Goal: Task Accomplishment & Management: Complete application form

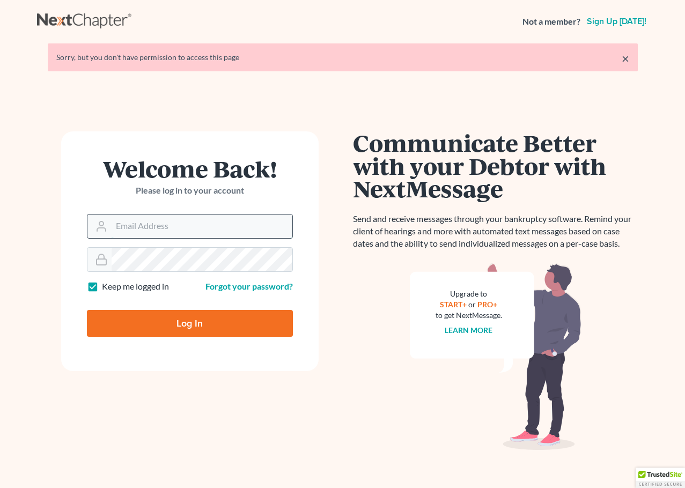
click at [219, 221] on input "Email Address" at bounding box center [202, 227] width 181 height 24
type input "[EMAIL_ADDRESS][DOMAIN_NAME]"
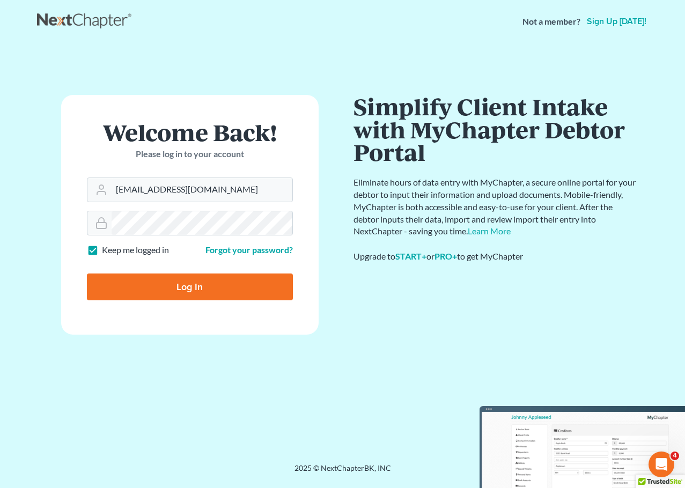
click at [240, 290] on input "Log In" at bounding box center [190, 287] width 206 height 27
type input "Thinking..."
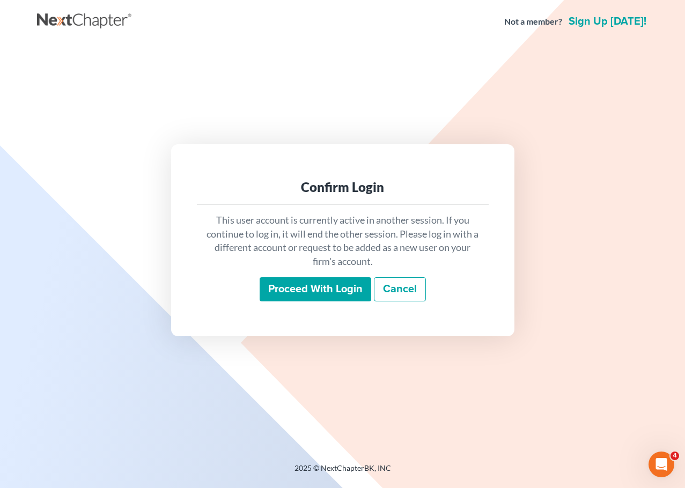
click at [313, 289] on input "Proceed with login" at bounding box center [316, 289] width 112 height 25
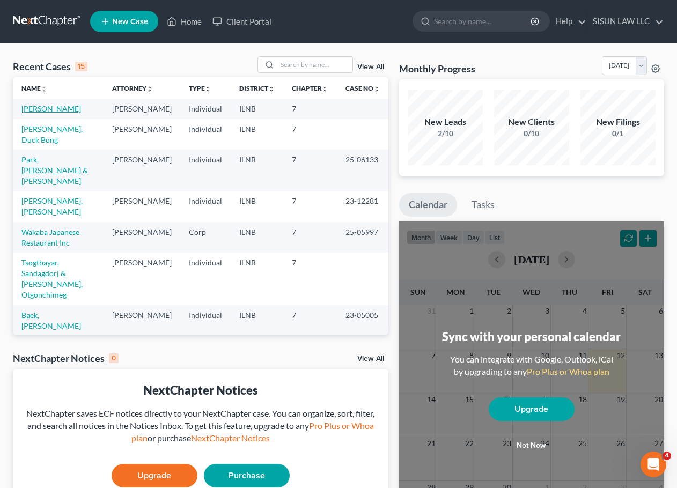
click at [33, 113] on link "[PERSON_NAME]" at bounding box center [51, 108] width 60 height 9
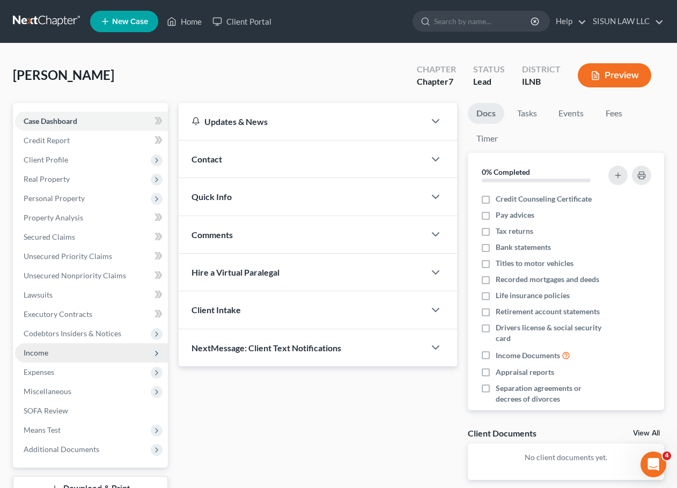
click at [86, 352] on span "Income" at bounding box center [91, 352] width 153 height 19
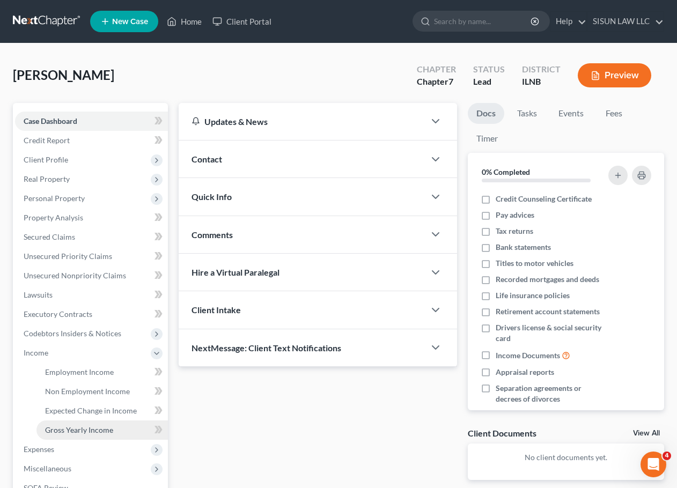
click at [102, 429] on span "Gross Yearly Income" at bounding box center [79, 429] width 68 height 9
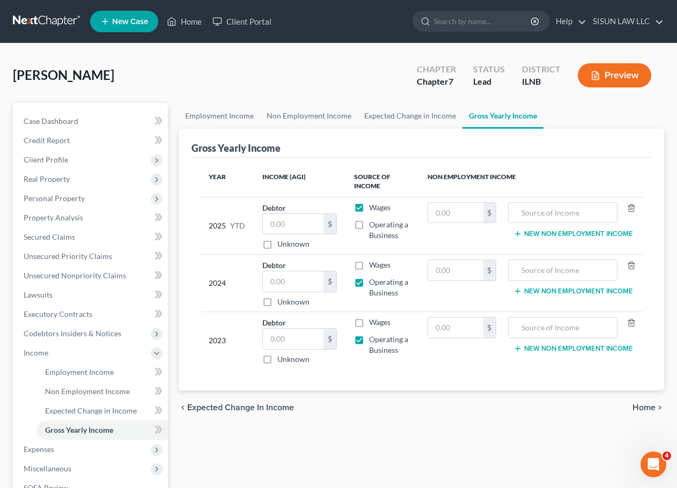
drag, startPoint x: 387, startPoint y: 227, endPoint x: 403, endPoint y: 243, distance: 22.8
click at [403, 243] on td "Wages Operating a Business" at bounding box center [381, 225] width 73 height 57
click at [412, 235] on td "Wages Operating a Business" at bounding box center [381, 225] width 73 height 57
click at [297, 281] on input "text" at bounding box center [293, 281] width 61 height 20
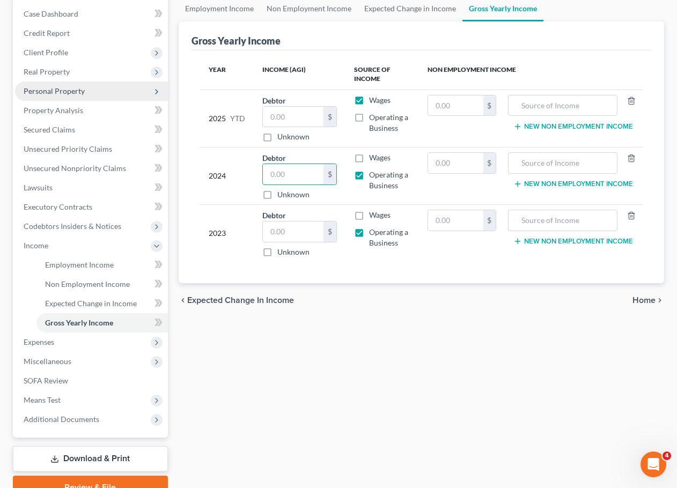
scroll to position [54, 0]
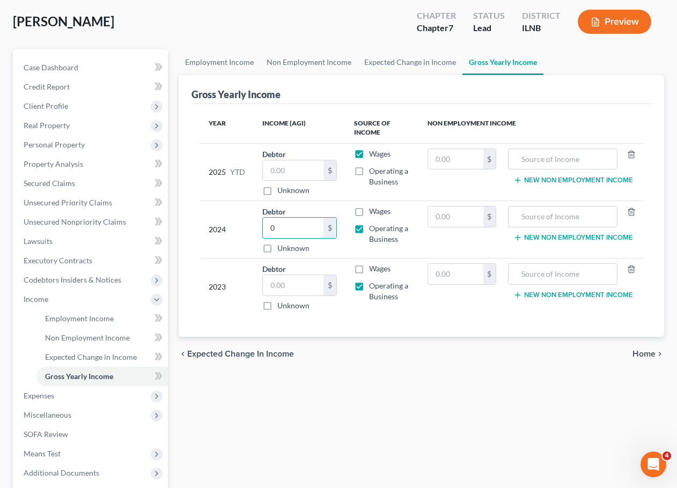
type input "0"
click at [271, 286] on input "text" at bounding box center [293, 285] width 61 height 20
type input "0"
click at [352, 322] on div "Year Income (AGI) Source of Income Non Employment Income 2025 YTD Debtor $ Unkn…" at bounding box center [421, 220] width 460 height 233
click at [467, 224] on input "text" at bounding box center [455, 216] width 55 height 20
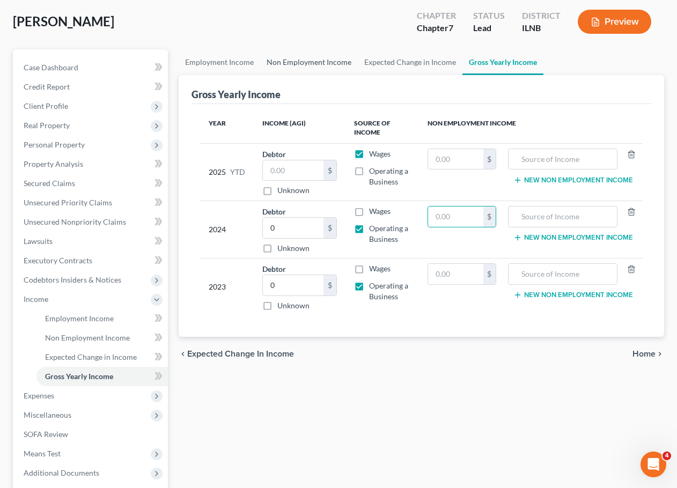
click at [278, 61] on link "Non Employment Income" at bounding box center [309, 62] width 98 height 26
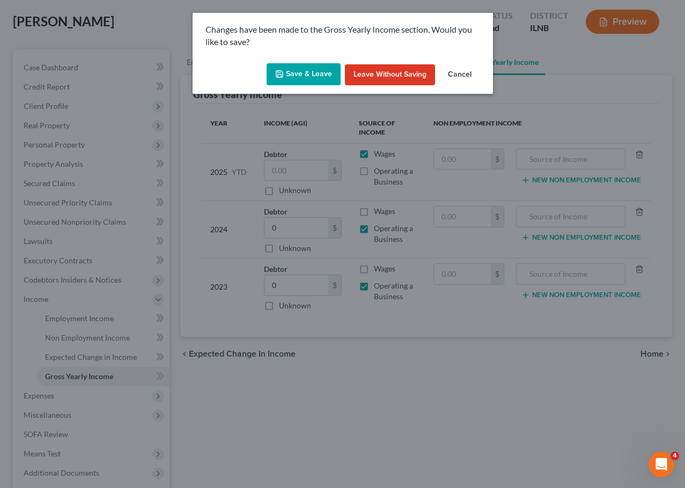
click at [291, 69] on button "Save & Leave" at bounding box center [304, 74] width 74 height 23
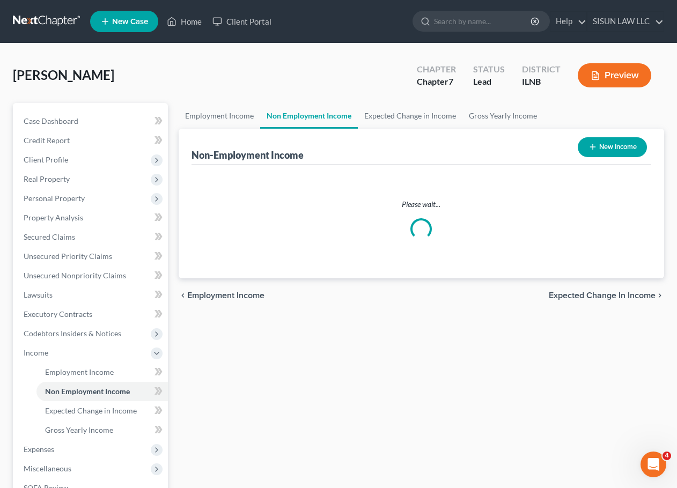
click at [301, 67] on div "Rittmeyer, Chae S Upgraded Chapter Chapter 7 Status Lead District ILNB Preview" at bounding box center [338, 79] width 651 height 47
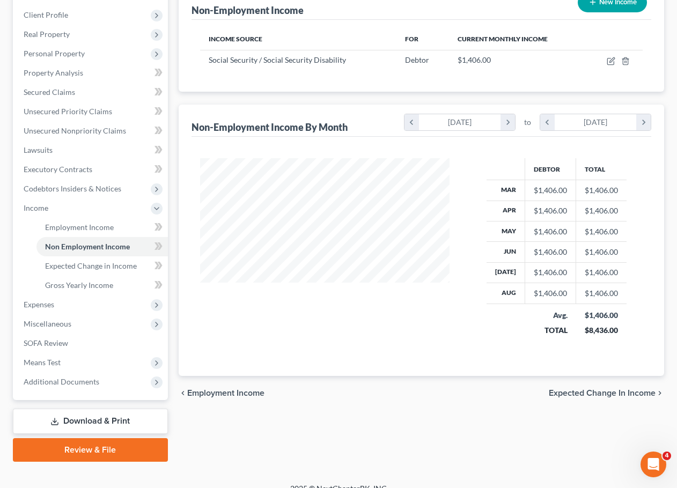
scroll to position [159, 0]
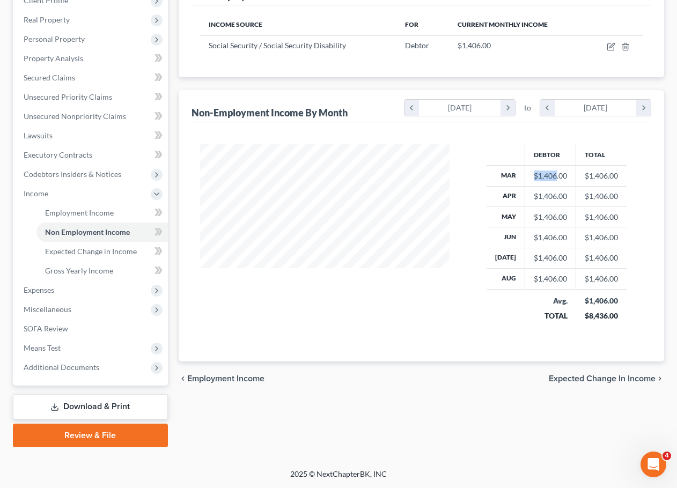
drag, startPoint x: 532, startPoint y: 175, endPoint x: 554, endPoint y: 179, distance: 22.2
click at [554, 179] on div "$1,406.00" at bounding box center [550, 176] width 33 height 11
copy div "$1,406"
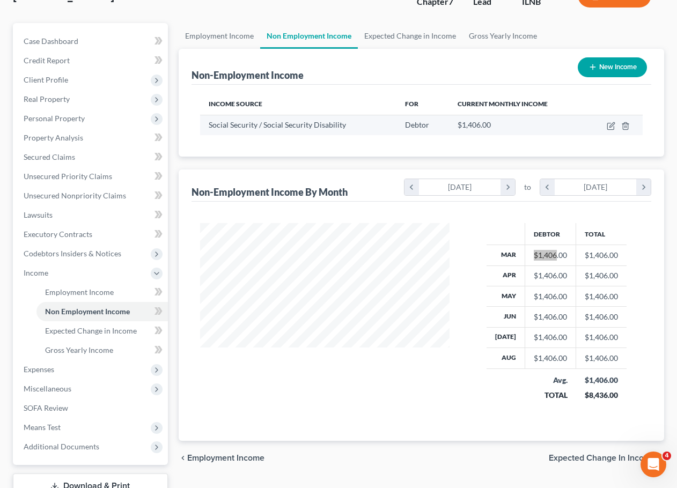
scroll to position [0, 0]
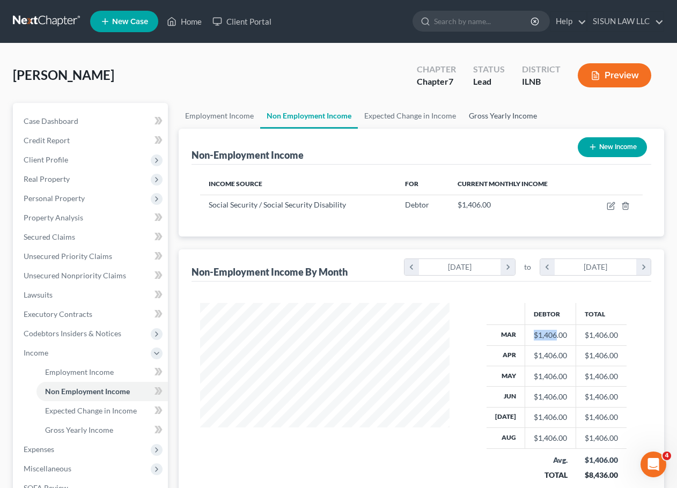
click at [506, 114] on link "Gross Yearly Income" at bounding box center [502, 116] width 81 height 26
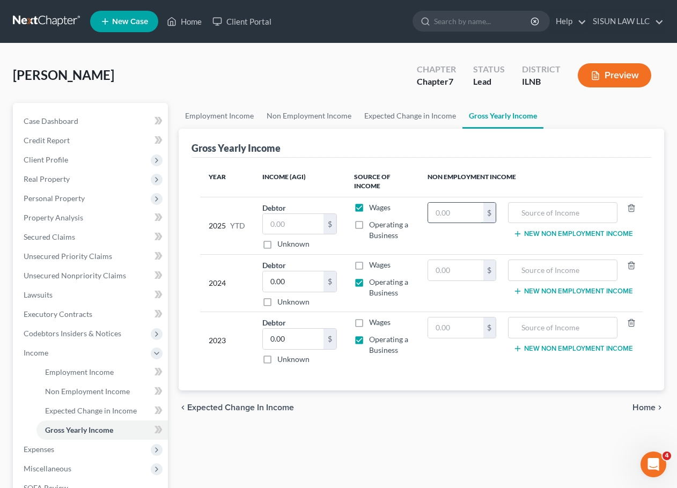
click at [449, 215] on input "text" at bounding box center [455, 213] width 55 height 20
type input "11,336"
click at [548, 215] on input "text" at bounding box center [563, 213] width 98 height 20
click at [369, 211] on label "Wages" at bounding box center [379, 207] width 21 height 11
click at [373, 209] on input "Wages" at bounding box center [376, 205] width 7 height 7
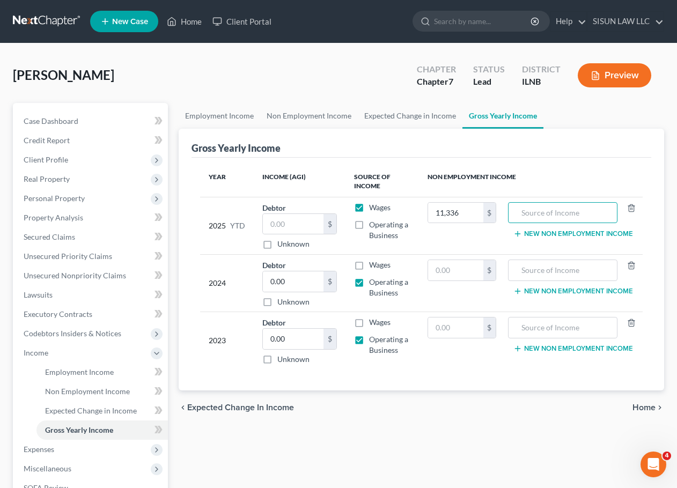
checkbox input "false"
click at [369, 230] on label "Operating a Business" at bounding box center [389, 229] width 41 height 21
click at [373, 226] on input "Operating a Business" at bounding box center [376, 222] width 7 height 7
checkbox input "true"
click at [261, 219] on td "Debtor $ Unknown Balance Undetermined $ Unknown" at bounding box center [300, 225] width 92 height 57
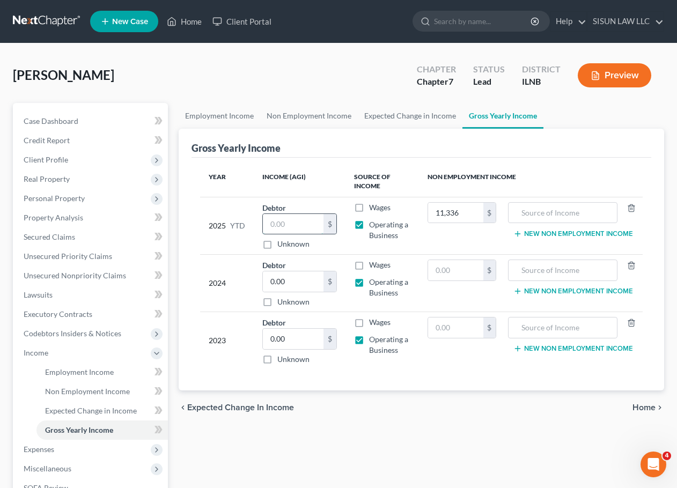
click at [285, 219] on input "text" at bounding box center [293, 224] width 61 height 20
type input "0"
click at [525, 219] on input "text" at bounding box center [563, 213] width 98 height 20
click at [369, 222] on label "Operating a Business" at bounding box center [389, 229] width 41 height 21
click at [373, 222] on input "Operating a Business" at bounding box center [376, 222] width 7 height 7
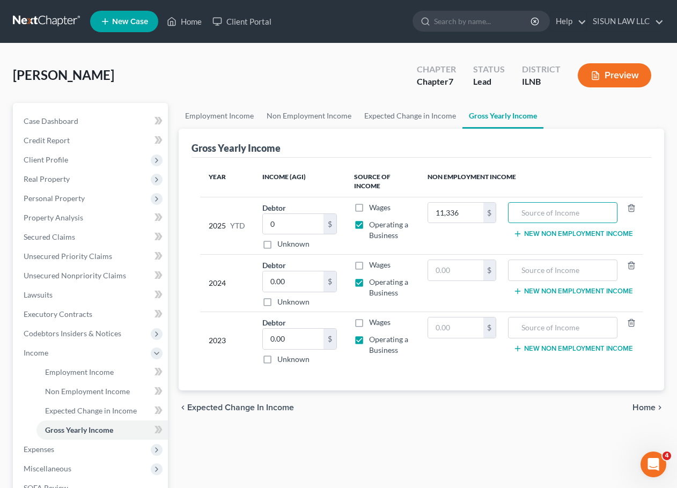
checkbox input "false"
click at [277, 249] on label "Unknown" at bounding box center [293, 244] width 32 height 11
click at [282, 246] on input "Unknown" at bounding box center [285, 242] width 7 height 7
checkbox input "true"
type input "0.00"
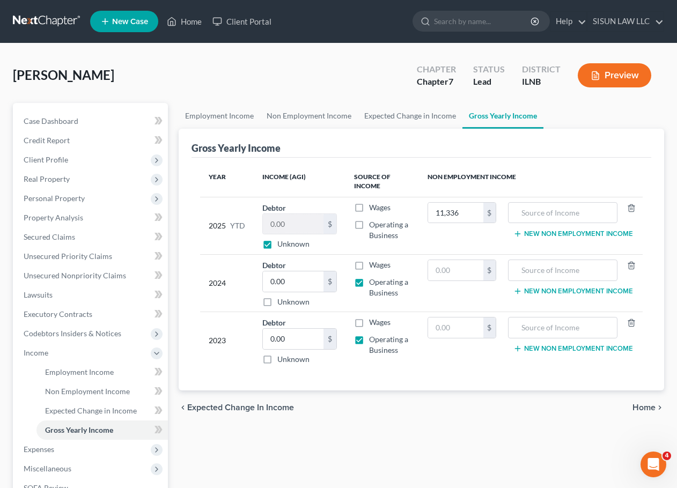
click at [369, 228] on label "Operating a Business" at bounding box center [389, 229] width 41 height 21
click at [373, 226] on input "Operating a Business" at bounding box center [376, 222] width 7 height 7
checkbox input "true"
click at [537, 212] on input "text" at bounding box center [563, 213] width 98 height 20
type input "ㄴ"
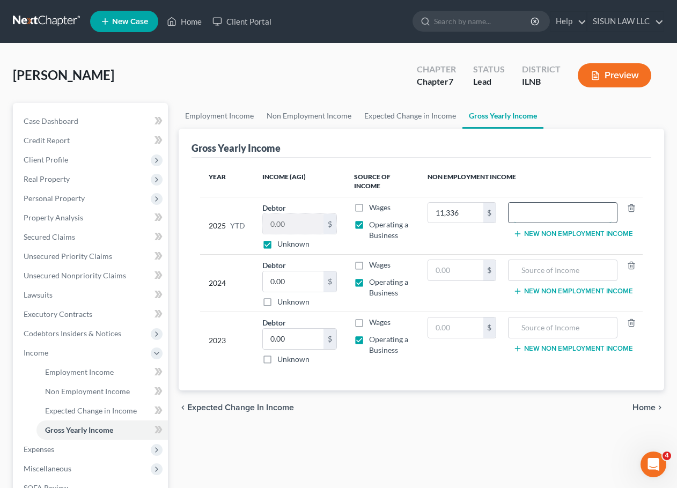
type input "s"
type input "Social Security"
drag, startPoint x: 675, startPoint y: 83, endPoint x: 467, endPoint y: 178, distance: 228.7
click at [468, 179] on th "Non Employment Income" at bounding box center [531, 181] width 224 height 31
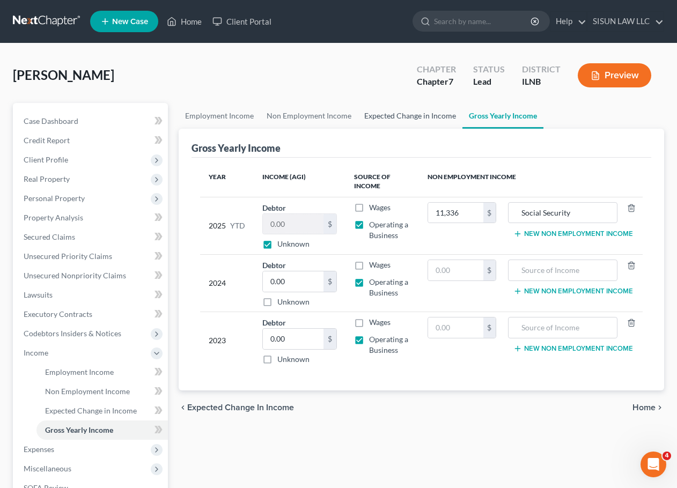
click at [441, 113] on link "Expected Change in Income" at bounding box center [410, 116] width 105 height 26
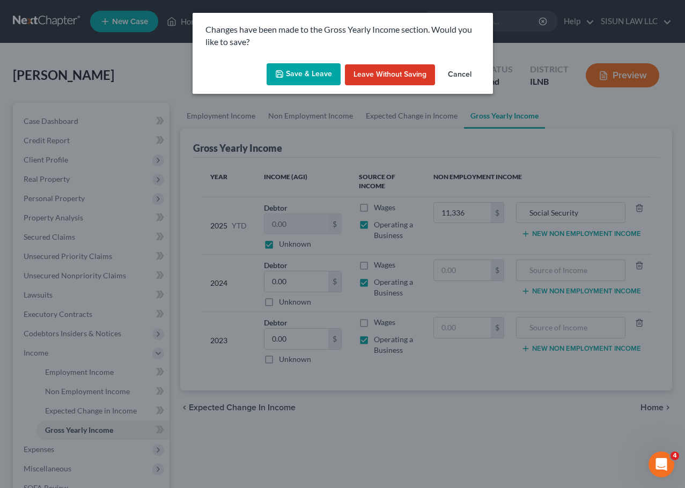
click at [313, 79] on button "Save & Leave" at bounding box center [304, 74] width 74 height 23
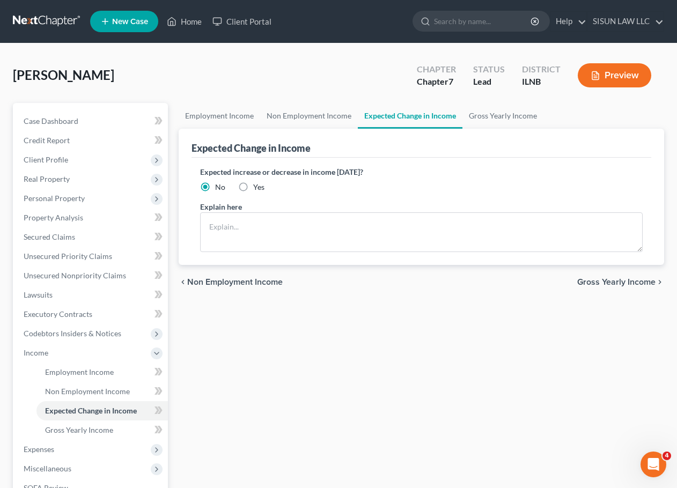
click at [669, 137] on div "Rittmeyer, Chae S Upgraded Chapter Chapter 7 Status Lead District ILNB Preview …" at bounding box center [338, 335] width 677 height 585
click at [244, 488] on html "Home New Case Client Portal SISUN LAW LLC info@sisunlawllc.com My Account Setti…" at bounding box center [338, 323] width 677 height 647
click at [290, 116] on link "Non Employment Income" at bounding box center [309, 116] width 98 height 26
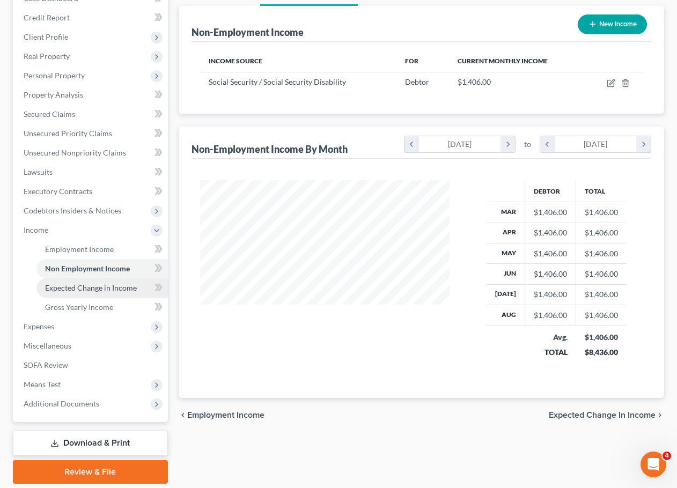
scroll to position [159, 0]
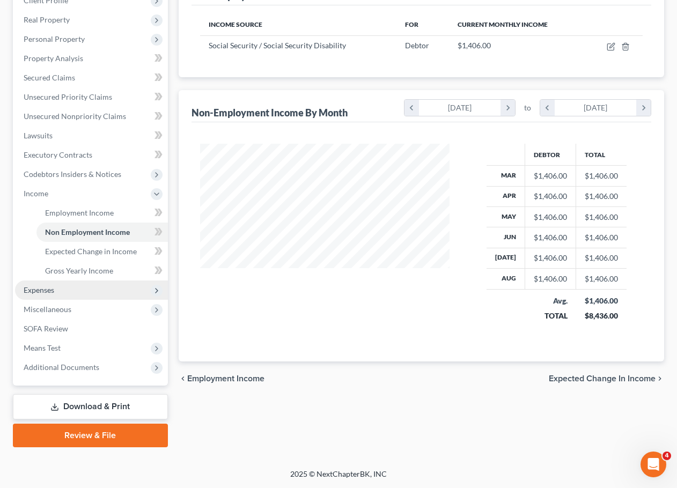
click at [135, 292] on span "Expenses" at bounding box center [91, 290] width 153 height 19
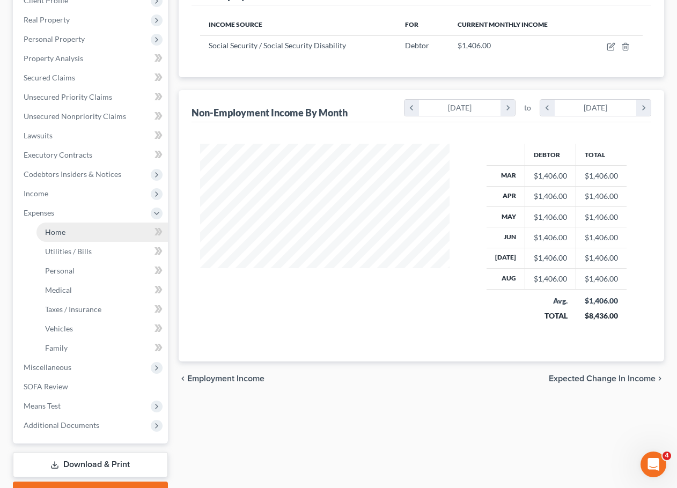
click at [142, 237] on link "Home" at bounding box center [101, 232] width 131 height 19
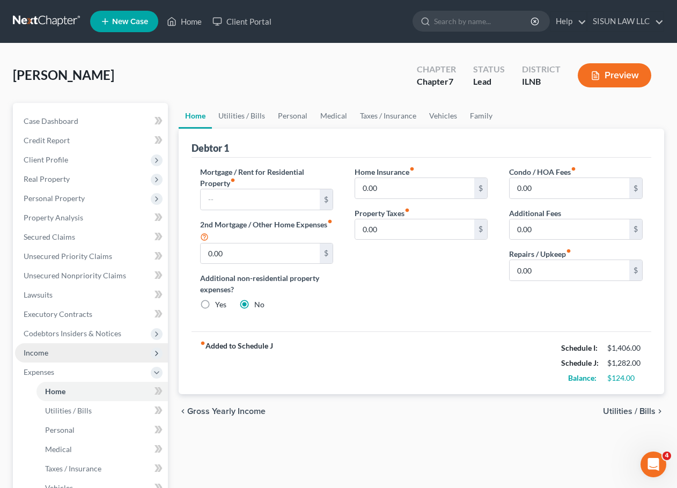
click at [72, 356] on span "Income" at bounding box center [91, 352] width 153 height 19
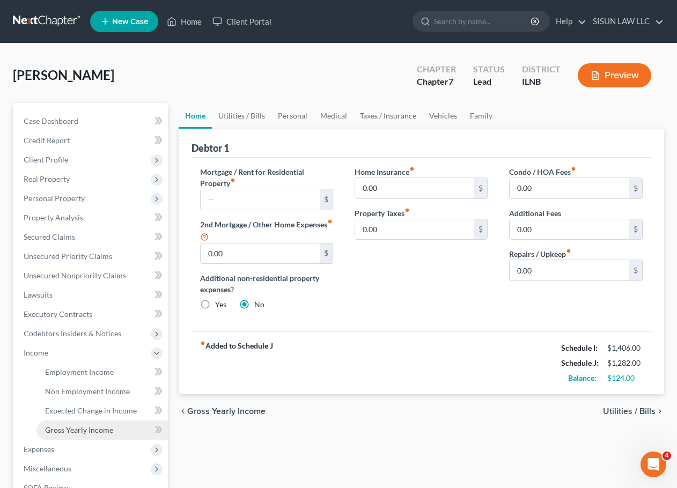
click at [79, 435] on link "Gross Yearly Income" at bounding box center [101, 429] width 131 height 19
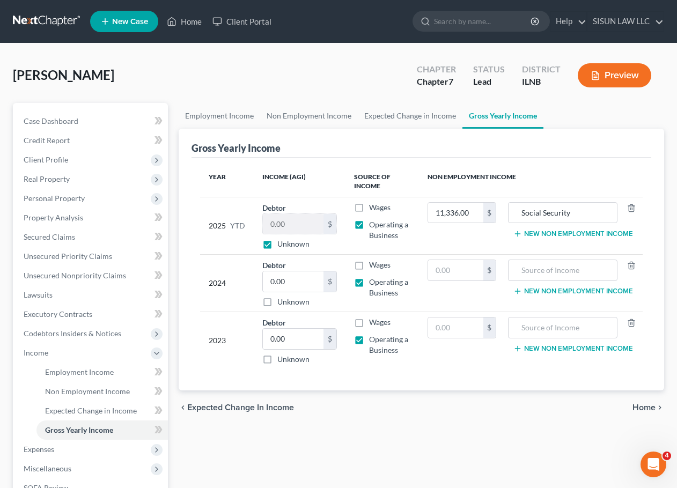
drag, startPoint x: 475, startPoint y: 213, endPoint x: 463, endPoint y: 225, distance: 16.3
click at [463, 225] on td "11,336.00 $" at bounding box center [462, 225] width 86 height 57
drag, startPoint x: 279, startPoint y: 469, endPoint x: 297, endPoint y: 441, distance: 32.7
click at [281, 467] on div "Employment Income Non Employment Income Expected Change in Income Gross Yearly …" at bounding box center [421, 355] width 497 height 504
click at [115, 178] on span "Real Property" at bounding box center [91, 178] width 153 height 19
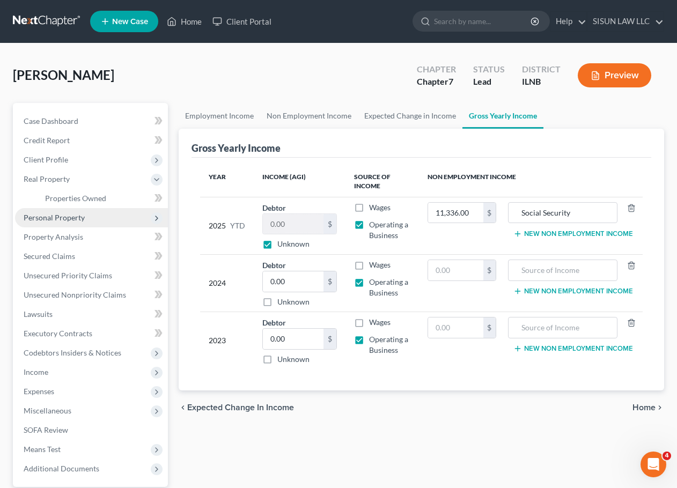
click at [115, 224] on span "Personal Property" at bounding box center [91, 217] width 153 height 19
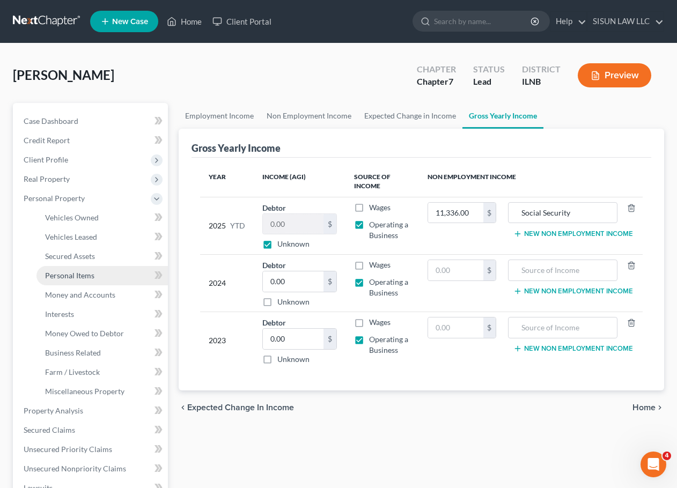
click at [106, 275] on link "Personal Items" at bounding box center [101, 275] width 131 height 19
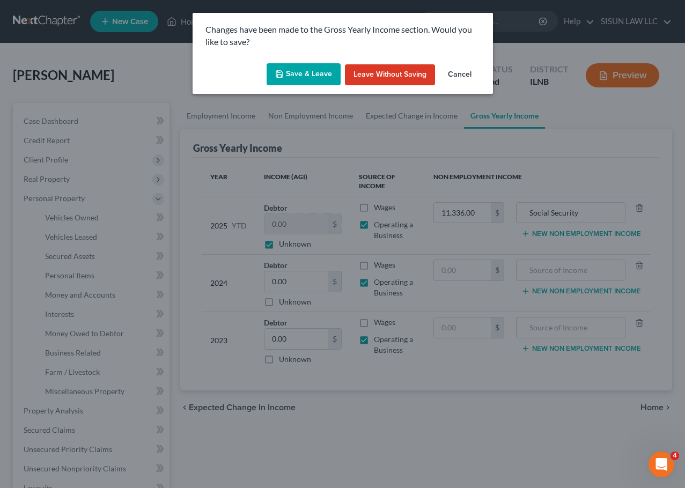
click at [307, 73] on button "Save & Leave" at bounding box center [304, 74] width 74 height 23
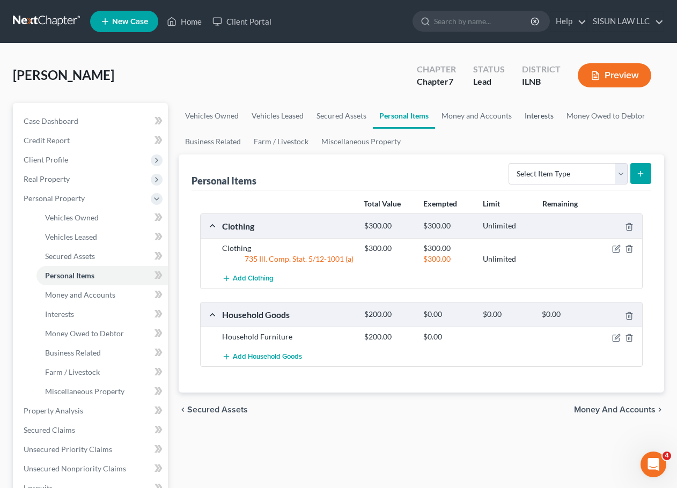
click at [542, 112] on link "Interests" at bounding box center [539, 116] width 42 height 26
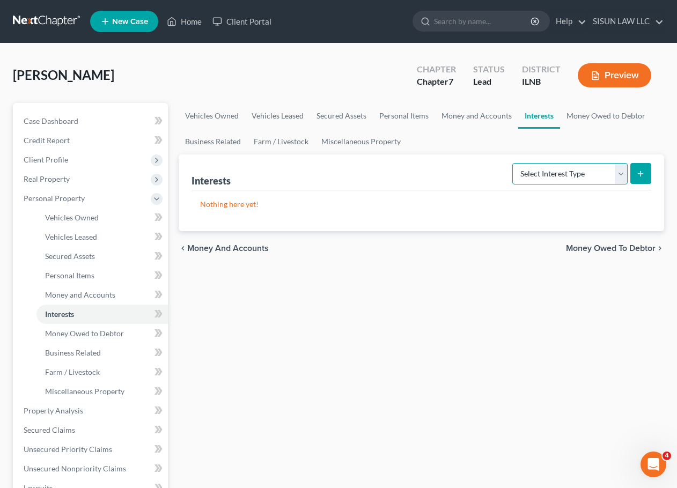
click at [547, 178] on select "Select Interest Type 401K Annuity Bond Education IRA Government Bond Government…" at bounding box center [569, 173] width 115 height 21
select select "ira"
click at [513, 163] on select "Select Interest Type 401K Annuity Bond Education IRA Government Bond Government…" at bounding box center [569, 173] width 115 height 21
click at [653, 167] on div "Interests Select Interest Type 401K Annuity Bond Education IRA Government Bond …" at bounding box center [422, 192] width 486 height 77
click at [643, 173] on icon "submit" at bounding box center [640, 173] width 9 height 9
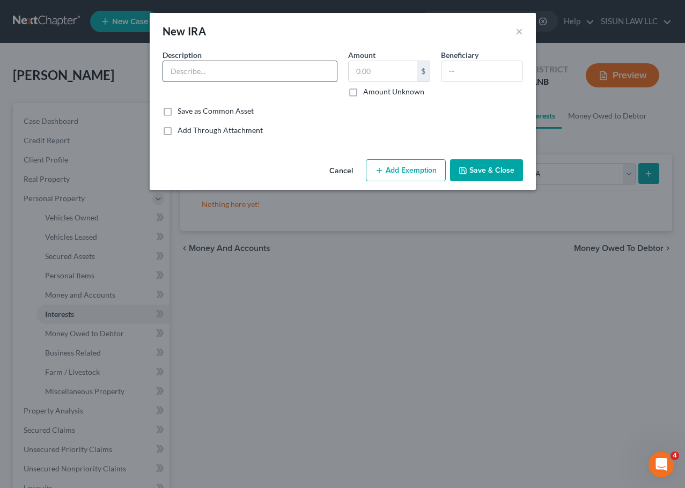
click at [266, 65] on input "text" at bounding box center [250, 71] width 174 height 20
type input "i"
drag, startPoint x: 217, startPoint y: 75, endPoint x: 186, endPoint y: 73, distance: 31.7
click at [217, 75] on input "IRARRRRRRRRRRRRRRRRRRRRRRRRR" at bounding box center [250, 71] width 174 height 20
drag, startPoint x: 187, startPoint y: 70, endPoint x: 483, endPoint y: 86, distance: 297.0
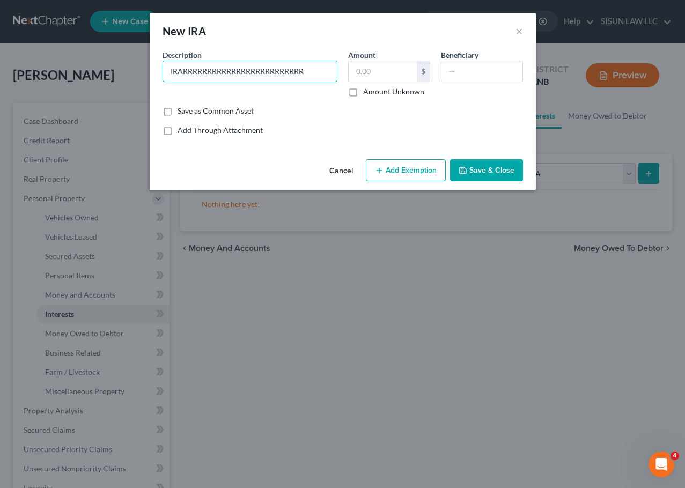
click at [483, 86] on div "Description * IRARRRRRRRRRRRRRRRRRRRRRRRRR Amount $ Amount Unknown Beneficiary" at bounding box center [342, 77] width 371 height 56
type input "IRA last ending in 0747"
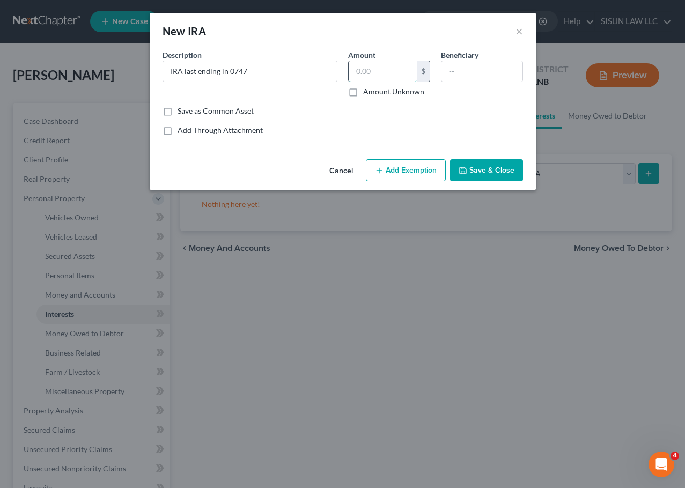
click at [415, 72] on input "text" at bounding box center [383, 71] width 68 height 20
type input "3,500"
click at [278, 77] on input "IRA last ending in 0747" at bounding box center [250, 71] width 174 height 20
drag, startPoint x: 284, startPoint y: 72, endPoint x: 132, endPoint y: 60, distance: 152.3
click at [132, 60] on div "New IRA × An exemption set must first be selected from the Filing Information s…" at bounding box center [342, 244] width 685 height 488
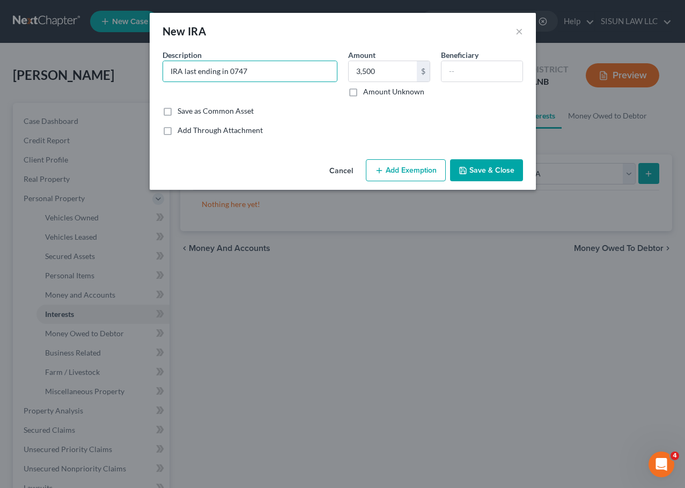
click at [488, 166] on button "Save & Close" at bounding box center [486, 170] width 73 height 23
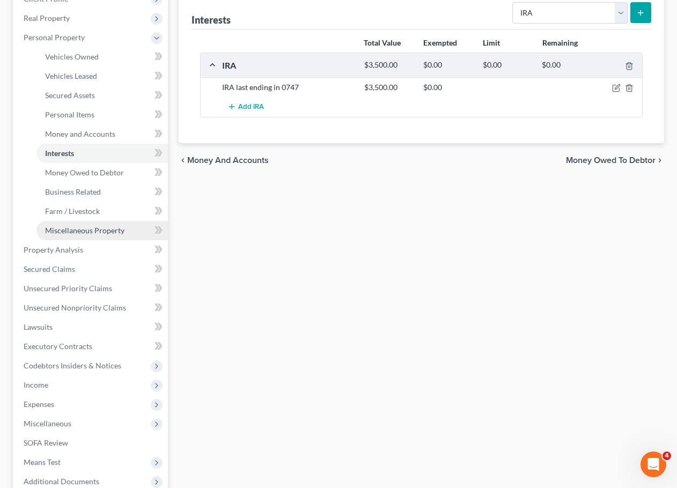
scroll to position [107, 0]
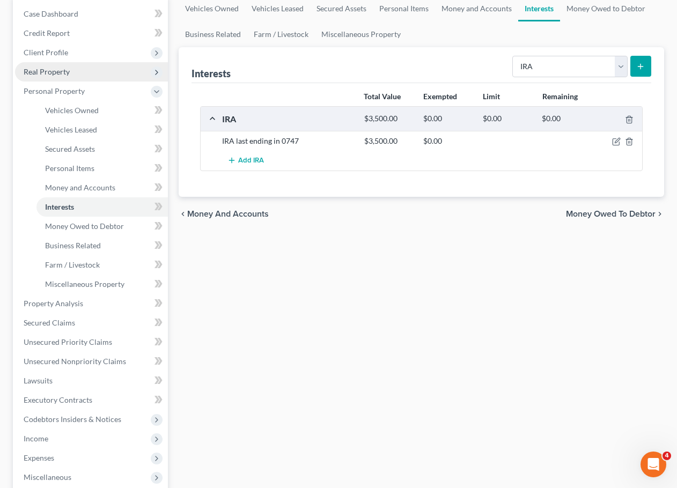
click at [156, 75] on icon at bounding box center [156, 72] width 9 height 9
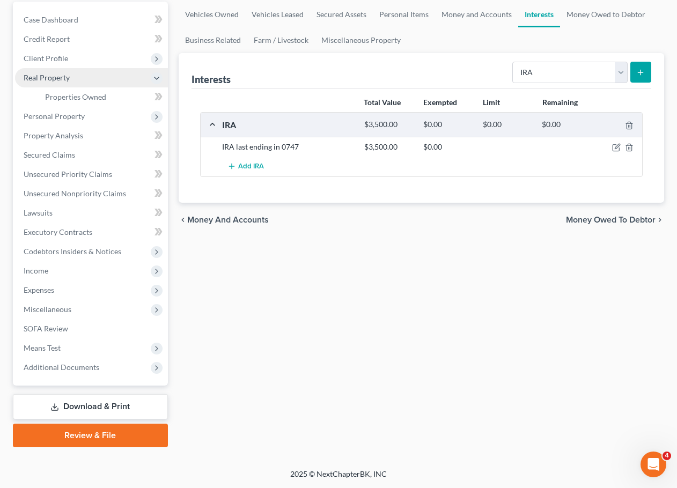
scroll to position [101, 0]
click at [270, 19] on link "Vehicles Leased" at bounding box center [277, 15] width 65 height 26
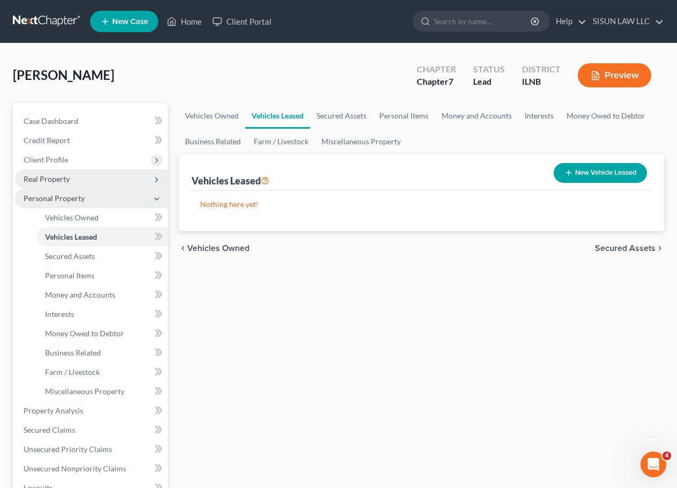
click at [163, 202] on span "Personal Property" at bounding box center [91, 198] width 153 height 19
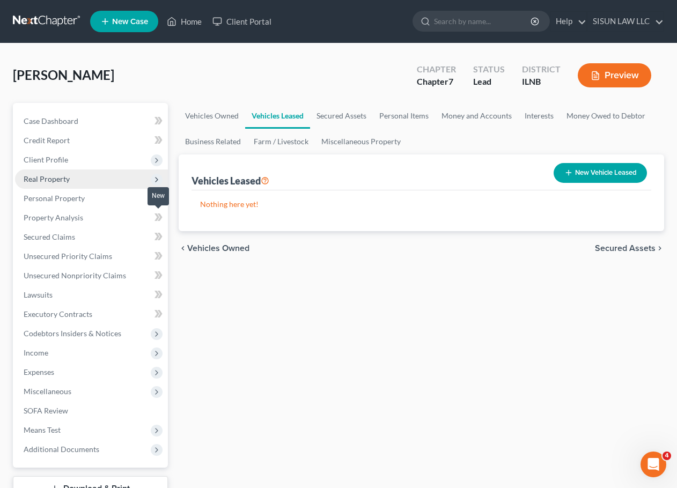
click at [159, 215] on icon at bounding box center [159, 217] width 5 height 8
click at [157, 195] on icon at bounding box center [156, 199] width 9 height 9
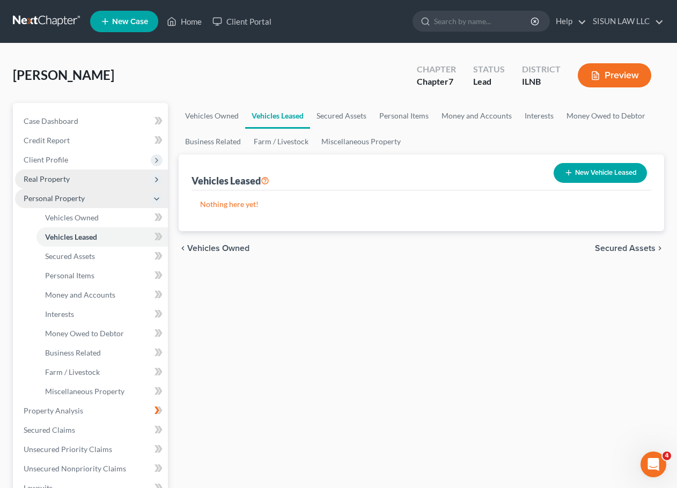
click at [157, 195] on icon at bounding box center [156, 199] width 9 height 9
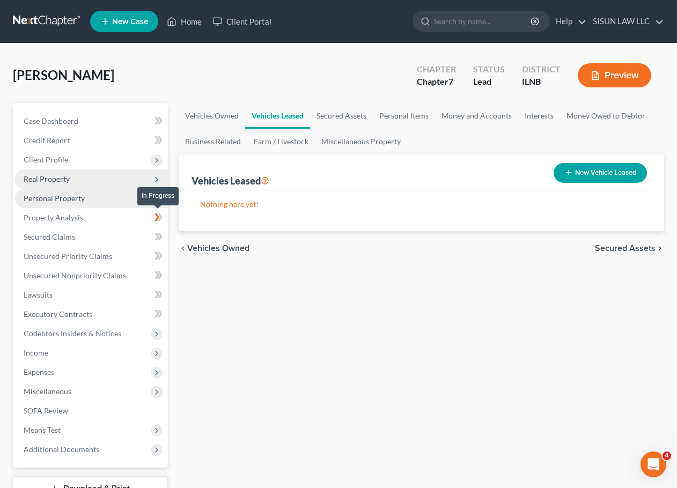
click at [155, 220] on icon at bounding box center [156, 217] width 5 height 8
click at [107, 204] on span "Personal Property" at bounding box center [91, 198] width 153 height 19
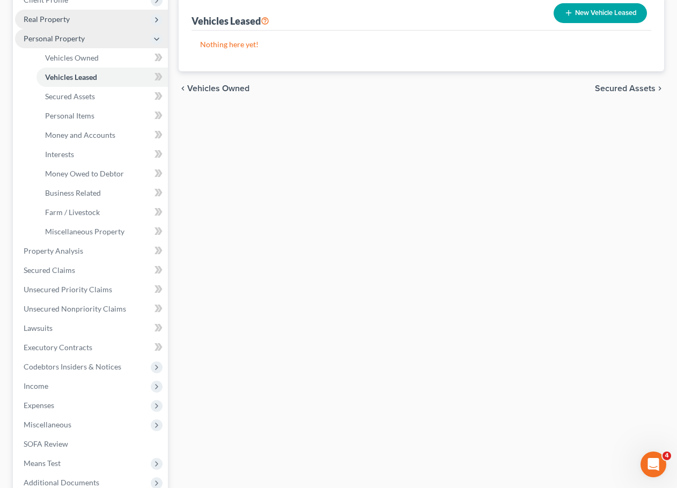
scroll to position [161, 0]
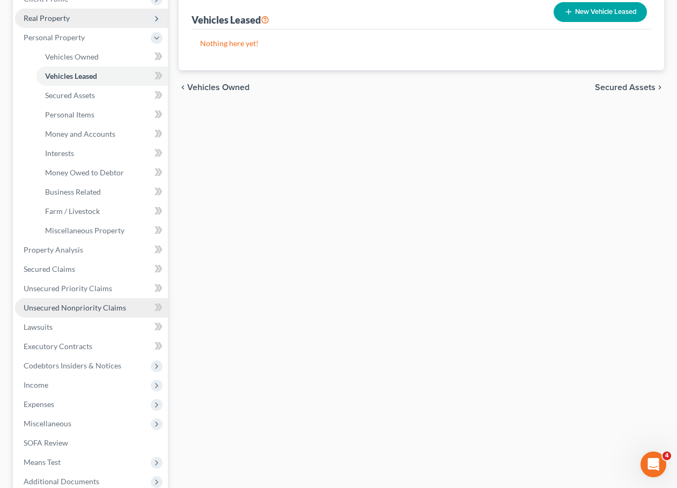
click at [104, 308] on span "Unsecured Nonpriority Claims" at bounding box center [75, 307] width 102 height 9
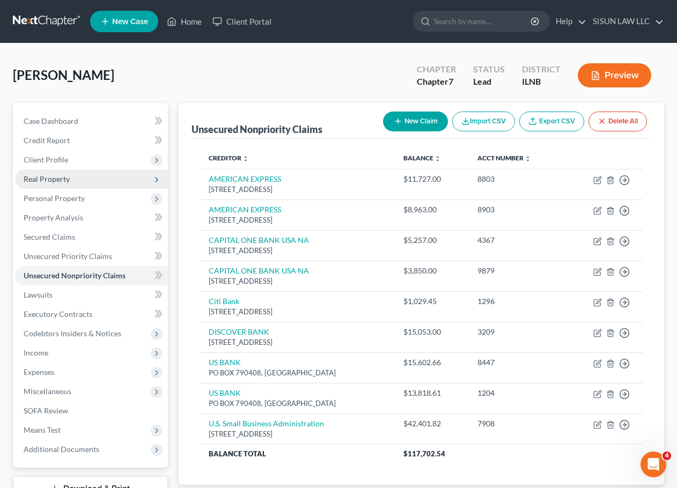
click at [660, 41] on nav "Home New Case Client Portal SISUN LAW LLC info@sisunlawllc.com My Account Setti…" at bounding box center [338, 21] width 677 height 43
click at [98, 252] on span "Unsecured Priority Claims" at bounding box center [68, 256] width 88 height 9
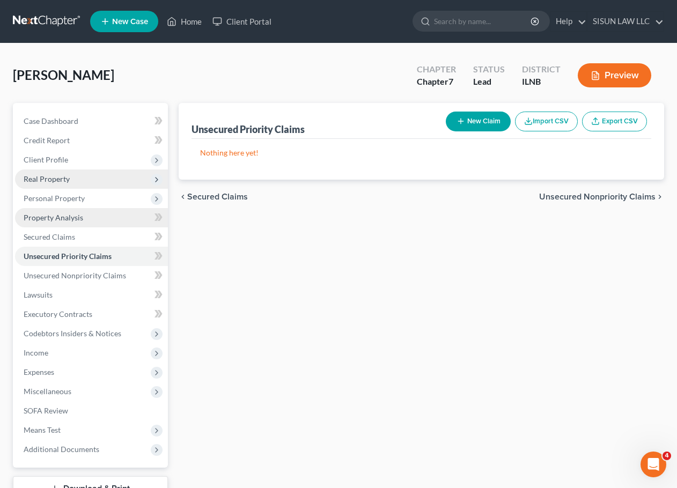
click at [100, 224] on link "Property Analysis" at bounding box center [91, 217] width 153 height 19
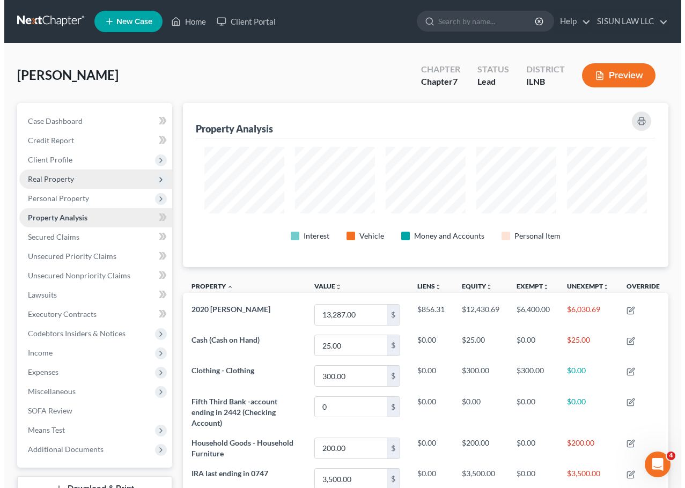
scroll to position [164, 485]
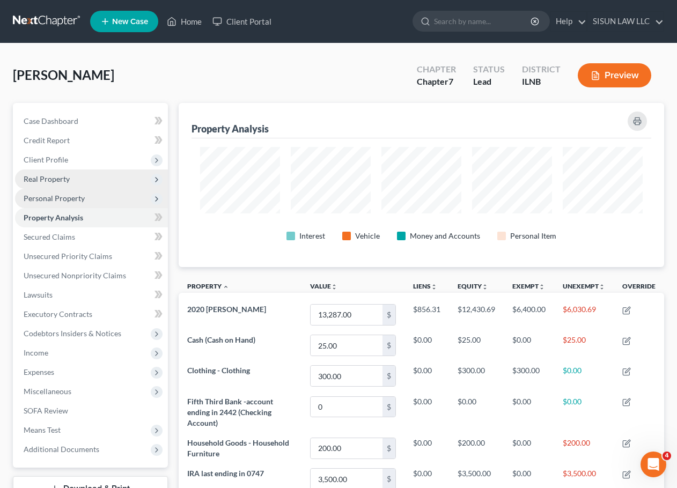
click at [107, 202] on span "Personal Property" at bounding box center [91, 198] width 153 height 19
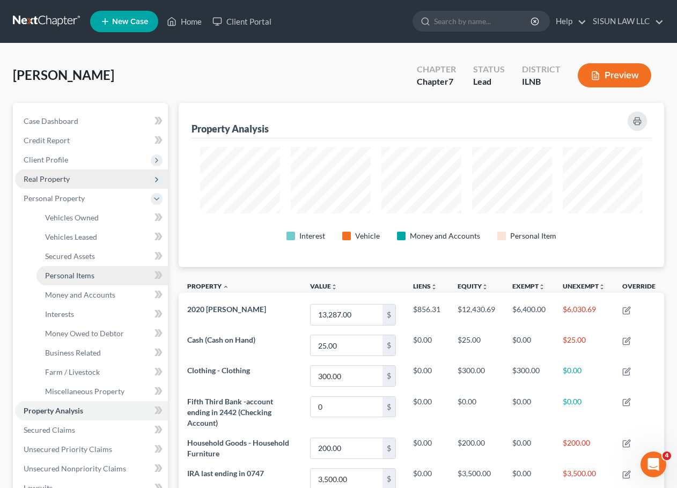
click at [98, 280] on link "Personal Items" at bounding box center [101, 275] width 131 height 19
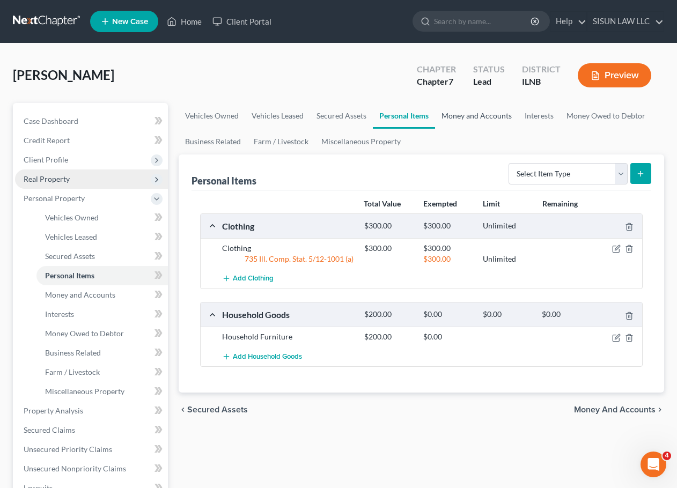
click at [483, 114] on link "Money and Accounts" at bounding box center [476, 116] width 83 height 26
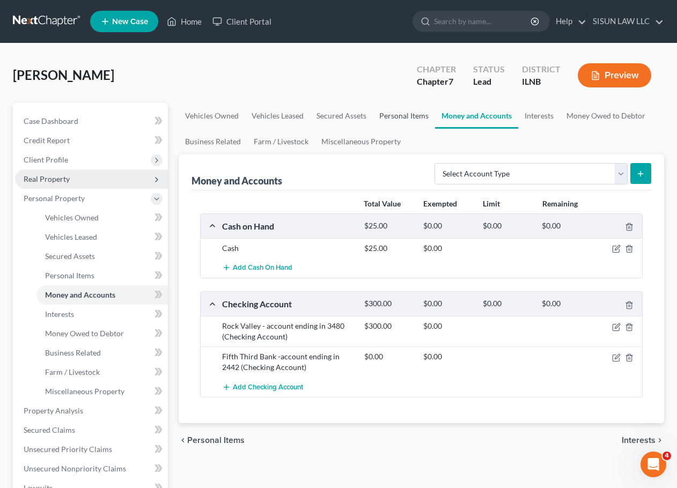
click at [385, 122] on link "Personal Items" at bounding box center [404, 116] width 62 height 26
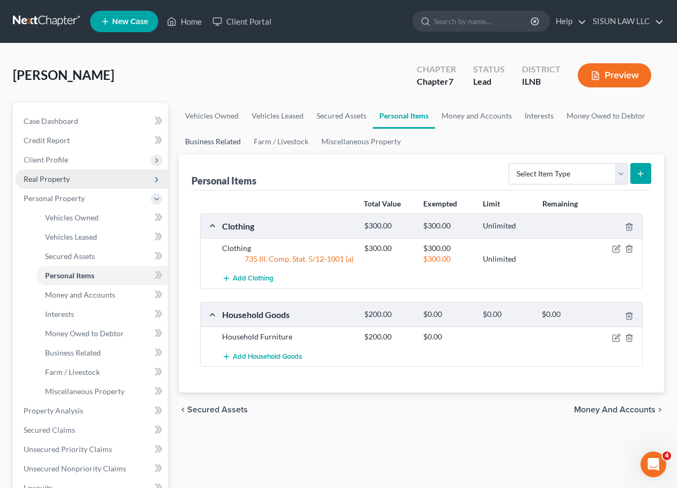
click at [208, 149] on link "Business Related" at bounding box center [213, 142] width 69 height 26
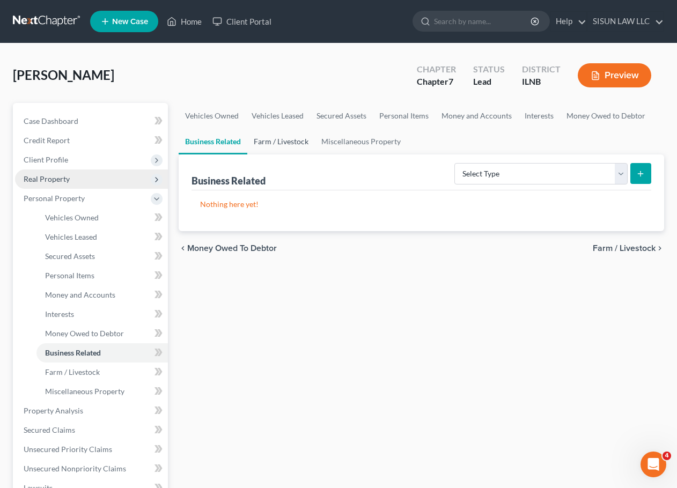
click at [293, 142] on link "Farm / Livestock" at bounding box center [281, 142] width 68 height 26
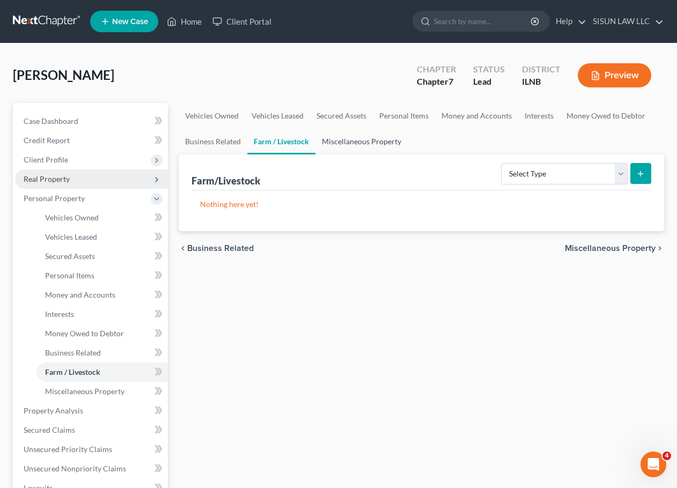
drag, startPoint x: 375, startPoint y: 139, endPoint x: 388, endPoint y: 139, distance: 12.3
click at [377, 139] on link "Miscellaneous Property" at bounding box center [361, 142] width 92 height 26
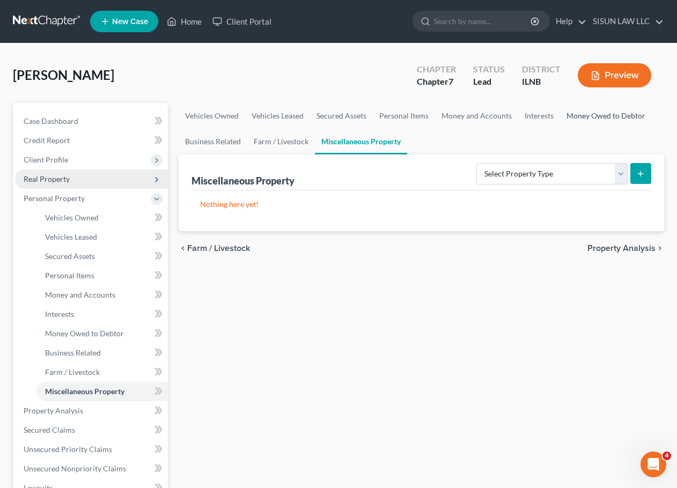
click at [596, 116] on link "Money Owed to Debtor" at bounding box center [606, 116] width 92 height 26
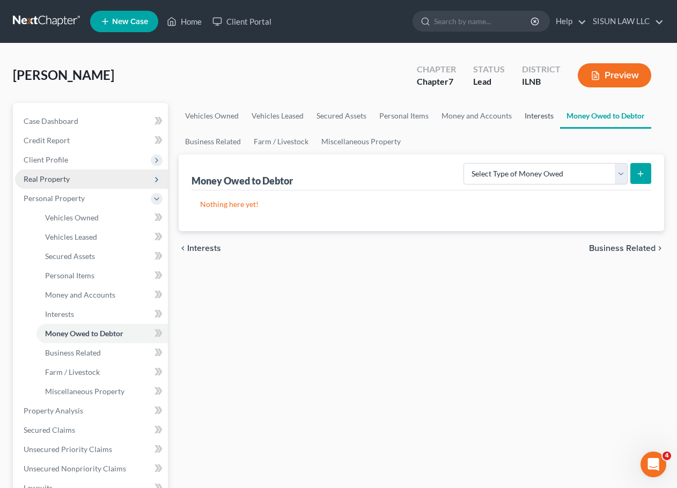
click at [530, 108] on link "Interests" at bounding box center [539, 116] width 42 height 26
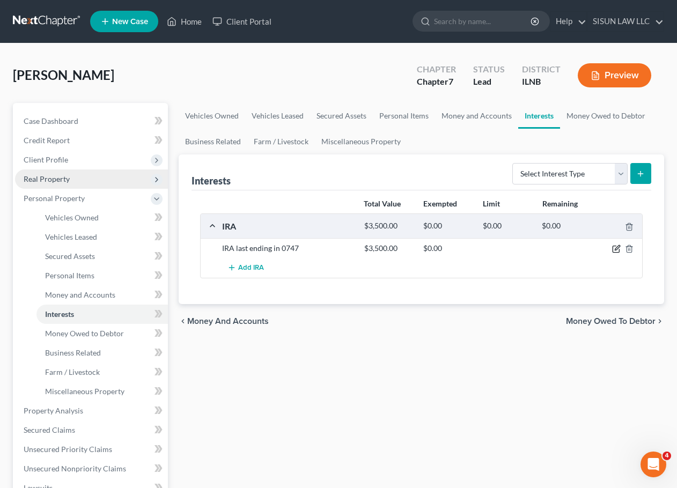
click at [613, 246] on icon "button" at bounding box center [616, 249] width 9 height 9
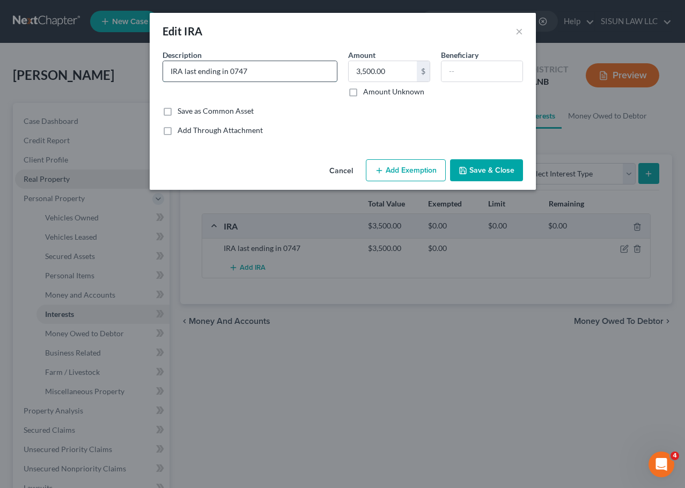
drag, startPoint x: 195, startPoint y: 70, endPoint x: 183, endPoint y: 68, distance: 12.5
click at [183, 68] on input "IRA last ending in 0747" at bounding box center [250, 71] width 174 height 20
type input "IRA; account ending in 0747"
click at [512, 167] on button "Save & Close" at bounding box center [486, 170] width 73 height 23
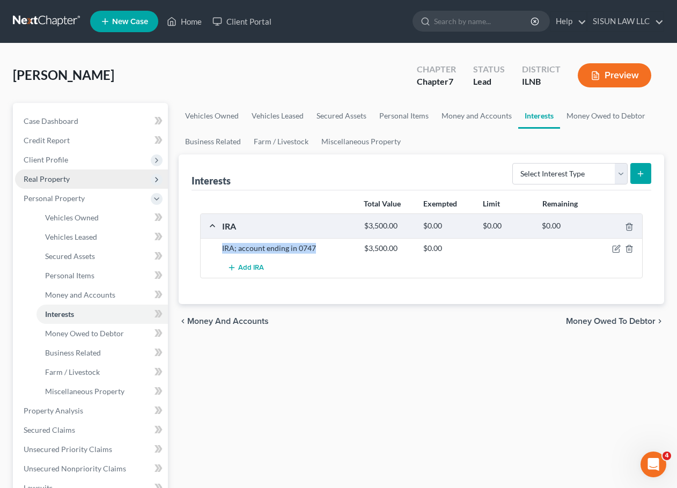
drag, startPoint x: 325, startPoint y: 250, endPoint x: 222, endPoint y: 245, distance: 103.6
click at [222, 245] on div "IRA; account ending in 0747" at bounding box center [288, 248] width 142 height 11
copy div "IRA; account ending in 0747"
click at [617, 245] on icon "button" at bounding box center [616, 249] width 9 height 9
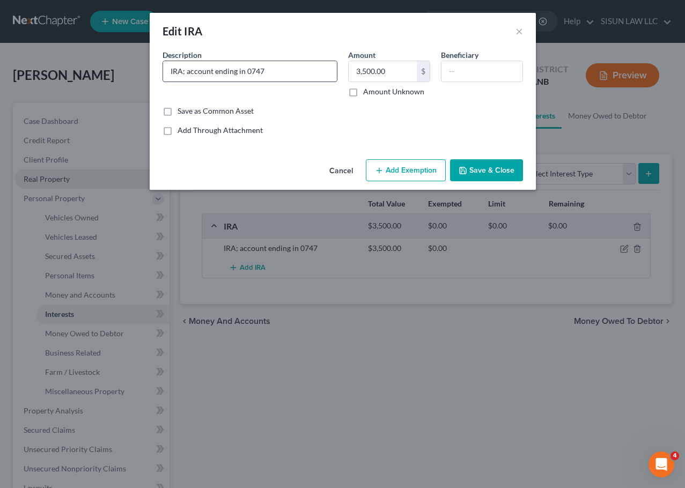
click at [174, 72] on input "IRA; account ending in 0747" at bounding box center [250, 71] width 174 height 20
type input "Traditional IRA; account ending in 0747"
click at [514, 168] on button "Save & Close" at bounding box center [486, 170] width 73 height 23
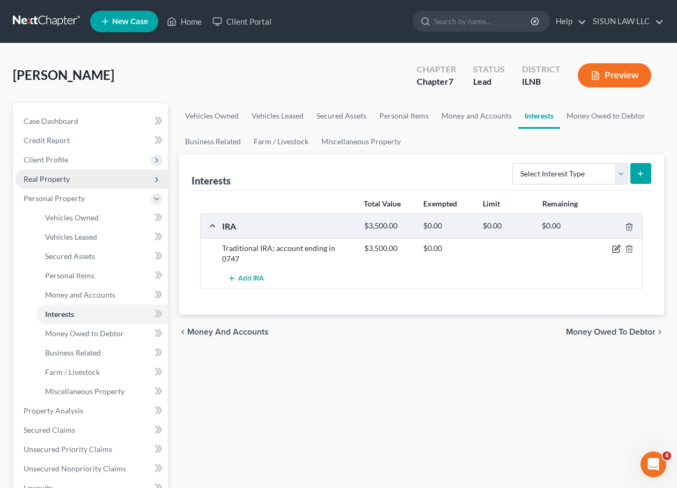
click at [619, 249] on icon "button" at bounding box center [616, 249] width 9 height 9
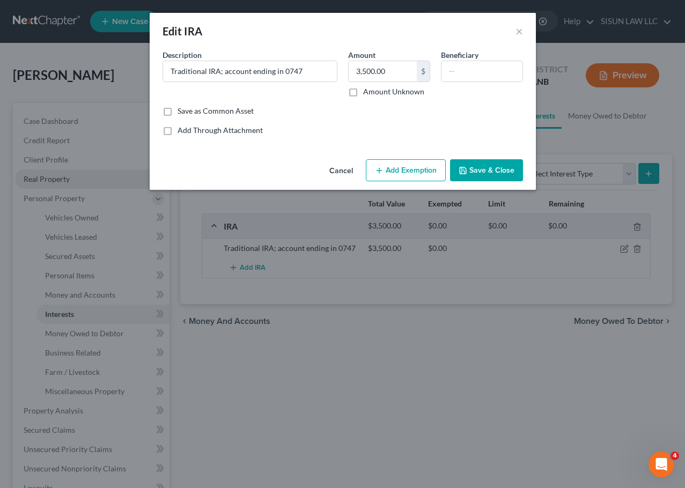
click at [388, 175] on button "Add Exemption" at bounding box center [406, 170] width 80 height 23
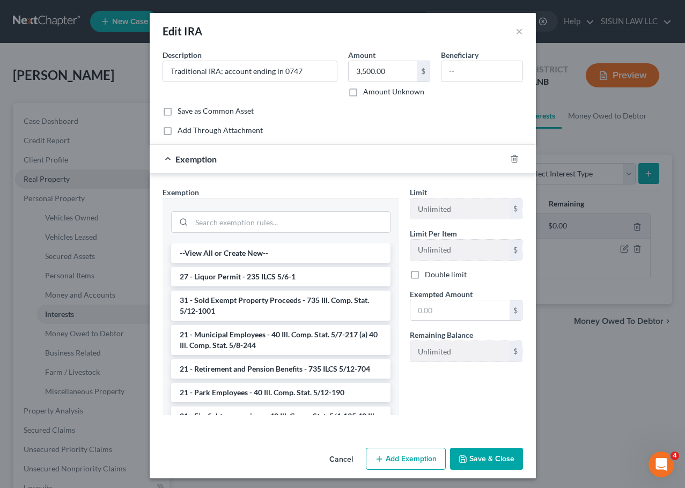
click at [211, 166] on div "Exemption" at bounding box center [328, 159] width 356 height 28
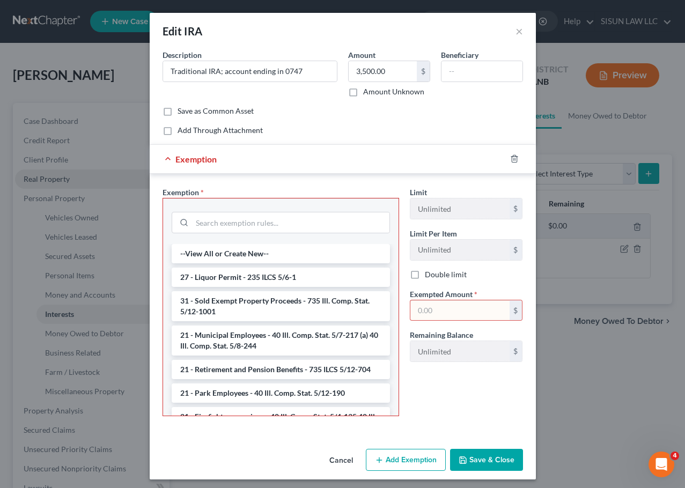
click at [169, 159] on div "Exemption" at bounding box center [328, 159] width 356 height 28
click at [510, 158] on icon "button" at bounding box center [514, 158] width 9 height 9
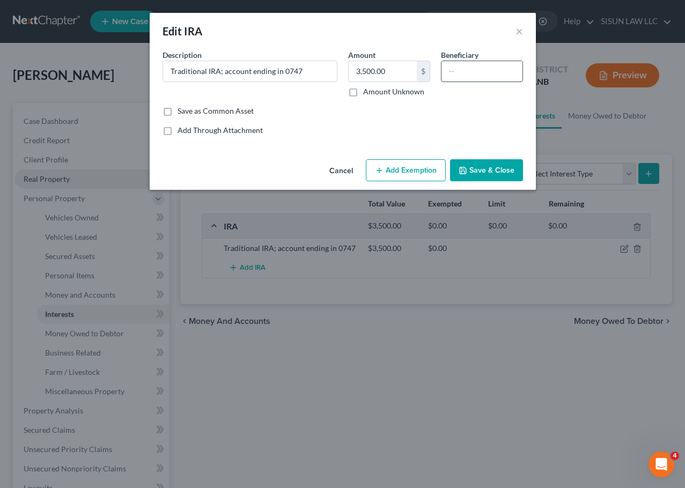
click at [470, 75] on input "text" at bounding box center [481, 71] width 81 height 20
click at [171, 71] on input "Traditional IRA; account ending in 0747" at bounding box center [250, 71] width 174 height 20
paste input "Ameriprise Trust Company"
drag, startPoint x: 260, startPoint y: 72, endPoint x: 346, endPoint y: 71, distance: 85.8
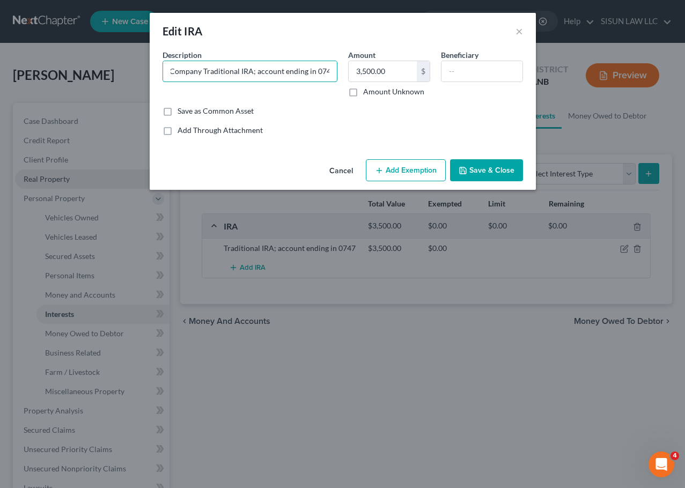
click at [346, 71] on div "Description * Ameriprise Trust Company Traditional IRA; account ending in 0747 …" at bounding box center [342, 77] width 371 height 56
type input "Ameriprise Trust Company Traditional IRA; account ending in 0747"
click at [410, 171] on button "Add Exemption" at bounding box center [406, 170] width 80 height 23
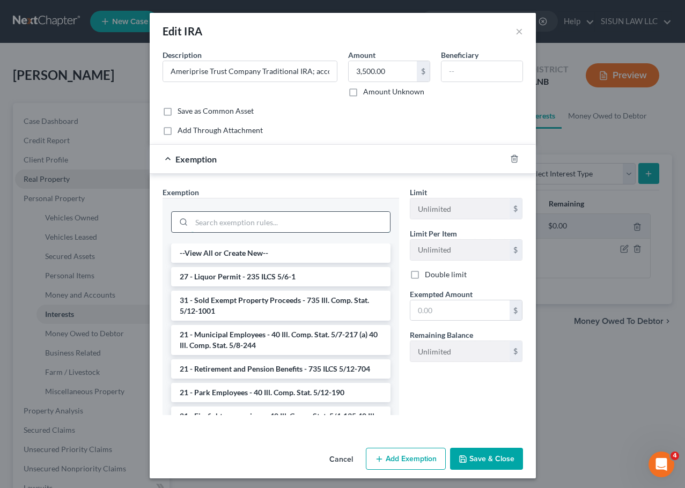
click at [258, 228] on input "search" at bounding box center [290, 222] width 198 height 20
click at [307, 369] on li "21 - Retirement and Pension Benefits - 735 ILCS 5/12-704" at bounding box center [280, 368] width 219 height 19
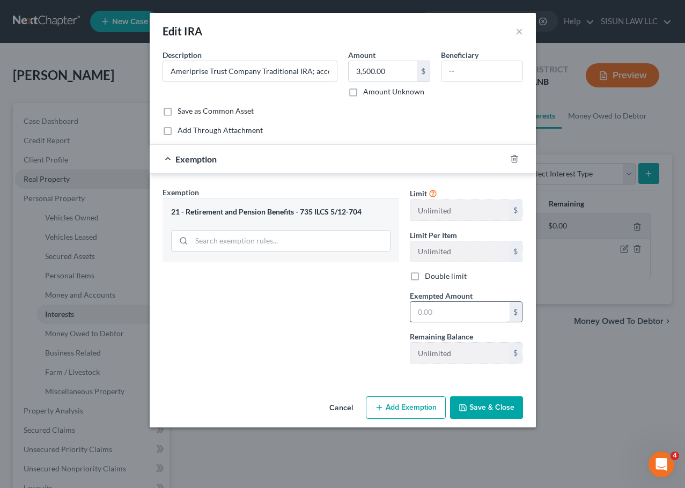
click at [434, 317] on input "text" at bounding box center [459, 312] width 99 height 20
type input "3,500"
click at [359, 304] on div "Exemption Set must be selected for CA. Exemption * 21 - Retirement and Pension …" at bounding box center [280, 280] width 247 height 186
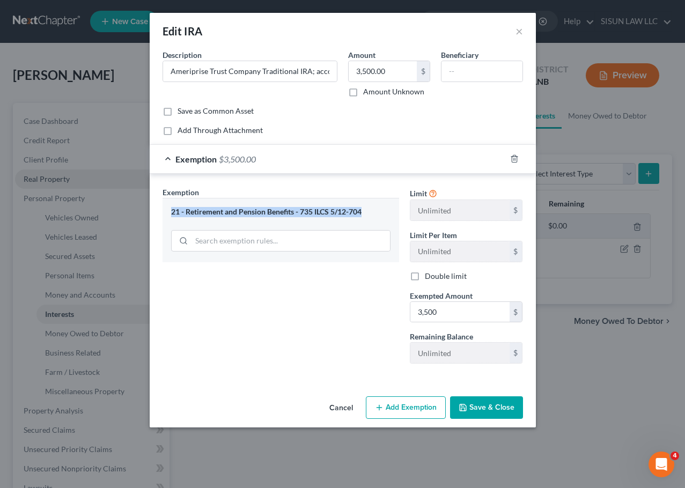
drag, startPoint x: 164, startPoint y: 212, endPoint x: 389, endPoint y: 213, distance: 225.8
click at [389, 213] on div "21 - Retirement and Pension Benefits - 735 ILCS 5/12-704" at bounding box center [281, 230] width 237 height 64
copy div "21 - Retirement and Pension Benefits - 735 ILCS 5/12-704"
click at [310, 234] on input "search" at bounding box center [290, 241] width 198 height 20
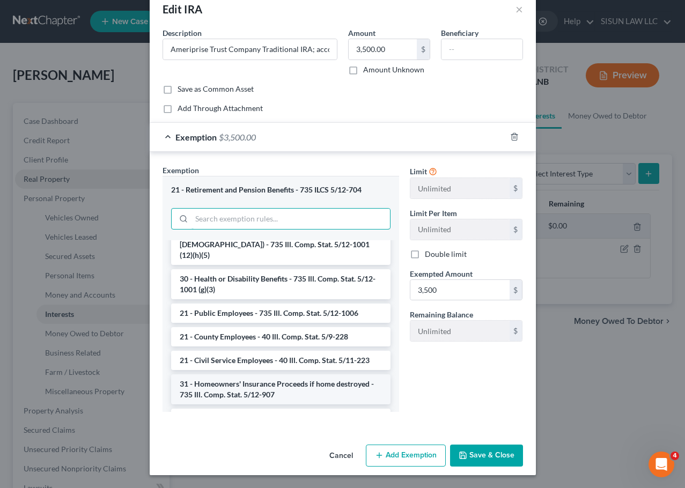
scroll to position [1405, 0]
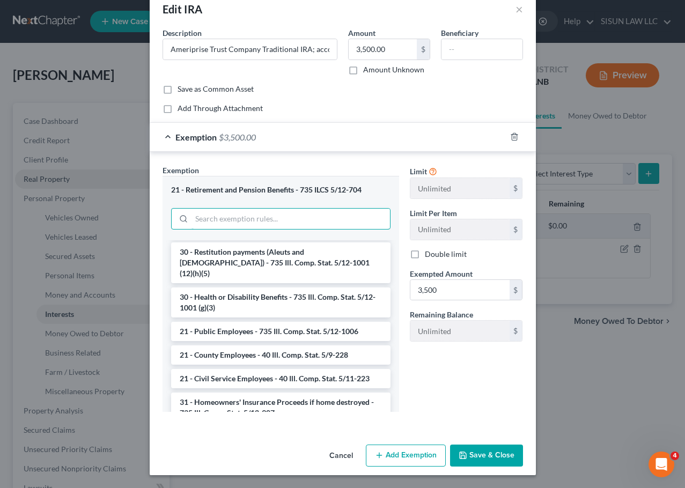
type input "ㄱ"
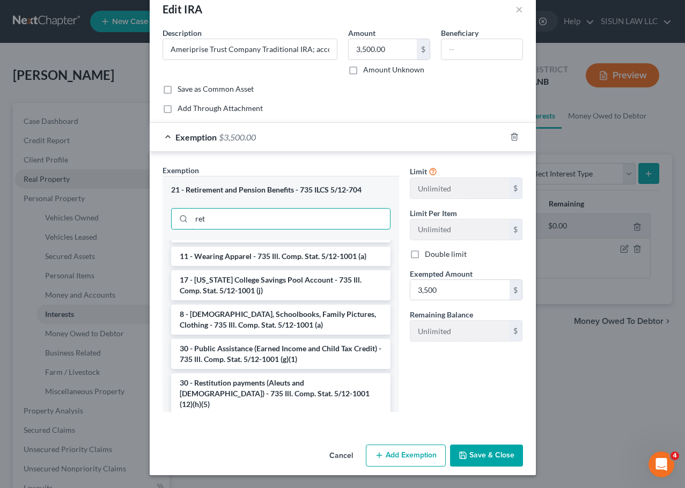
scroll to position [0, 0]
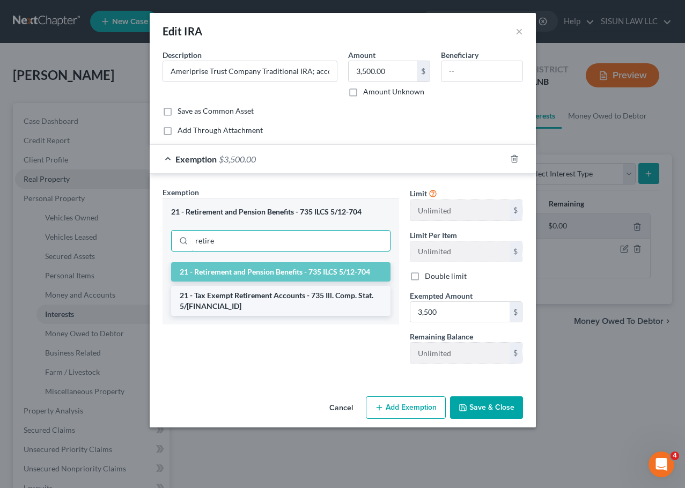
type input "retire"
click at [265, 299] on li "21 - Tax Exempt Retirement Accounts - 735 Ill. Comp. Stat. 5/12-1006" at bounding box center [280, 301] width 219 height 30
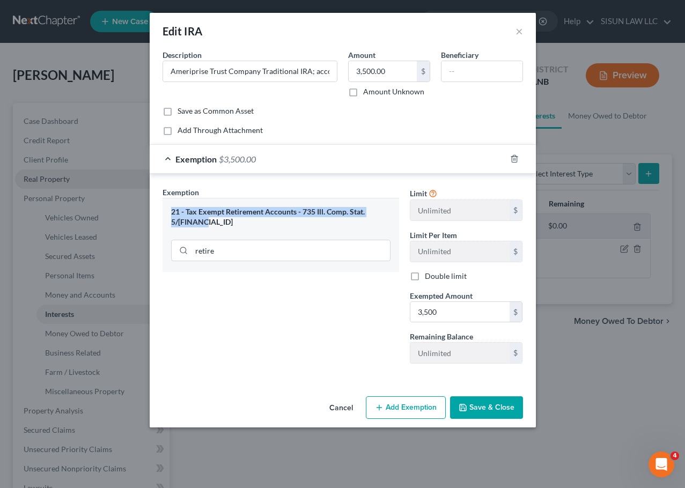
drag, startPoint x: 201, startPoint y: 224, endPoint x: 156, endPoint y: 209, distance: 46.8
click at [160, 209] on div "Exemption Set must be selected for CA. Exemption * 21 - Tax Exempt Retirement A…" at bounding box center [280, 280] width 247 height 186
copy div "21 - Tax Exempt Retirement Accounts - 735 Ill. Comp. Stat. 5/12-1006"
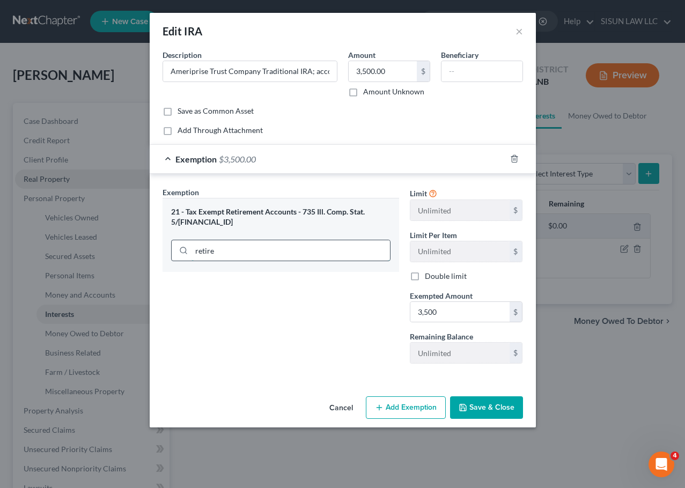
click at [235, 244] on input "retire" at bounding box center [290, 250] width 198 height 20
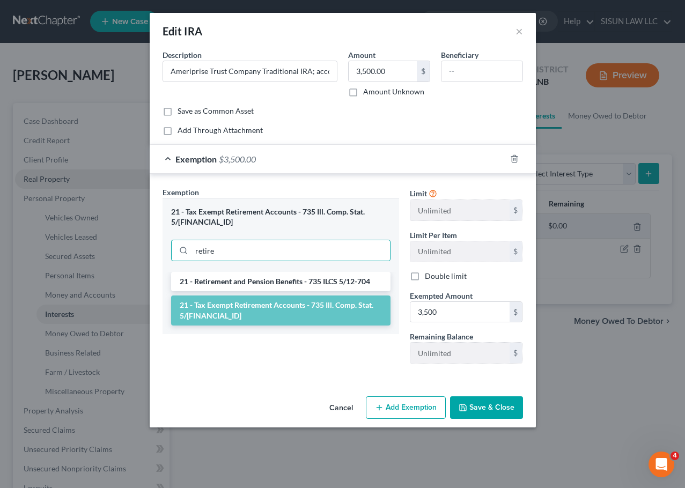
click at [283, 316] on li "21 - Tax Exempt Retirement Accounts - 735 Ill. Comp. Stat. 5/12-1006" at bounding box center [280, 311] width 219 height 30
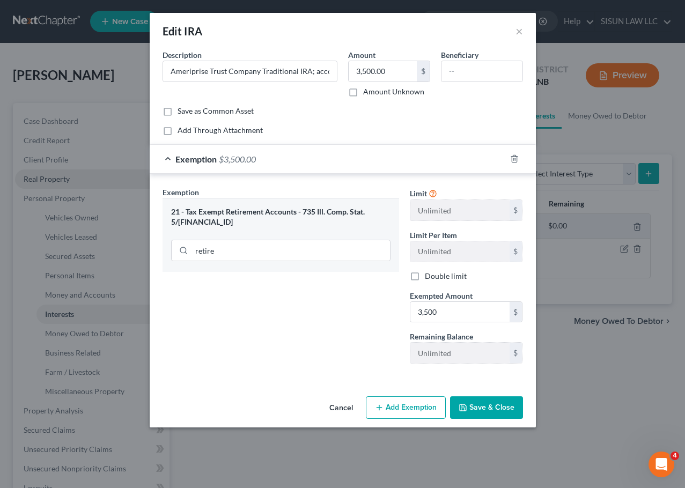
click at [479, 405] on button "Save & Close" at bounding box center [486, 407] width 73 height 23
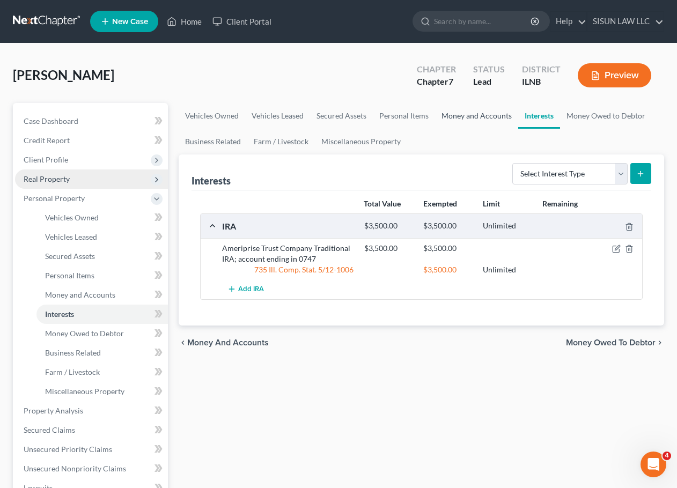
click at [497, 121] on link "Money and Accounts" at bounding box center [476, 116] width 83 height 26
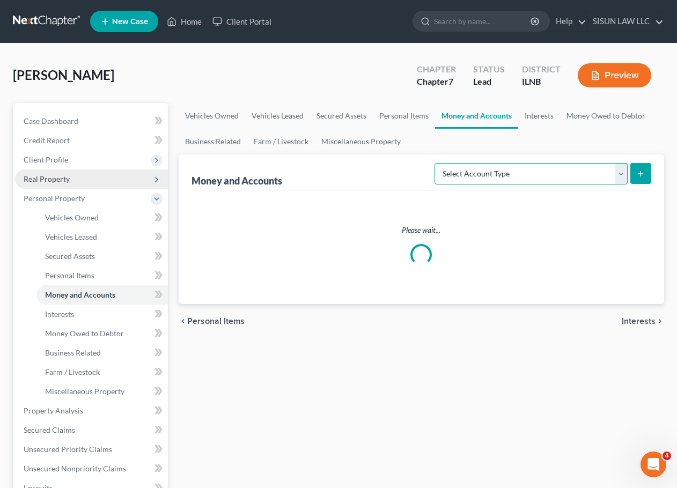
click at [496, 174] on select "Select Account Type Brokerage Cash on Hand Certificates of Deposit Checking Acc…" at bounding box center [530, 173] width 193 height 21
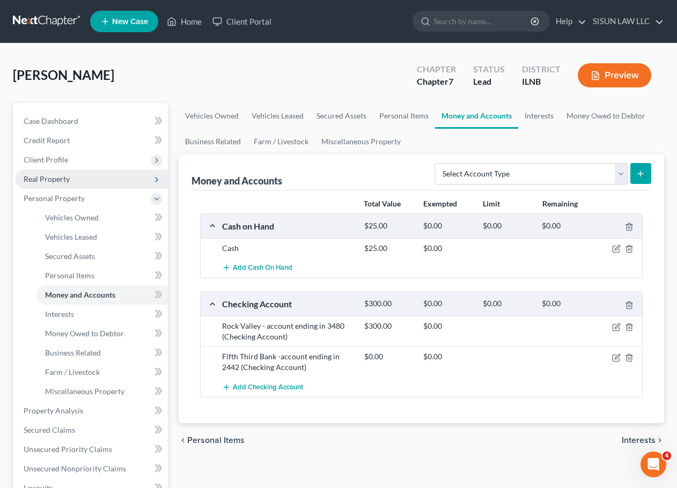
click at [303, 211] on div "Total Value Exempted Limit Remaining" at bounding box center [422, 204] width 454 height 19
click at [529, 118] on link "Interests" at bounding box center [539, 116] width 42 height 26
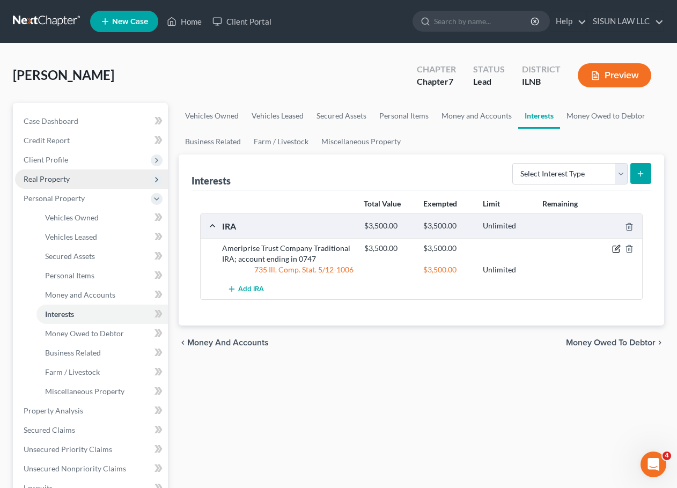
click at [617, 248] on icon "button" at bounding box center [616, 249] width 9 height 9
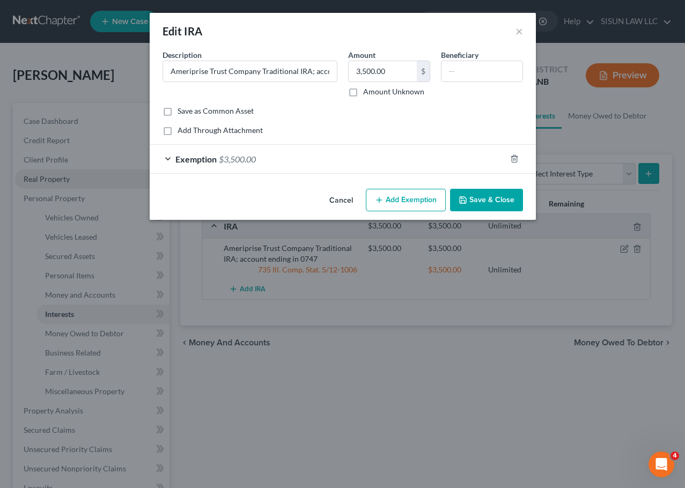
click at [185, 158] on span "Exemption" at bounding box center [195, 159] width 41 height 10
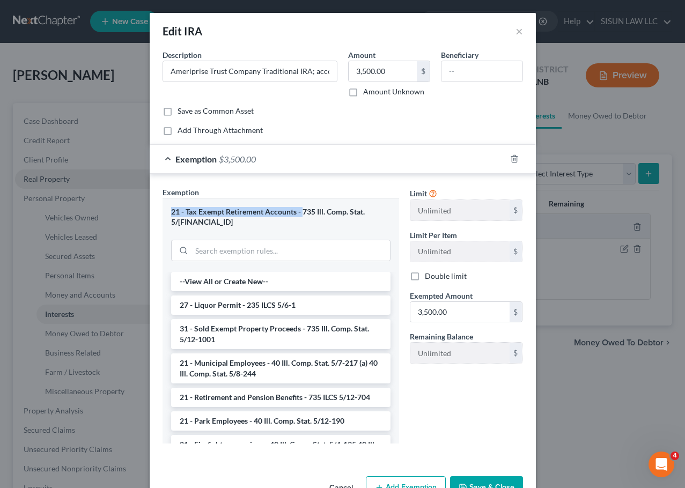
drag, startPoint x: 165, startPoint y: 212, endPoint x: 299, endPoint y: 215, distance: 133.6
click at [299, 215] on div "21 - Tax Exempt Retirement Accounts - 735 Ill. Comp. Stat. 5/12-1006" at bounding box center [281, 235] width 237 height 74
copy div "21 - Tax Exempt Retirement Accounts -"
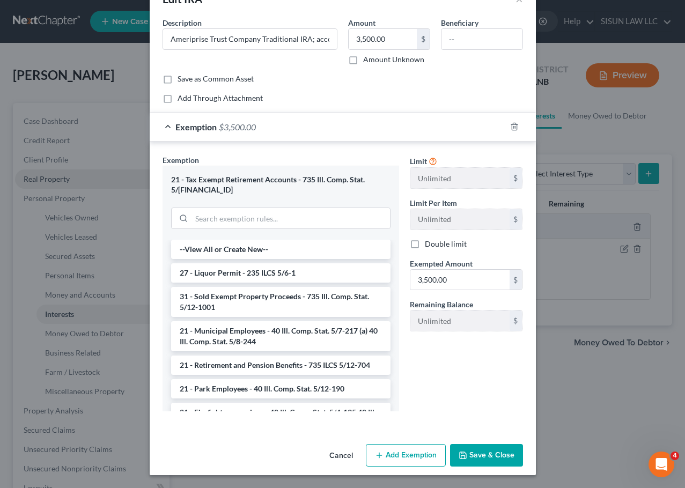
click at [164, 128] on div "Exemption $3,500.00" at bounding box center [328, 127] width 356 height 28
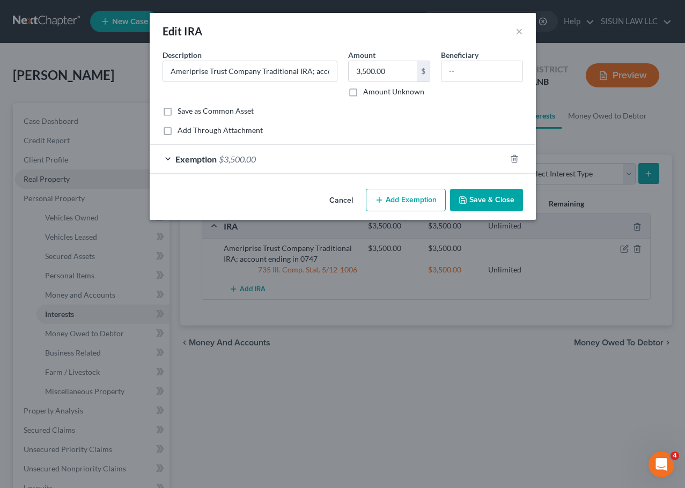
click at [484, 197] on button "Save & Close" at bounding box center [486, 200] width 73 height 23
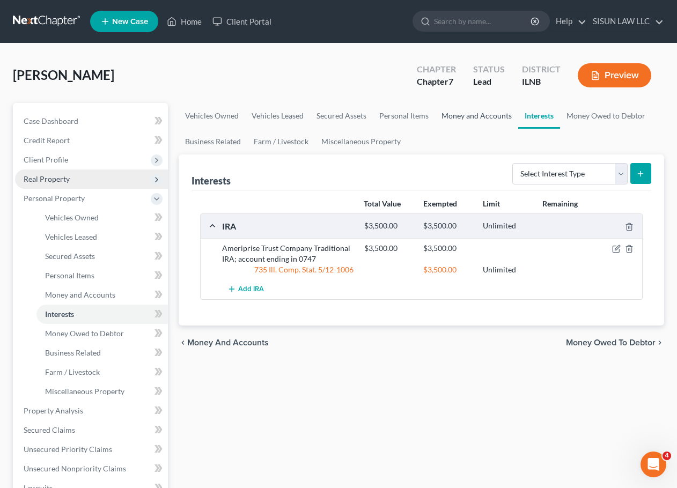
click at [483, 119] on link "Money and Accounts" at bounding box center [476, 116] width 83 height 26
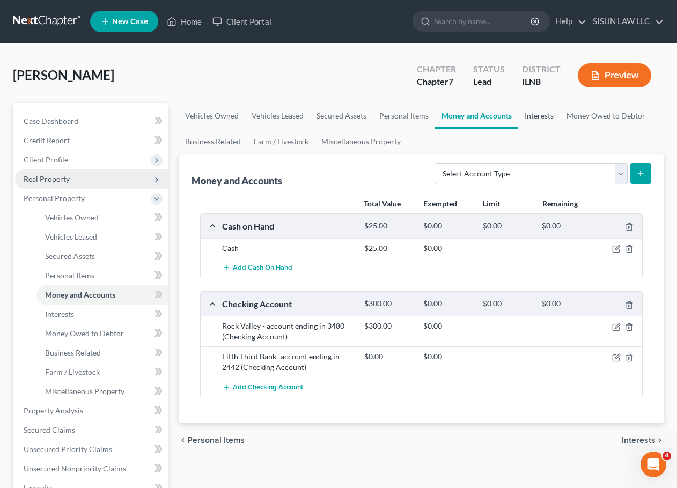
click at [550, 113] on link "Interests" at bounding box center [539, 116] width 42 height 26
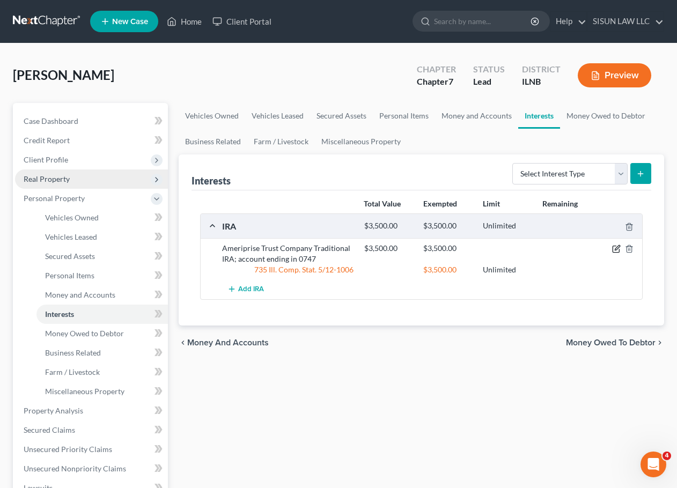
click at [613, 248] on icon "button" at bounding box center [616, 249] width 9 height 9
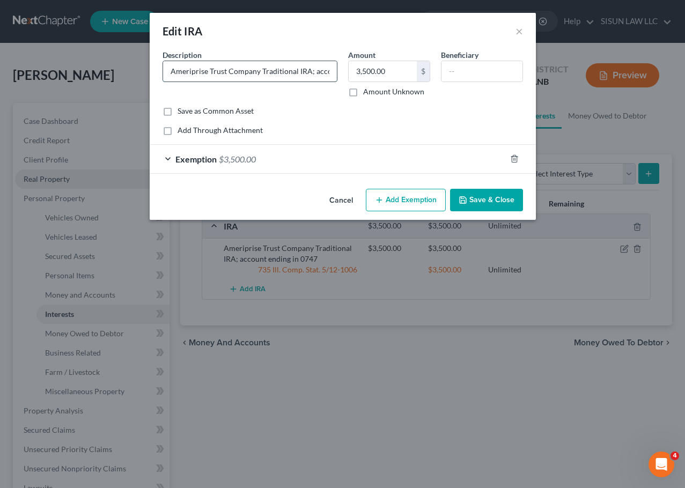
click at [312, 71] on input "Ameriprise Trust Company Traditional IRA; account ending in 0747" at bounding box center [250, 71] width 174 height 20
type input "Ameriprise Trust Company Traditional IRA - account ending in 0747"
click at [497, 197] on button "Save & Close" at bounding box center [486, 200] width 73 height 23
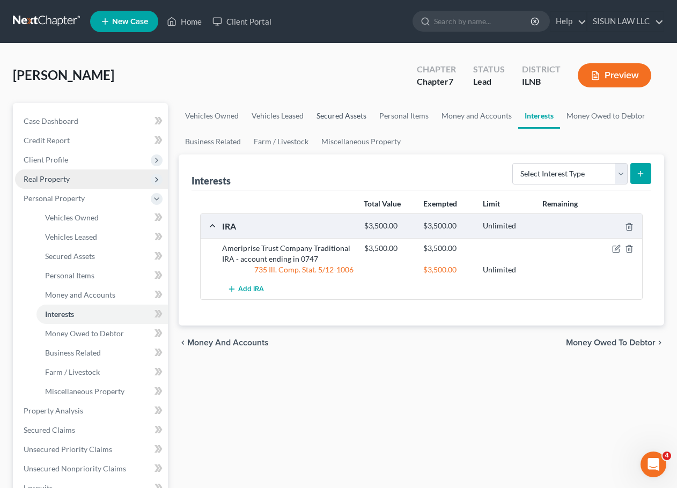
click at [324, 114] on link "Secured Assets" at bounding box center [341, 116] width 63 height 26
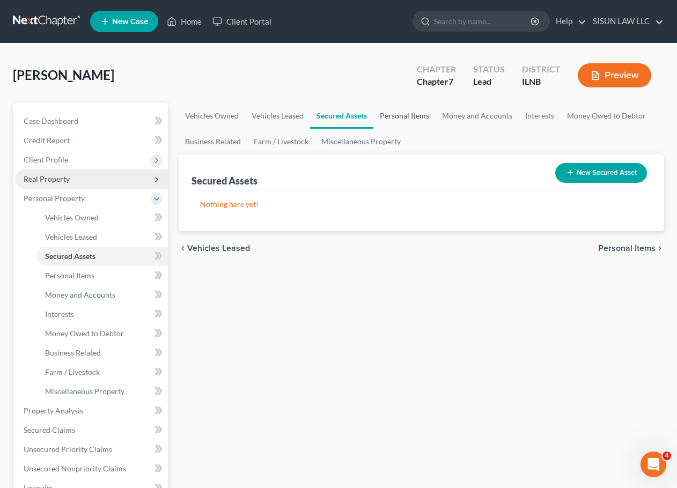
click at [410, 112] on link "Personal Items" at bounding box center [404, 116] width 62 height 26
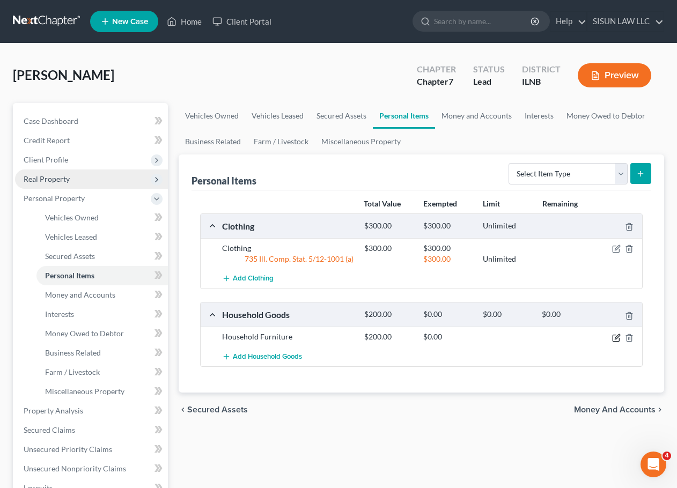
click at [616, 337] on icon "button" at bounding box center [617, 336] width 5 height 5
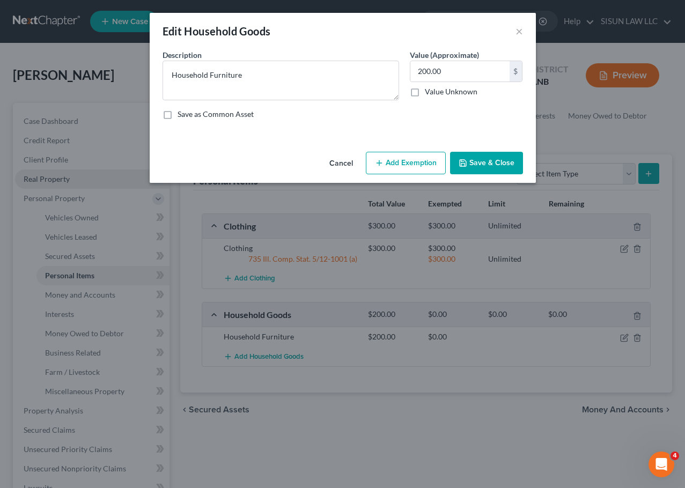
click at [420, 170] on button "Add Exemption" at bounding box center [406, 163] width 80 height 23
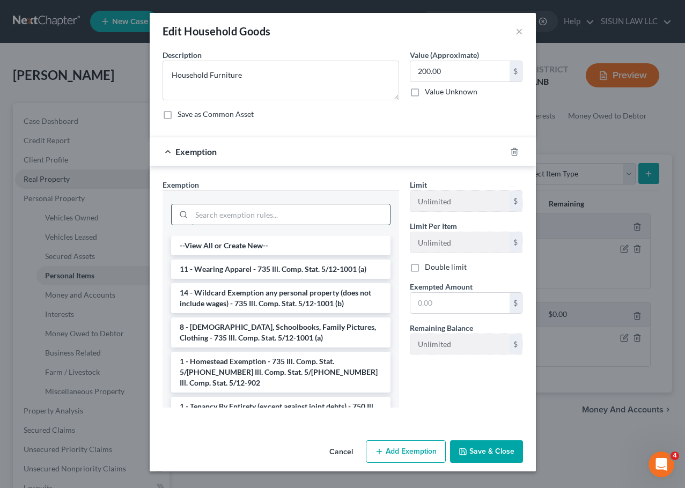
click at [252, 213] on input "search" at bounding box center [290, 214] width 198 height 20
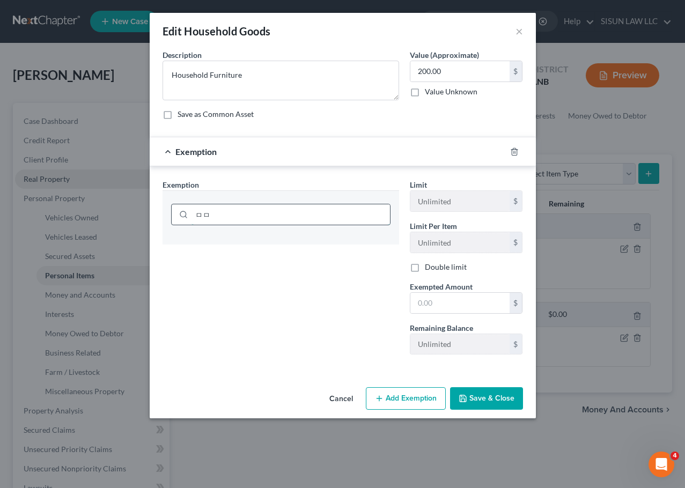
type input "ㅁ"
type input "f"
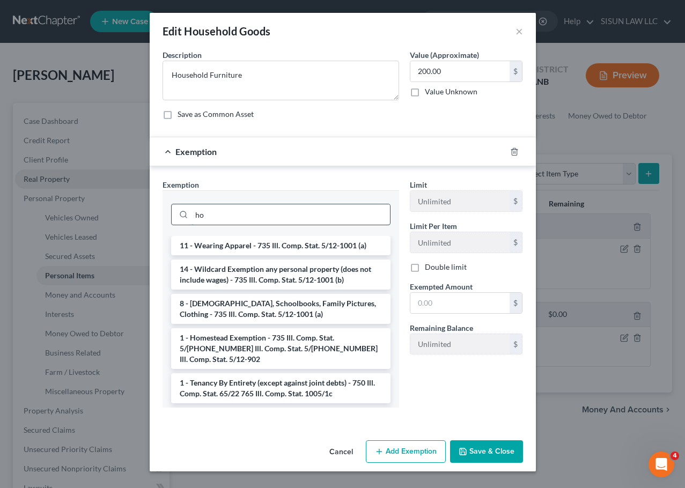
type input "h"
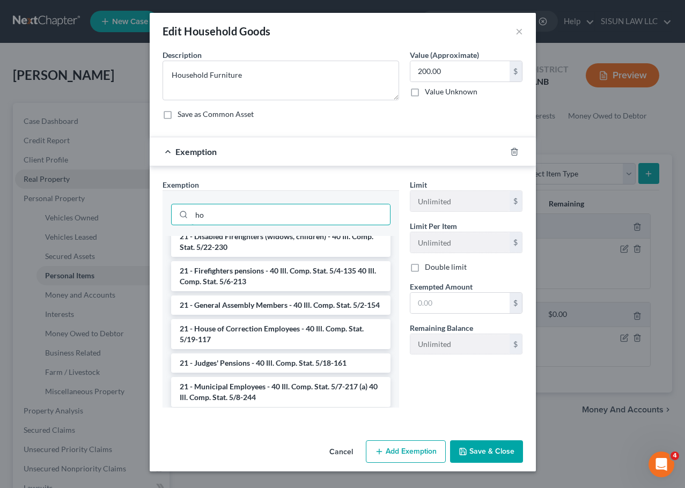
scroll to position [429, 0]
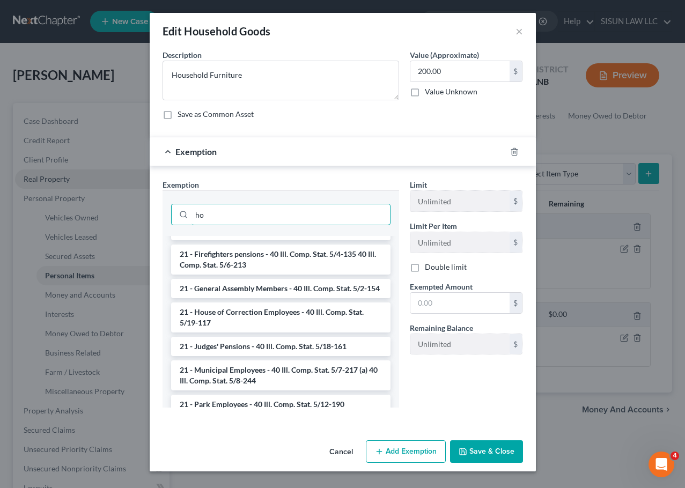
type input "ho"
drag, startPoint x: 339, startPoint y: 451, endPoint x: 343, endPoint y: 447, distance: 6.1
click at [341, 449] on button "Cancel" at bounding box center [341, 451] width 41 height 21
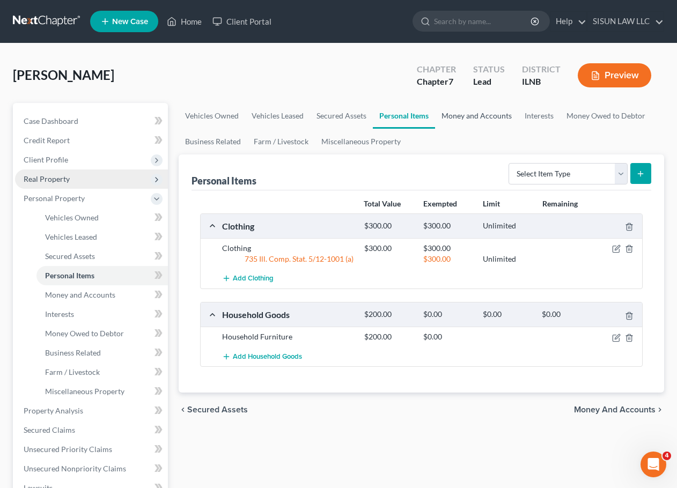
click at [469, 121] on link "Money and Accounts" at bounding box center [476, 116] width 83 height 26
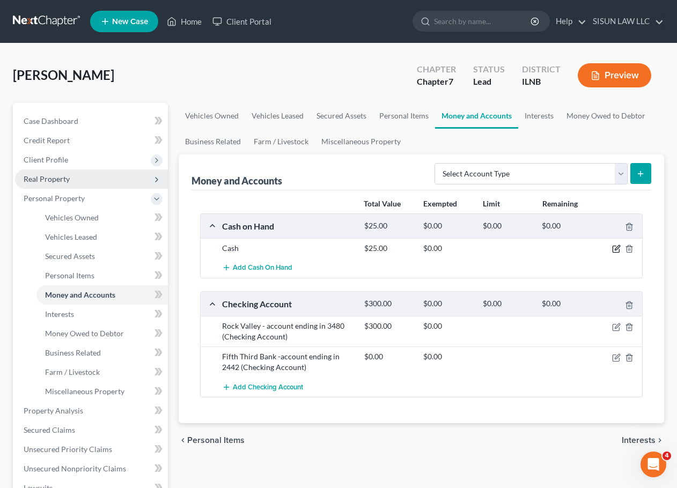
click at [617, 248] on icon "button" at bounding box center [617, 248] width 5 height 5
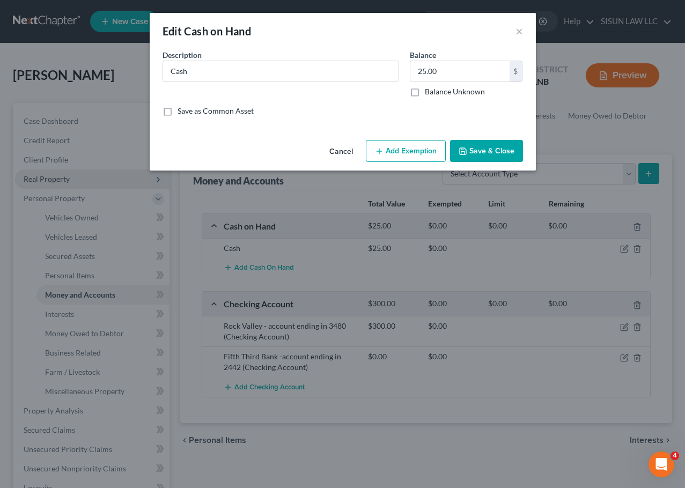
click at [403, 158] on button "Add Exemption" at bounding box center [406, 151] width 80 height 23
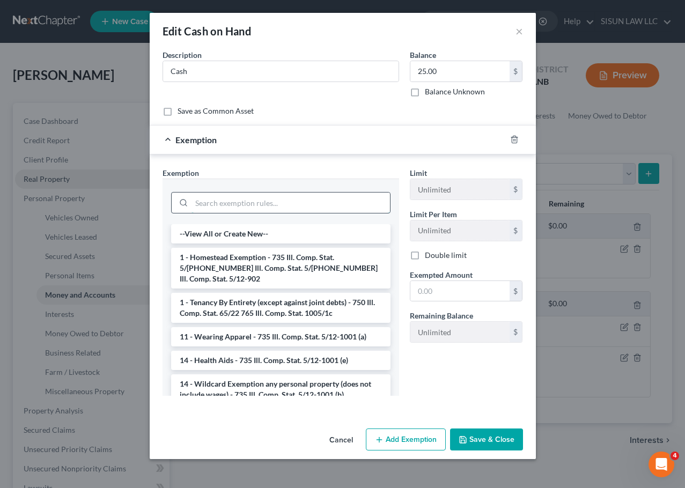
click at [246, 194] on input "search" at bounding box center [290, 203] width 198 height 20
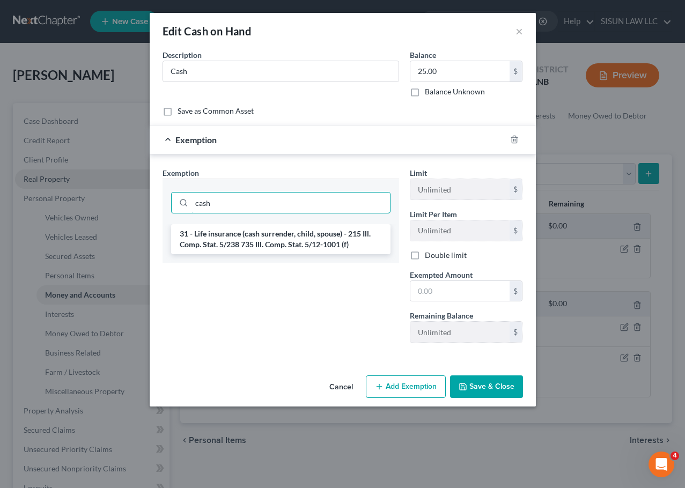
drag, startPoint x: 224, startPoint y: 205, endPoint x: 159, endPoint y: 205, distance: 64.9
click at [159, 205] on div "Exemption Set must be selected for CA. Exemption * cash 31 - Life insurance (ca…" at bounding box center [280, 259] width 247 height 184
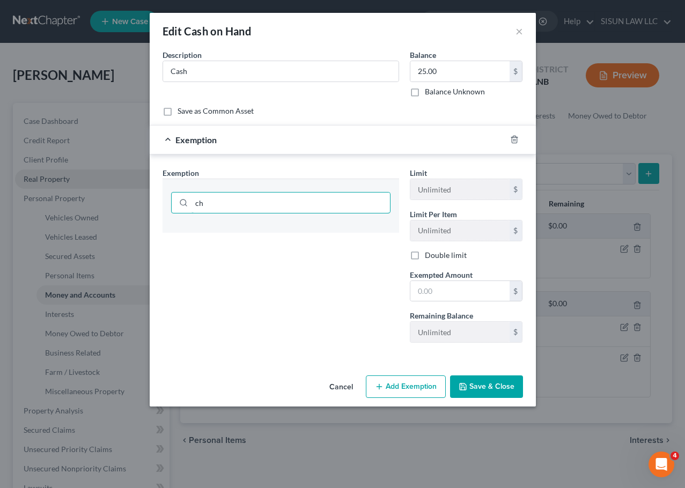
type input "c"
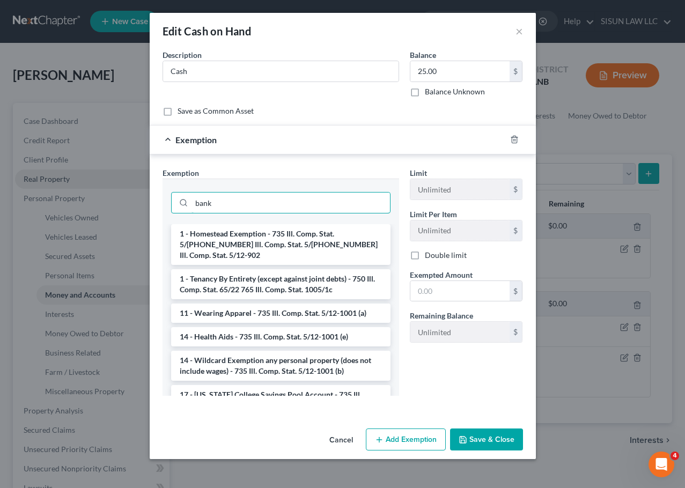
drag, startPoint x: 245, startPoint y: 201, endPoint x: 165, endPoint y: 200, distance: 80.5
click at [165, 200] on div "bank" at bounding box center [281, 202] width 237 height 46
paste input "735 ILCS 5/12-1001"
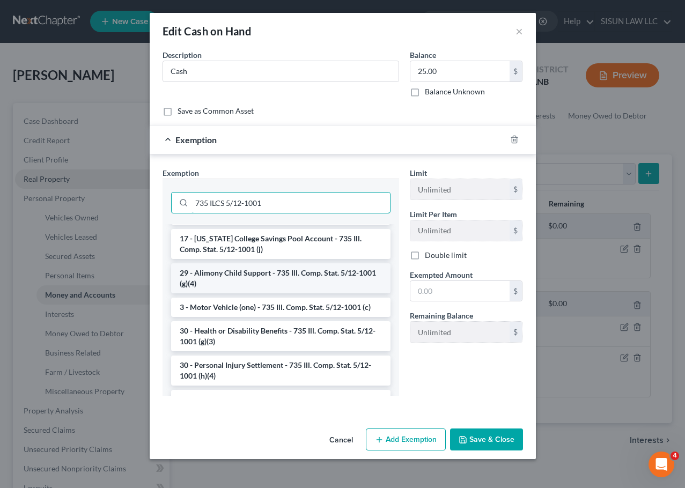
scroll to position [54, 0]
type input "735 ILCS 5/12-1001"
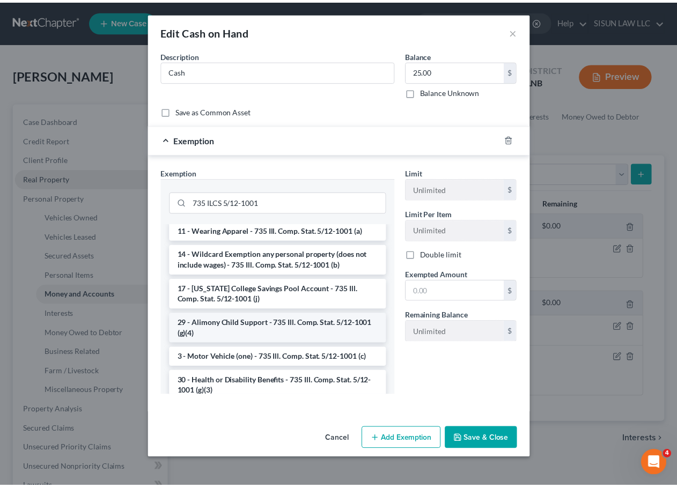
scroll to position [0, 0]
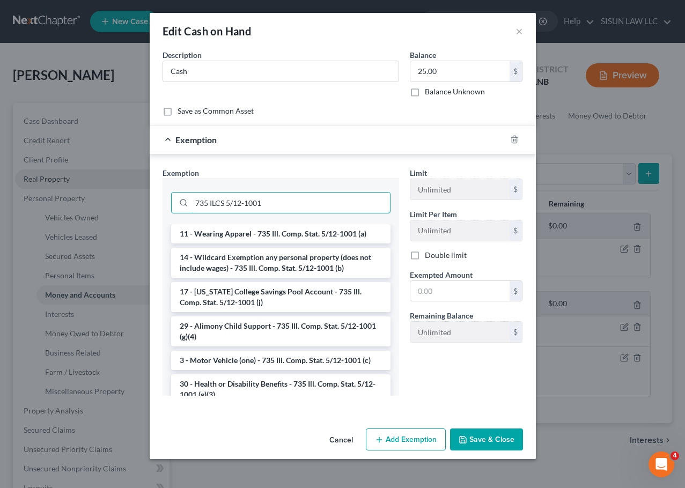
drag, startPoint x: 263, startPoint y: 202, endPoint x: 109, endPoint y: 161, distance: 159.8
click at [113, 167] on div "Edit Cash on Hand × An exemption set must first be selected from the Filing Inf…" at bounding box center [342, 244] width 685 height 488
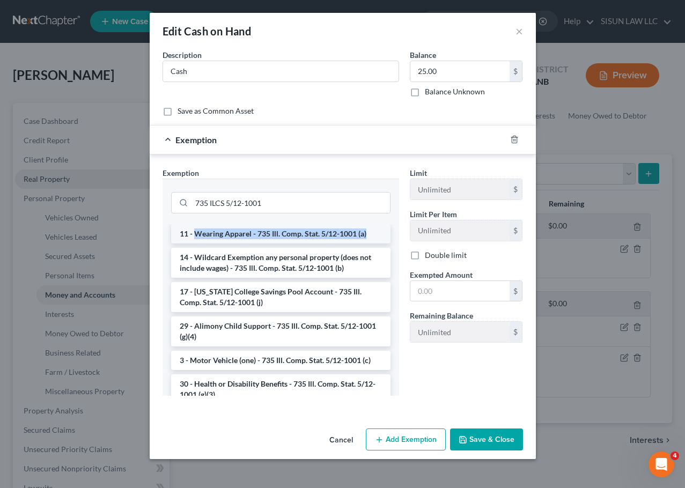
drag, startPoint x: 195, startPoint y: 234, endPoint x: 366, endPoint y: 239, distance: 170.6
click at [366, 239] on li "11 - Wearing Apparel - 735 Ill. Comp. Stat. 5/12-1001 (a)" at bounding box center [280, 233] width 219 height 19
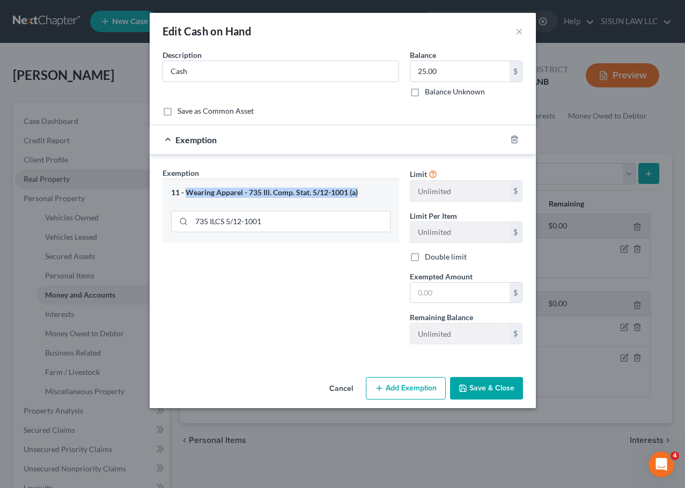
drag, startPoint x: 367, startPoint y: 192, endPoint x: 188, endPoint y: 188, distance: 179.7
click at [188, 188] on div "11 - Wearing Apparel - 735 Ill. Comp. Stat. 5/12-1001 (a)" at bounding box center [280, 193] width 219 height 10
copy div "Wearing Apparel - 735 Ill. Comp. Stat. 5/12-1001 (a)"
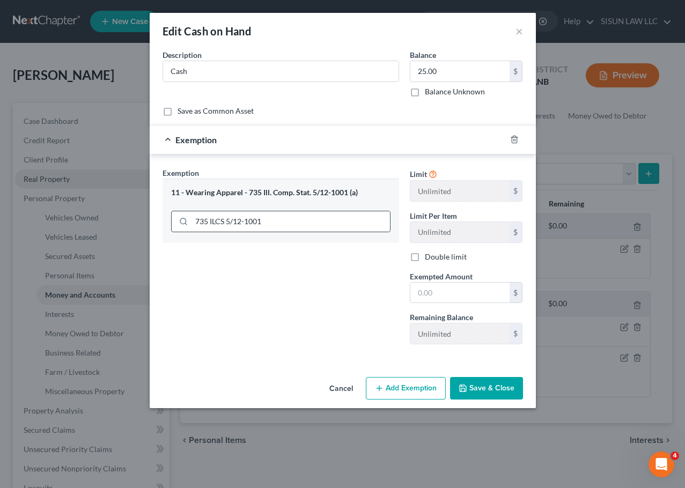
click at [287, 211] on div "735 ILCS 5/12-1001" at bounding box center [280, 221] width 219 height 21
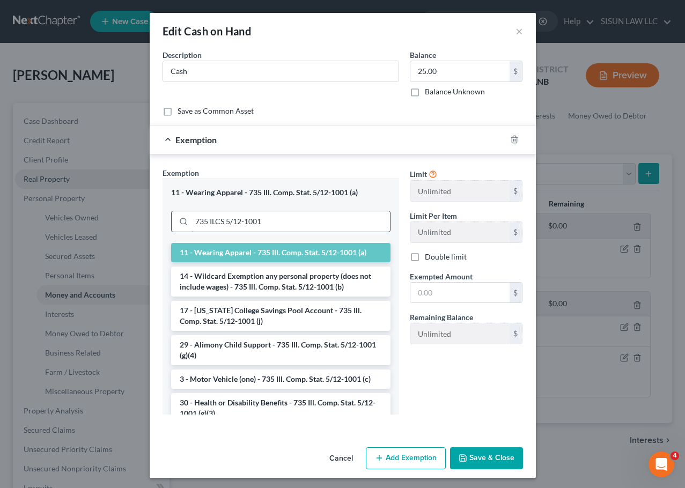
click at [283, 220] on input "735 ILCS 5/12-1001" at bounding box center [290, 221] width 198 height 20
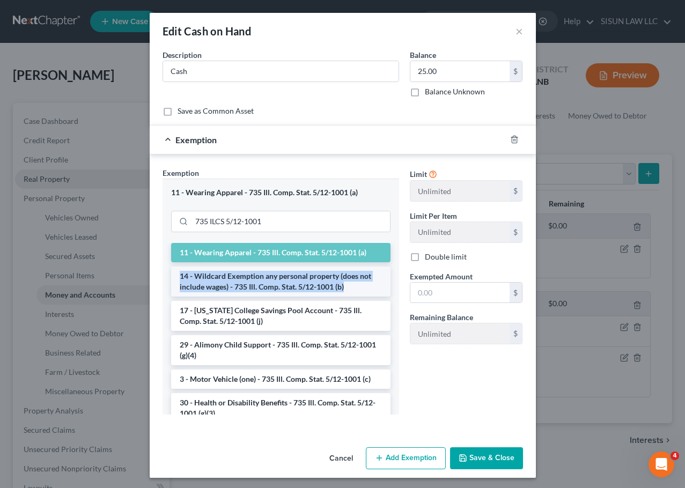
drag, startPoint x: 361, startPoint y: 290, endPoint x: 175, endPoint y: 277, distance: 187.1
click at [175, 277] on li "14 - Wildcard Exemption any personal property (does not include wages) - 735 Il…" at bounding box center [280, 282] width 219 height 30
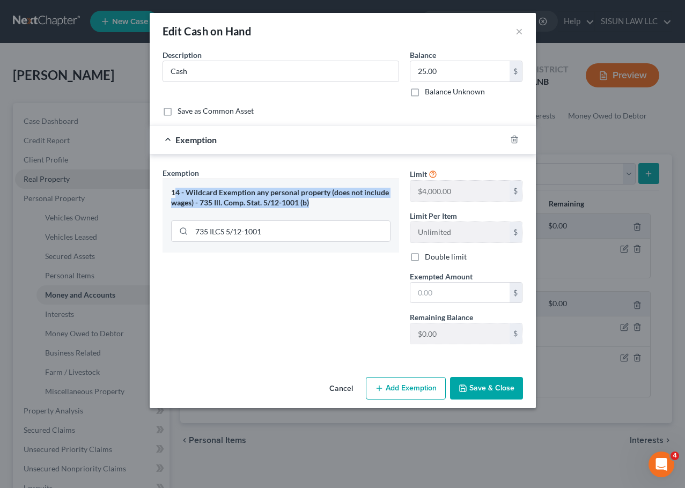
drag, startPoint x: 333, startPoint y: 204, endPoint x: 175, endPoint y: 191, distance: 158.2
click at [175, 191] on div "14 - Wildcard Exemption any personal property (does not include wages) - 735 Il…" at bounding box center [280, 198] width 219 height 20
copy div "4 - Wildcard Exemption any personal property (does not include wages) - 735 Ill…"
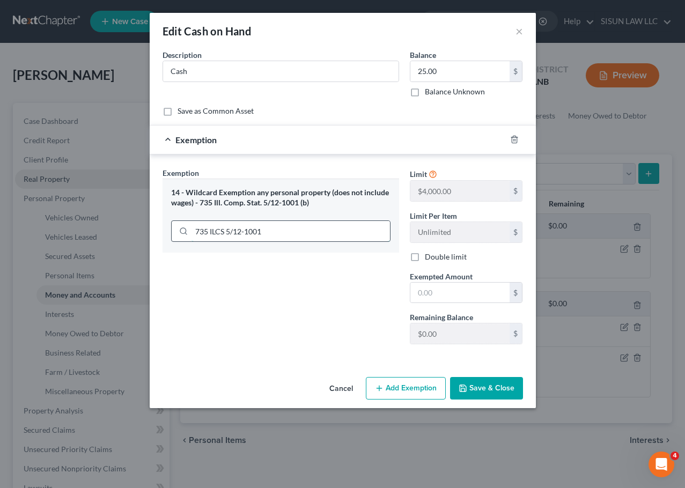
click at [317, 235] on input "735 ILCS 5/12-1001" at bounding box center [290, 231] width 198 height 20
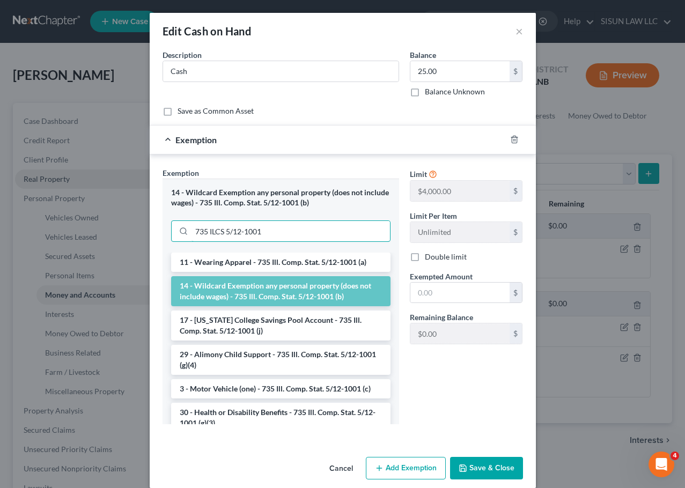
drag, startPoint x: 310, startPoint y: 231, endPoint x: 72, endPoint y: 230, distance: 237.6
click at [73, 230] on div "Edit Cash on Hand × An exemption set must first be selected from the Filing Inf…" at bounding box center [342, 244] width 685 height 488
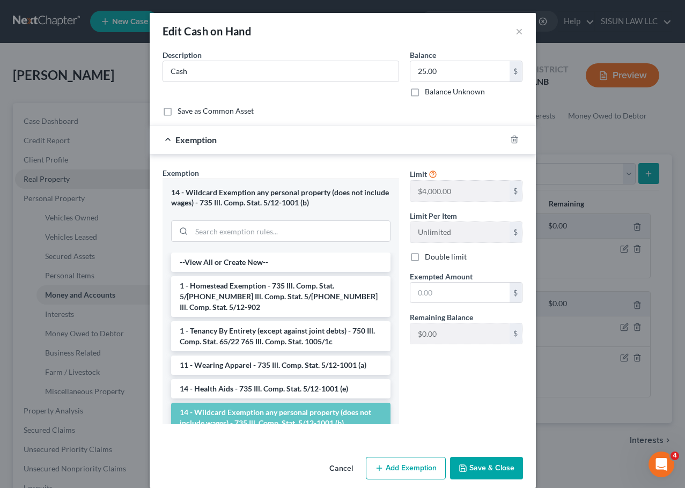
click at [448, 372] on div "Limit $4,000.00 $ Limit Per Item Unlimited $ Double limit Exempted Amount * $ R…" at bounding box center [466, 299] width 124 height 265
click at [205, 147] on div "Exemption" at bounding box center [328, 140] width 356 height 28
click at [460, 293] on input "text" at bounding box center [459, 293] width 99 height 20
click at [239, 404] on li "14 - Wildcard Exemption any personal property (does not include wages) - 735 Il…" at bounding box center [280, 418] width 219 height 30
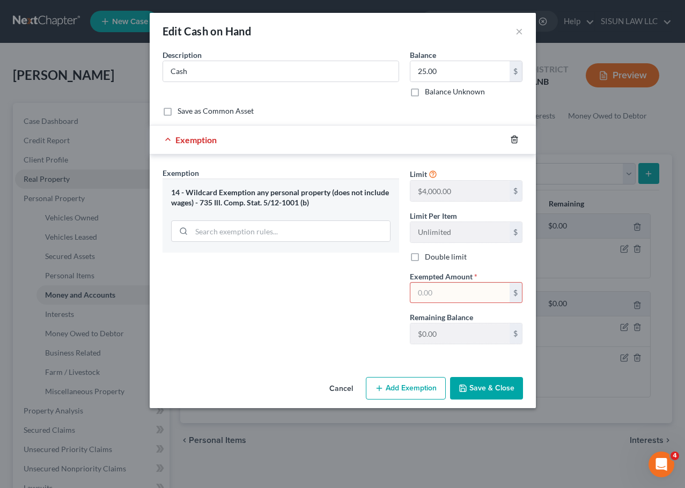
click at [512, 137] on icon "button" at bounding box center [514, 139] width 9 height 9
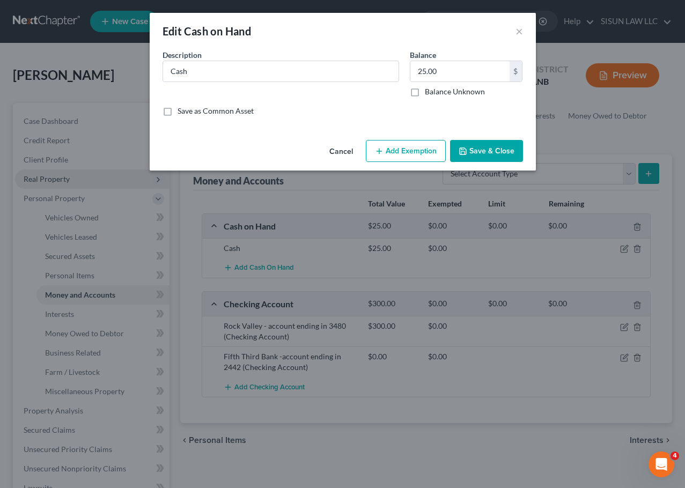
click at [485, 153] on button "Save & Close" at bounding box center [486, 151] width 73 height 23
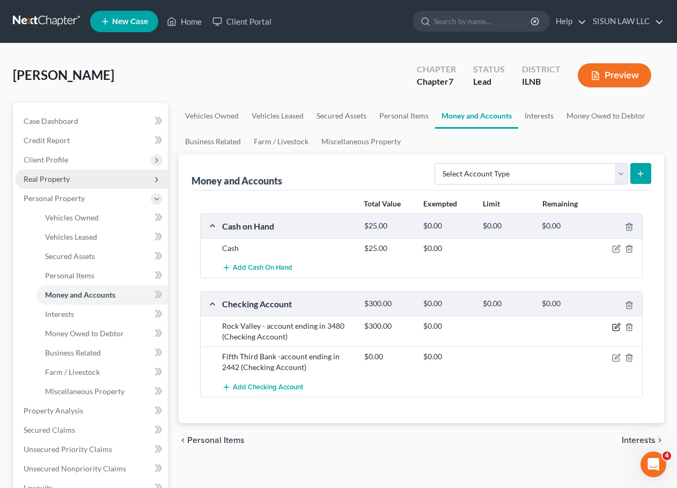
click at [612, 327] on icon "button" at bounding box center [616, 327] width 9 height 9
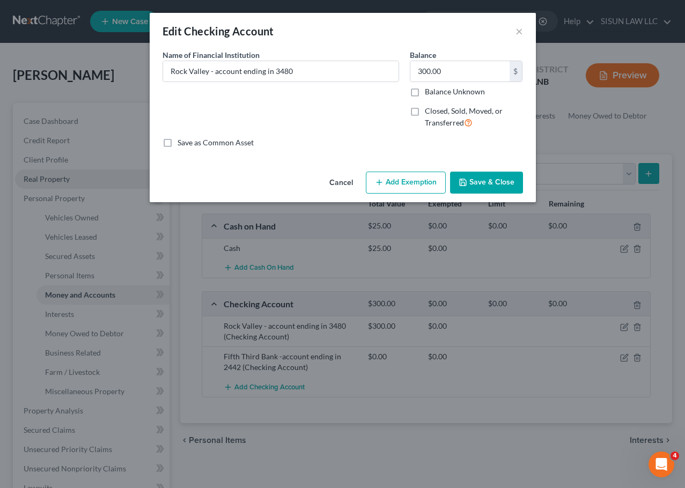
click at [387, 176] on button "Add Exemption" at bounding box center [406, 183] width 80 height 23
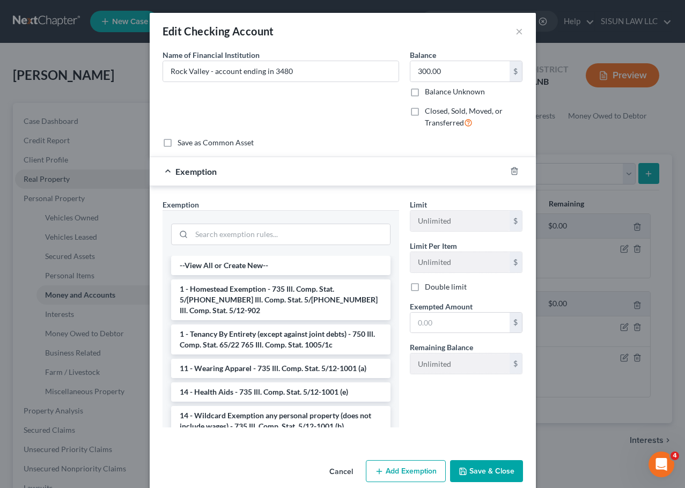
click at [484, 464] on button "Save & Close" at bounding box center [486, 471] width 73 height 23
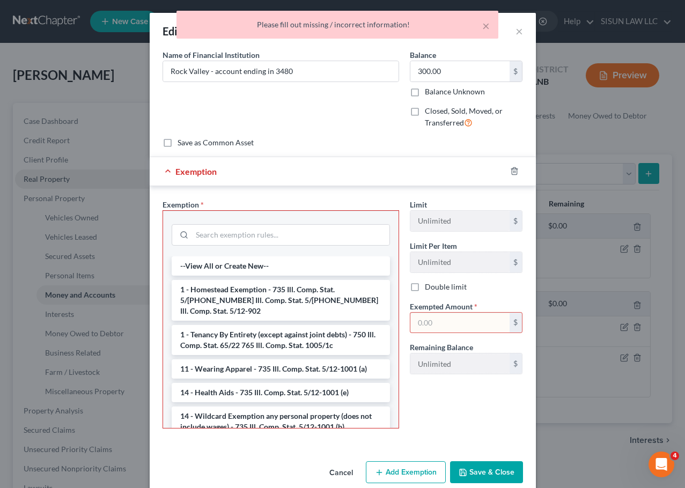
click at [345, 474] on button "Cancel" at bounding box center [341, 472] width 41 height 21
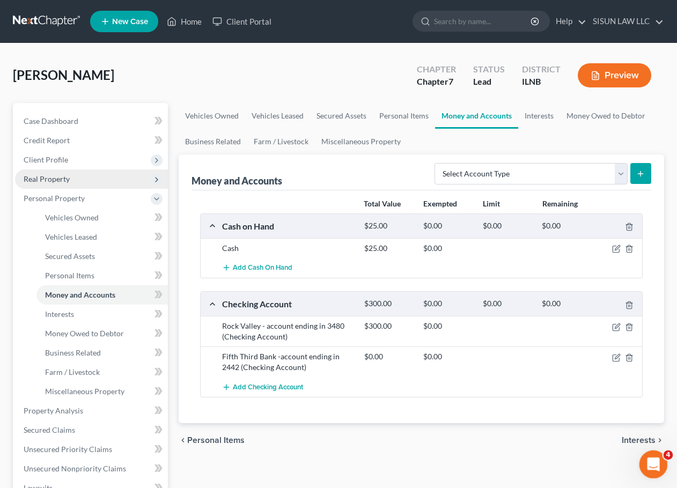
click at [648, 467] on icon "Open Intercom Messenger" at bounding box center [652, 463] width 18 height 18
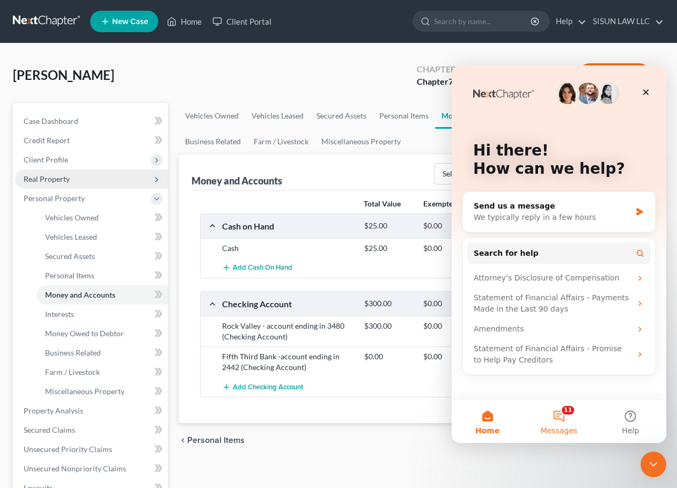
click at [566, 417] on button "11 Messages" at bounding box center [558, 421] width 71 height 43
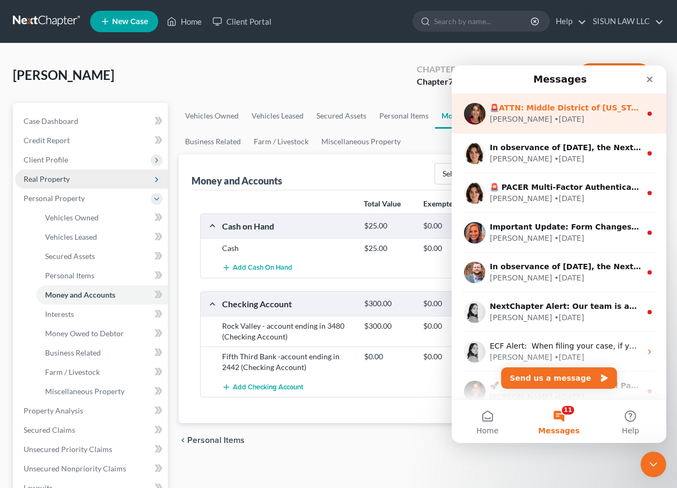
drag, startPoint x: 641, startPoint y: 110, endPoint x: 560, endPoint y: 99, distance: 81.8
click at [560, 99] on div "🚨ATTN: Middle District of Florida The court has added a new Credit Counseling F…" at bounding box center [559, 114] width 215 height 40
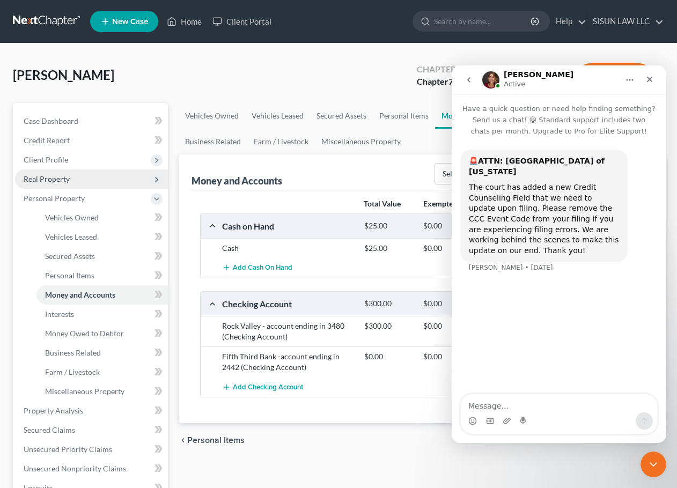
click at [630, 75] on button "Home" at bounding box center [629, 80] width 20 height 20
click at [470, 82] on icon "go back" at bounding box center [468, 80] width 9 height 9
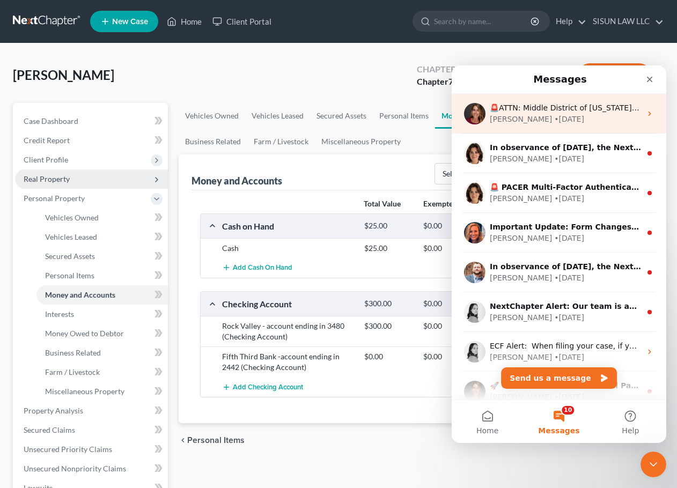
drag, startPoint x: 637, startPoint y: 113, endPoint x: 530, endPoint y: 106, distance: 107.5
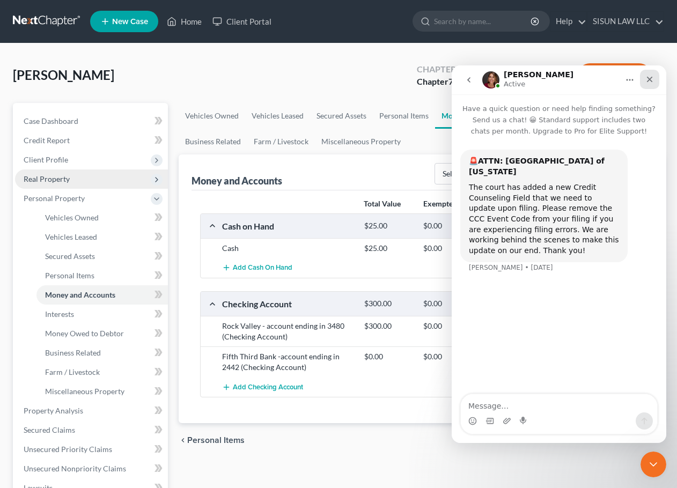
click at [645, 83] on icon "Close" at bounding box center [649, 79] width 9 height 9
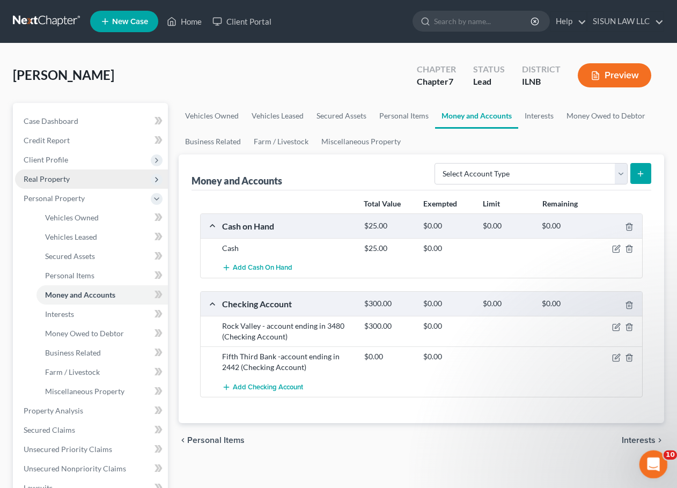
click at [652, 453] on div "Open Intercom Messenger" at bounding box center [651, 462] width 35 height 35
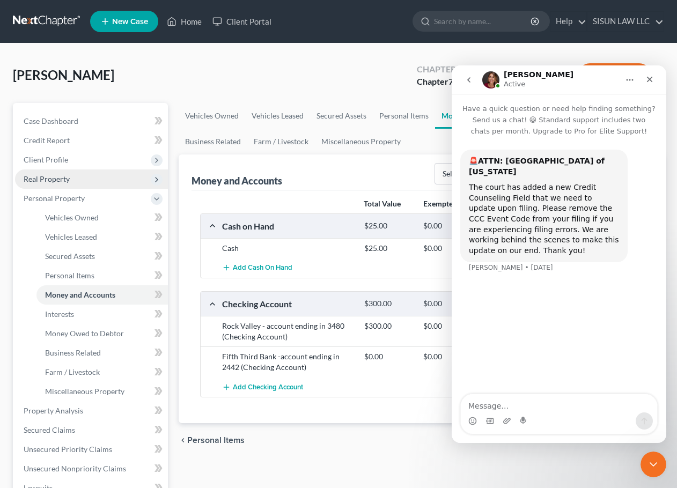
click at [468, 80] on icon "go back" at bounding box center [468, 79] width 3 height 5
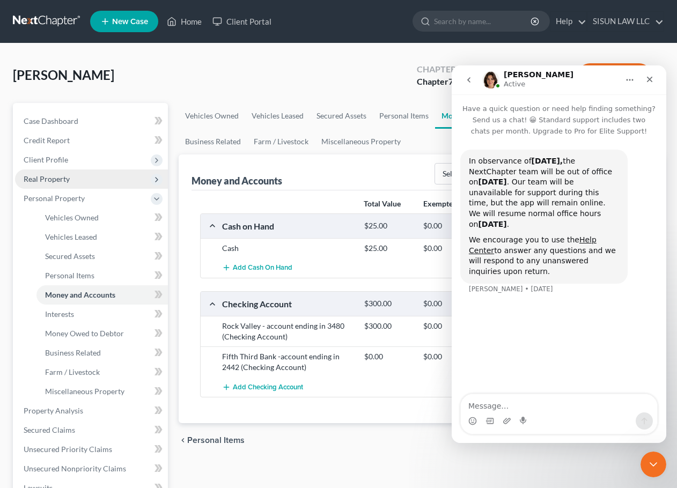
click at [466, 75] on button "go back" at bounding box center [469, 80] width 20 height 20
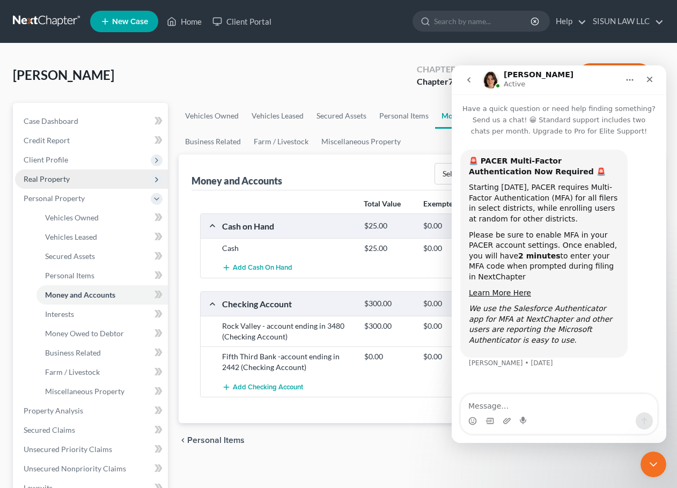
click at [468, 79] on icon "go back" at bounding box center [468, 79] width 3 height 5
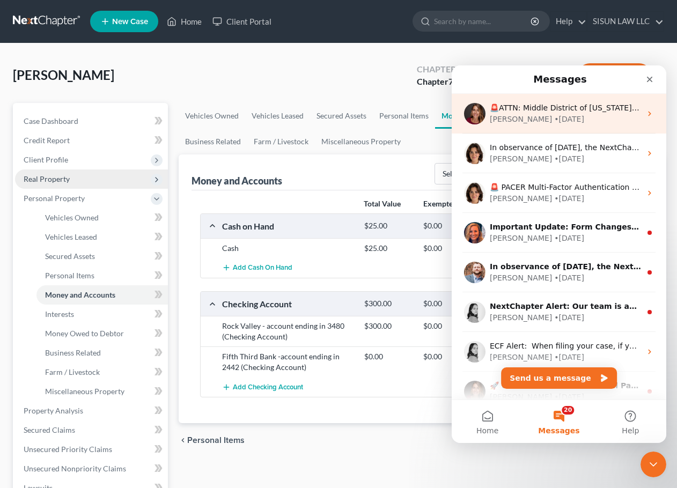
drag, startPoint x: 595, startPoint y: 110, endPoint x: 619, endPoint y: 112, distance: 24.2
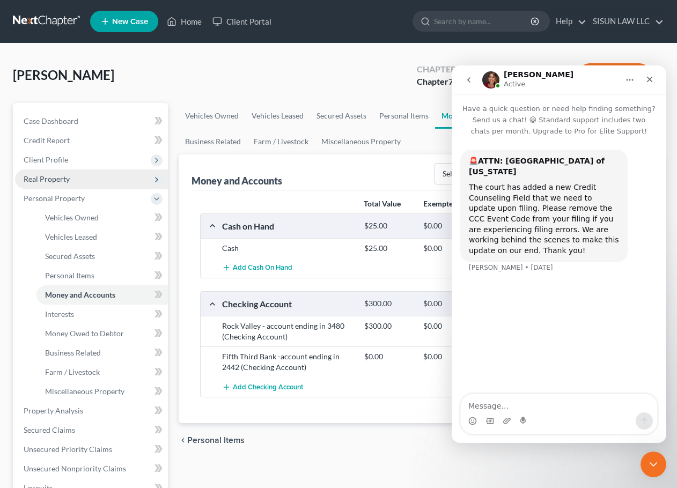
click at [624, 81] on button "Home" at bounding box center [629, 80] width 20 height 20
click at [458, 77] on nav "Katie Active Expand window Download transcript" at bounding box center [559, 79] width 215 height 29
click at [460, 76] on button "go back" at bounding box center [469, 80] width 20 height 20
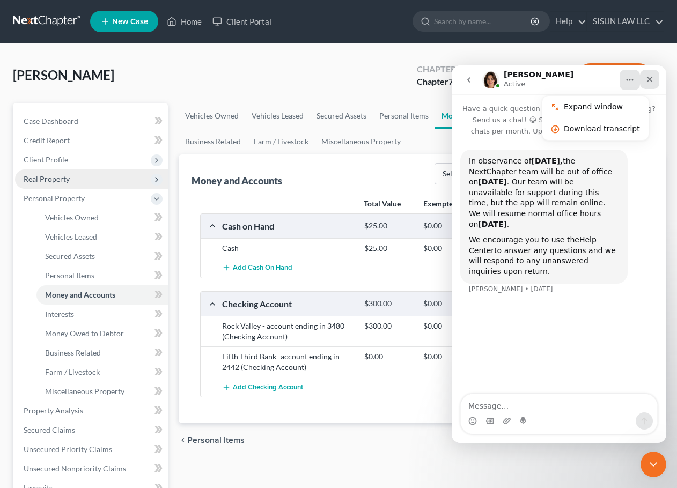
click at [650, 80] on icon "Close" at bounding box center [649, 79] width 9 height 9
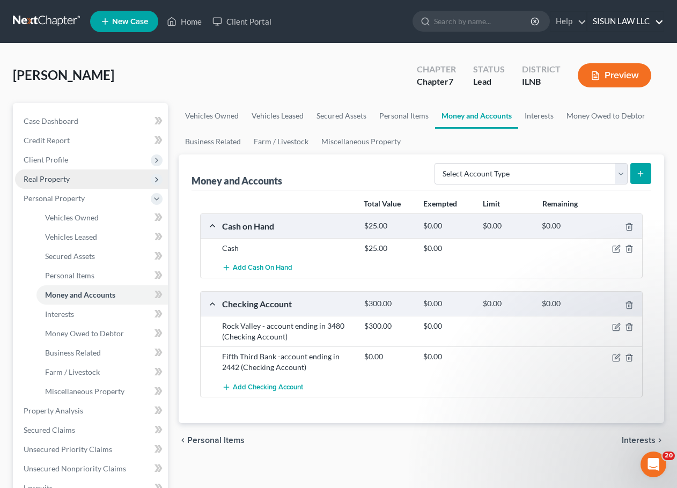
click at [644, 26] on link "SISUN LAW LLC" at bounding box center [625, 21] width 76 height 19
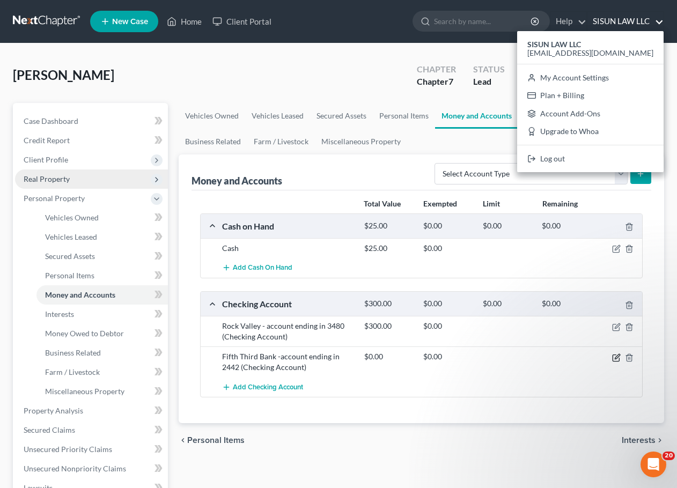
click at [614, 359] on icon "button" at bounding box center [616, 357] width 9 height 9
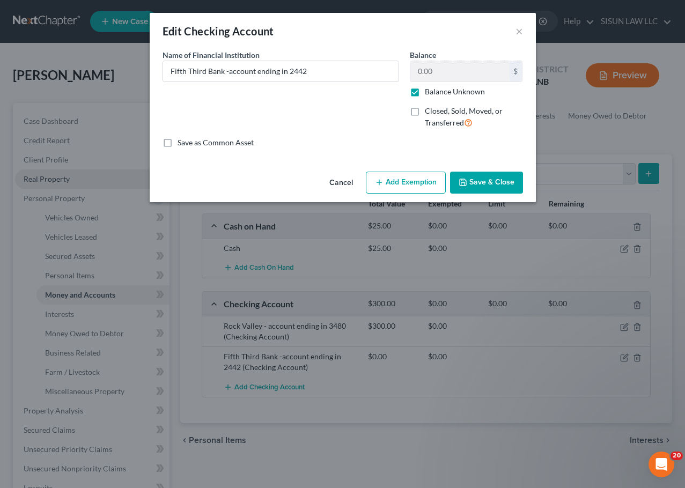
click at [425, 91] on label "Balance Unknown" at bounding box center [455, 91] width 60 height 11
click at [429, 91] on input "Balance Unknown" at bounding box center [432, 89] width 7 height 7
checkbox input "false"
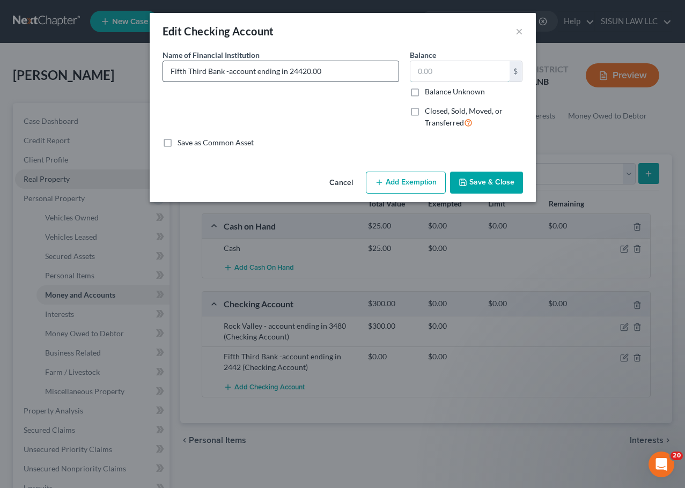
type input "Fifth Third Bank -account ending in 2442"
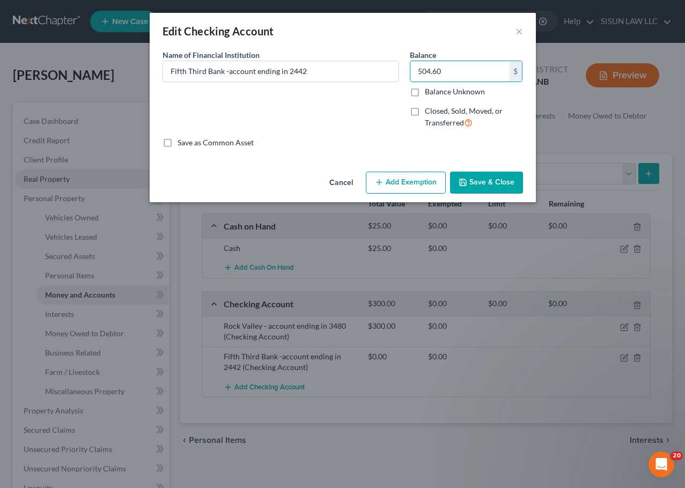
type input "504.60"
click at [503, 176] on button "Save & Close" at bounding box center [486, 183] width 73 height 23
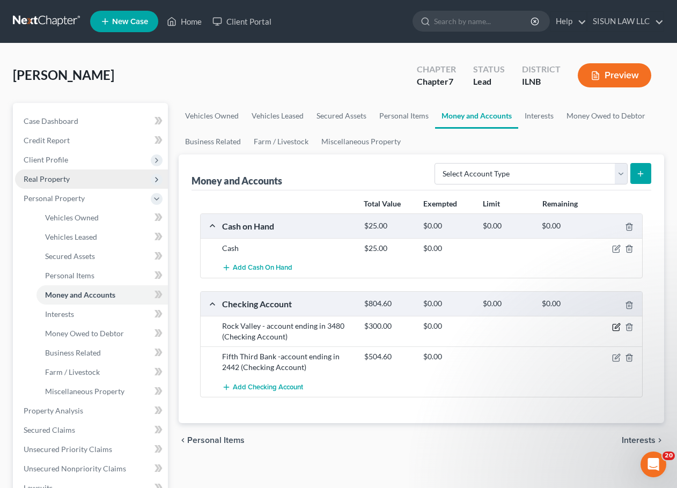
click at [618, 327] on icon "button" at bounding box center [616, 327] width 9 height 9
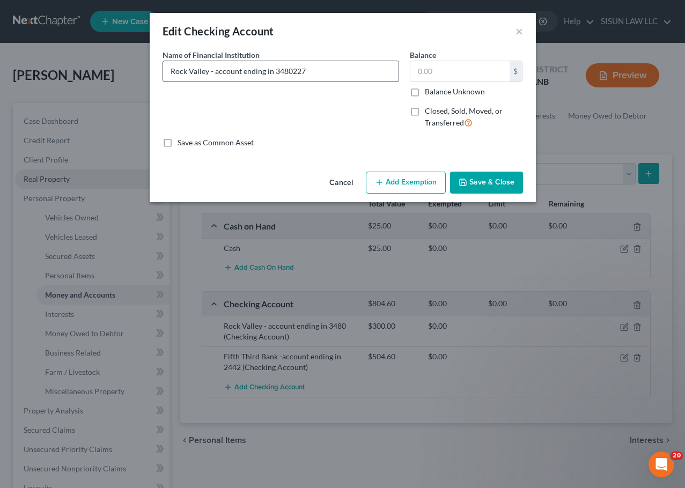
drag, startPoint x: 289, startPoint y: 71, endPoint x: 383, endPoint y: 73, distance: 94.4
click at [383, 73] on input "Rock Valley - account ending in 3480227" at bounding box center [280, 71] width 235 height 20
type input "Rock Valley - account ending in 3480"
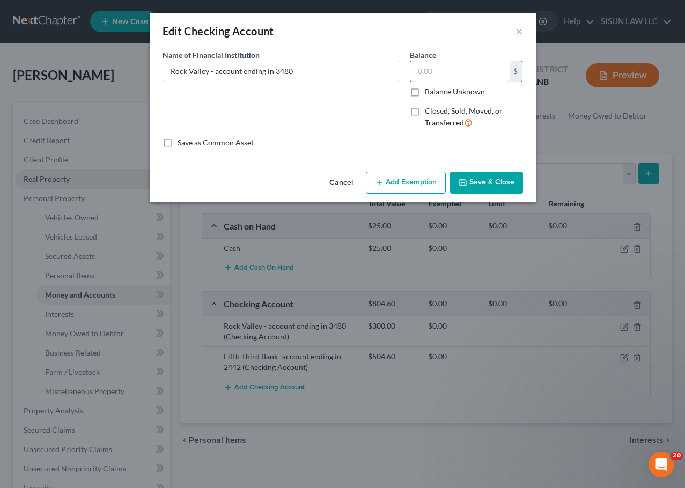
click at [443, 75] on input "text" at bounding box center [459, 71] width 99 height 20
type input "227.32"
click at [469, 182] on button "Save & Close" at bounding box center [486, 183] width 73 height 23
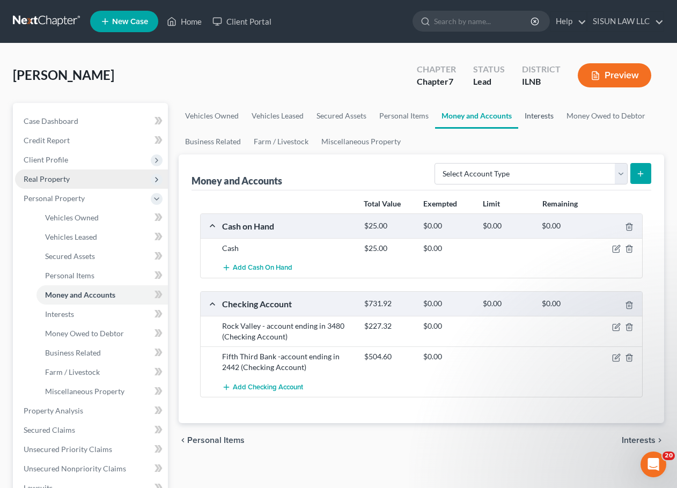
click at [550, 120] on link "Interests" at bounding box center [539, 116] width 42 height 26
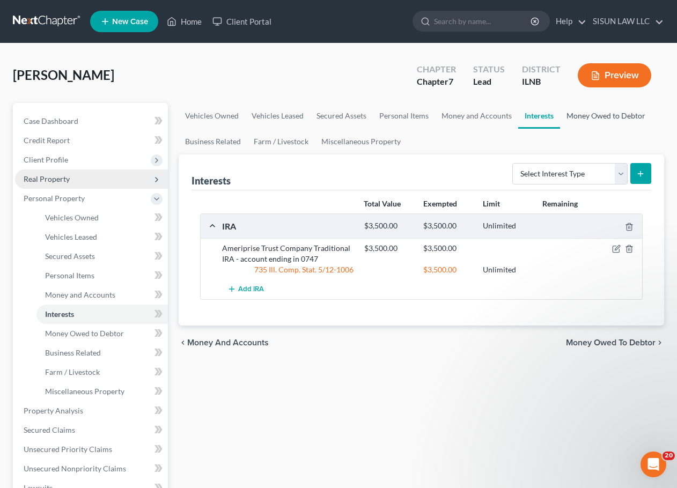
click at [588, 117] on link "Money Owed to Debtor" at bounding box center [606, 116] width 92 height 26
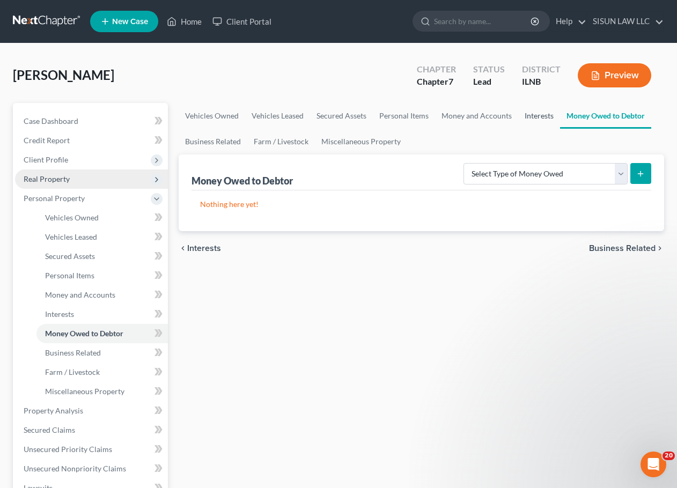
click at [526, 115] on link "Interests" at bounding box center [539, 116] width 42 height 26
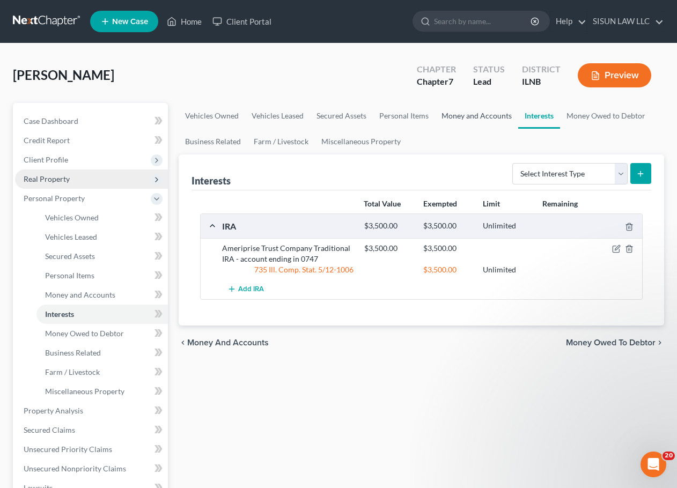
click at [479, 116] on link "Money and Accounts" at bounding box center [476, 116] width 83 height 26
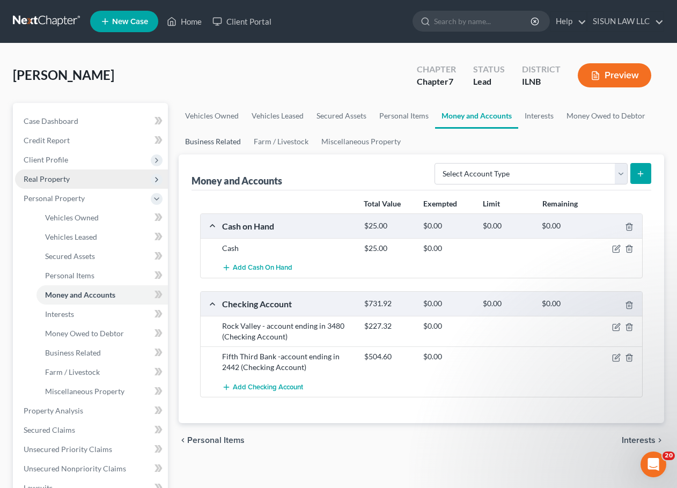
click at [214, 143] on link "Business Related" at bounding box center [213, 142] width 69 height 26
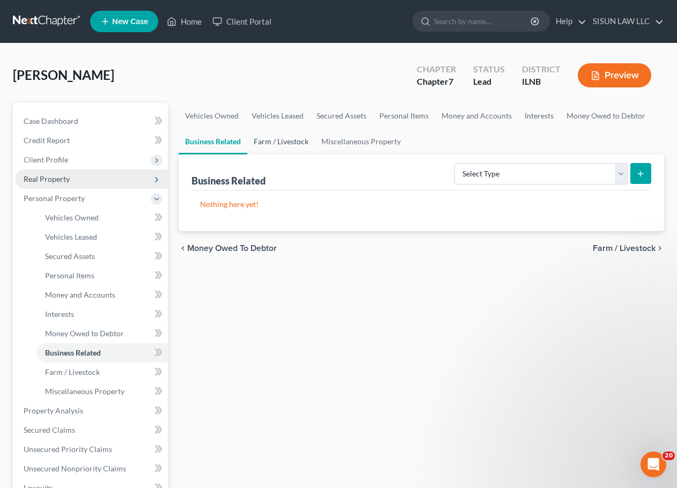
click at [278, 142] on link "Farm / Livestock" at bounding box center [281, 142] width 68 height 26
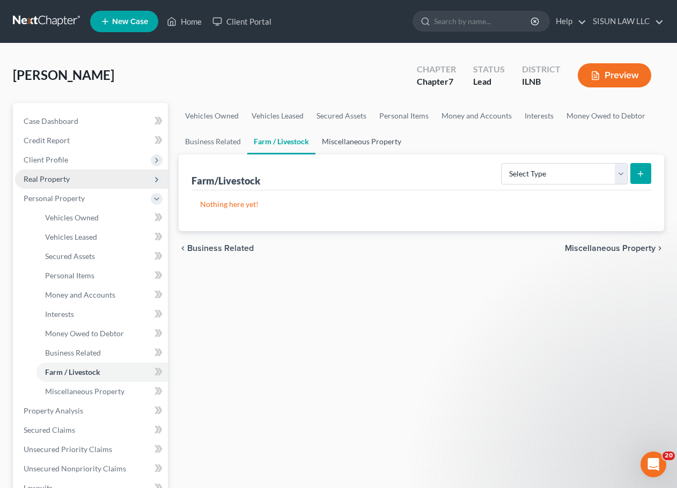
click at [345, 142] on link "Miscellaneous Property" at bounding box center [361, 142] width 92 height 26
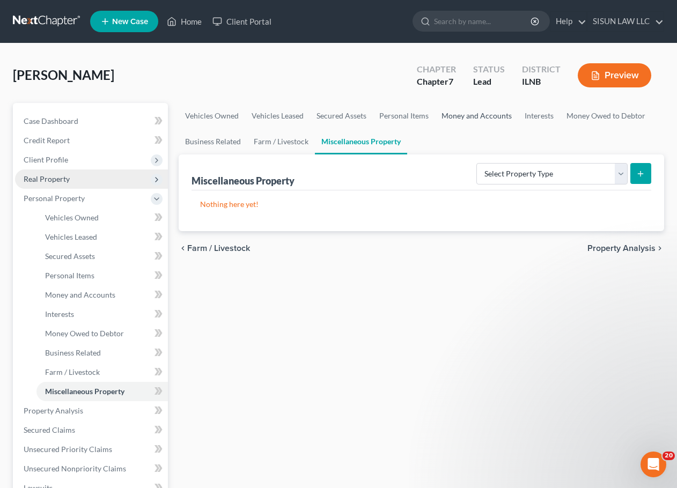
click at [484, 119] on link "Money and Accounts" at bounding box center [476, 116] width 83 height 26
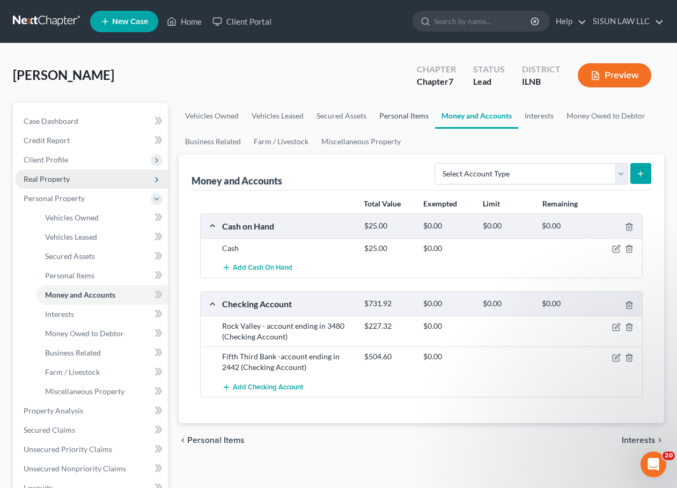
click at [378, 117] on link "Personal Items" at bounding box center [404, 116] width 62 height 26
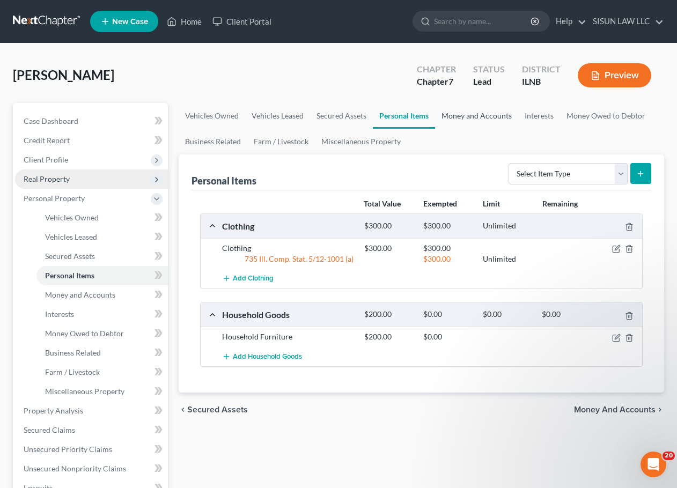
click at [461, 120] on link "Money and Accounts" at bounding box center [476, 116] width 83 height 26
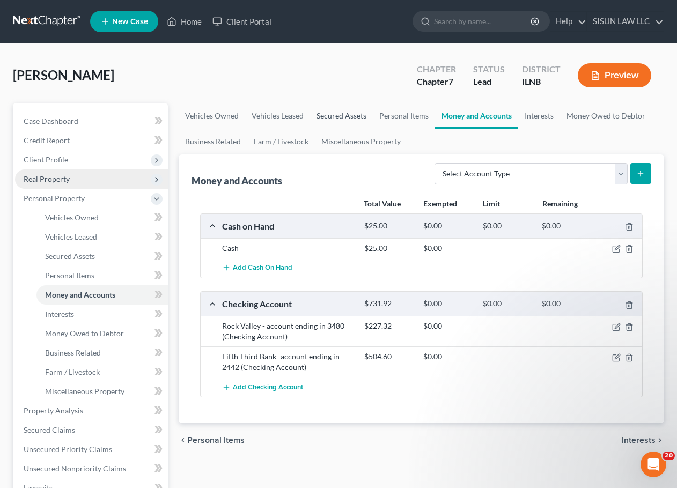
click at [326, 120] on link "Secured Assets" at bounding box center [341, 116] width 63 height 26
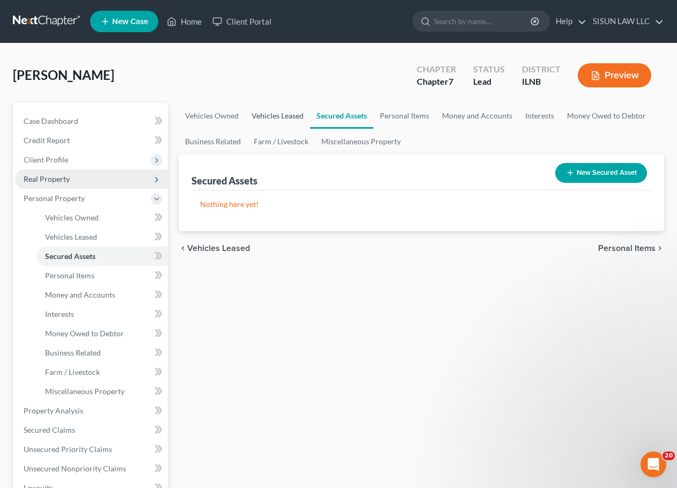
click at [286, 119] on link "Vehicles Leased" at bounding box center [277, 116] width 65 height 26
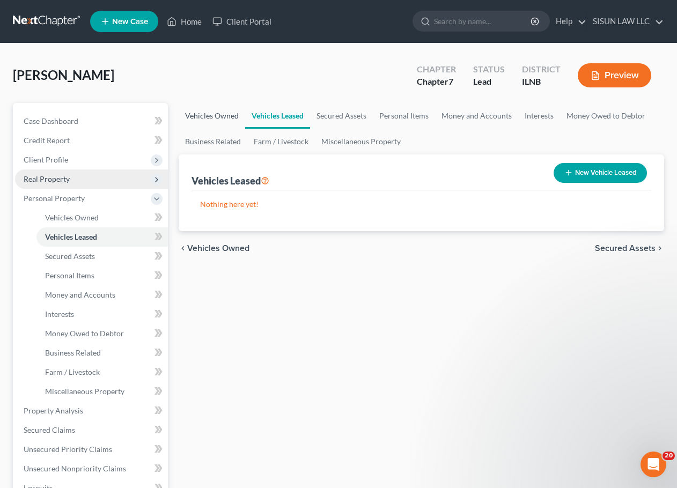
click at [216, 120] on link "Vehicles Owned" at bounding box center [212, 116] width 67 height 26
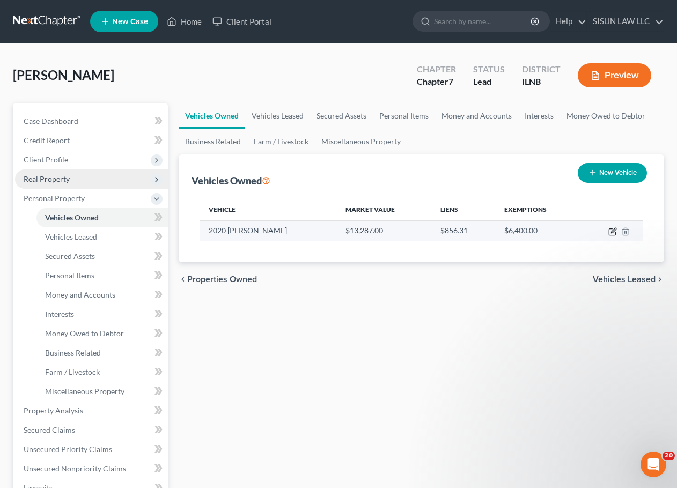
click at [615, 234] on icon "button" at bounding box center [612, 232] width 6 height 6
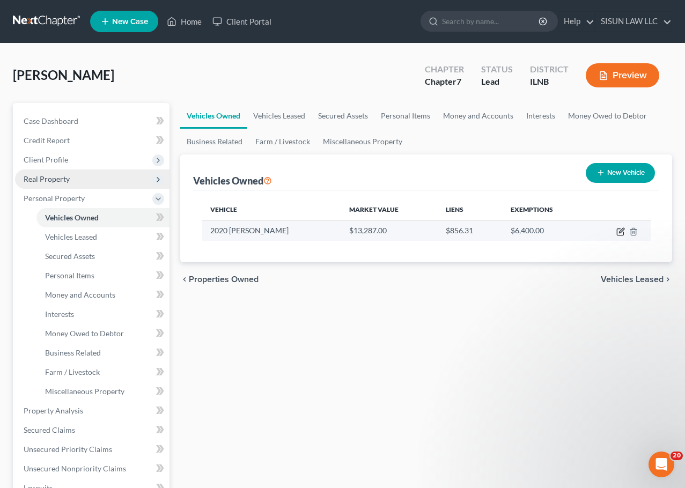
select select "0"
select select "6"
select select "4"
select select "0"
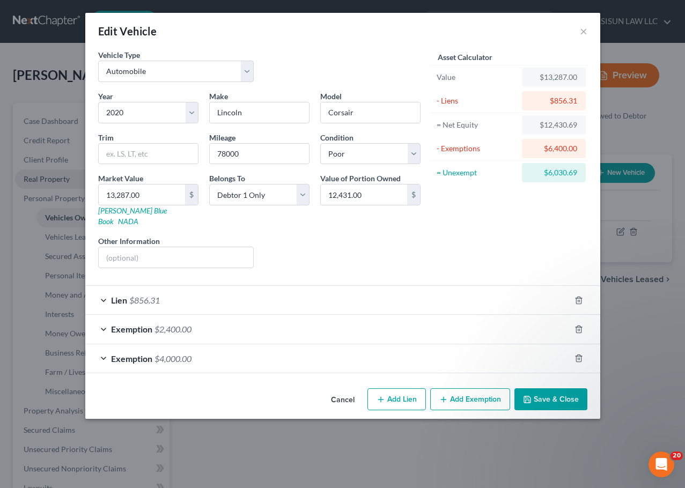
click at [281, 288] on div "Lien $856.31" at bounding box center [327, 300] width 485 height 28
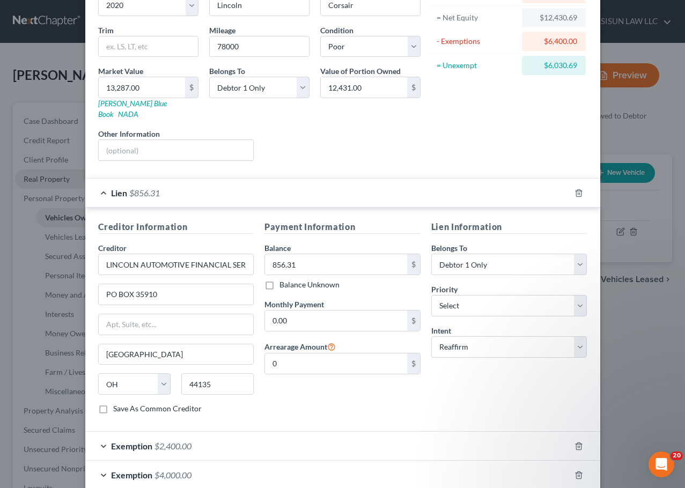
scroll to position [54, 0]
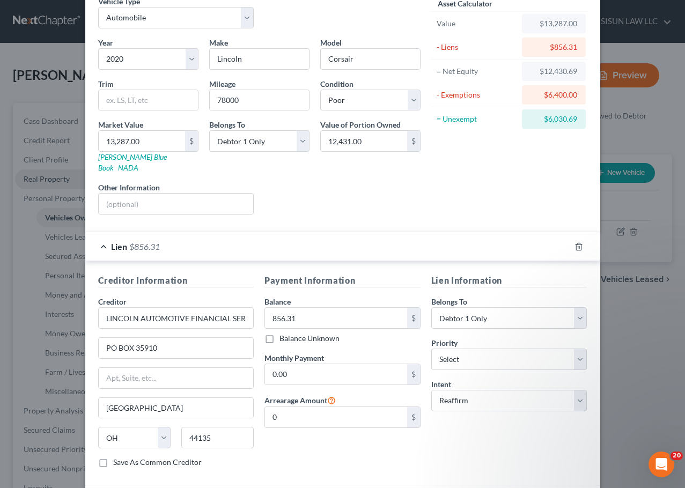
click at [111, 241] on span "Lien" at bounding box center [119, 246] width 16 height 10
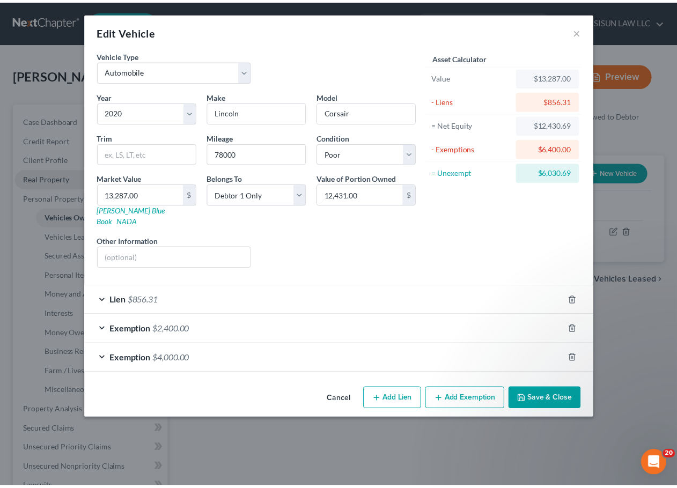
scroll to position [0, 0]
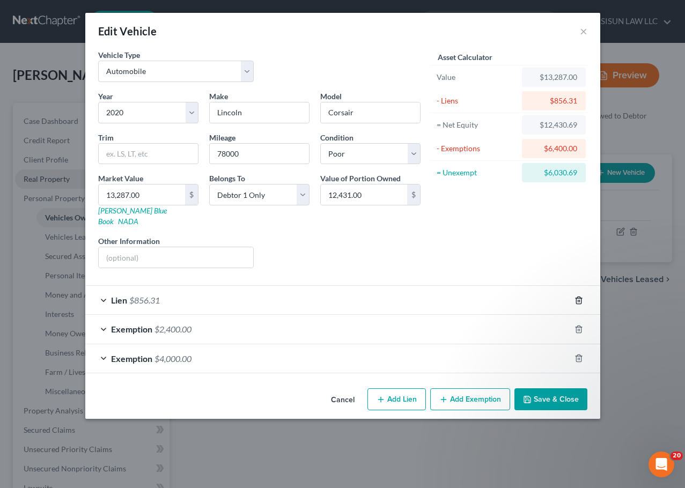
click at [581, 297] on icon "button" at bounding box center [578, 300] width 5 height 7
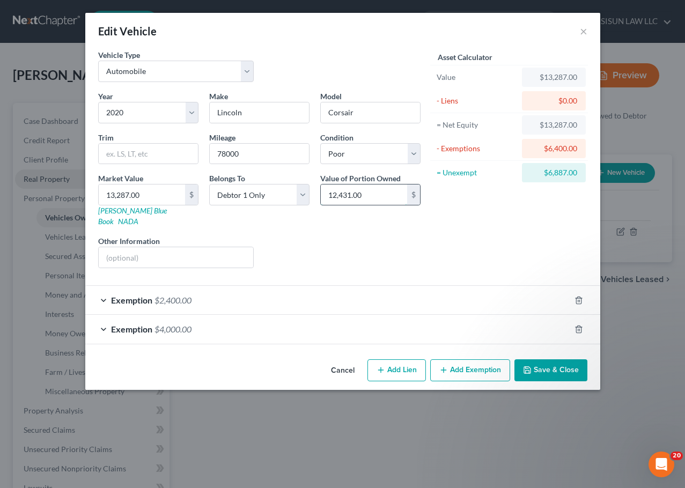
click at [372, 197] on input "12,431.00" at bounding box center [364, 195] width 86 height 20
click at [540, 359] on button "Save & Close" at bounding box center [550, 370] width 73 height 23
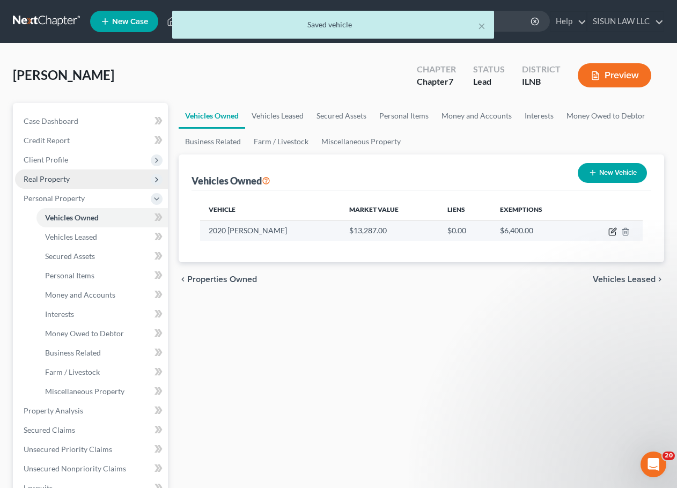
click at [611, 232] on icon "button" at bounding box center [612, 231] width 9 height 9
select select "0"
select select "6"
select select "4"
select select "0"
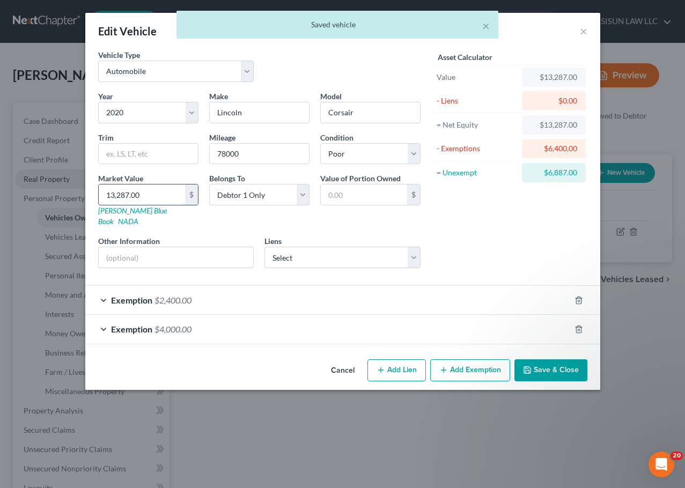
click at [148, 201] on input "13,287.00" at bounding box center [142, 195] width 86 height 20
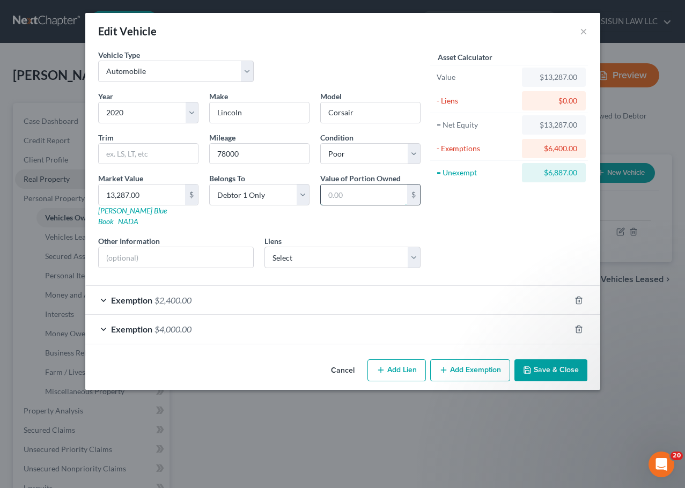
click at [347, 201] on input "text" at bounding box center [364, 195] width 86 height 20
drag, startPoint x: 349, startPoint y: 199, endPoint x: 292, endPoint y: 252, distance: 77.8
click at [292, 250] on select "Select LINCOLN AUTOMOTIVE FINANCIAL SERVICES - $856.31" at bounding box center [342, 257] width 156 height 21
click at [298, 220] on div "Year Select 2026 2025 2024 2023 2022 2021 2020 2019 2018 2017 2016 2015 2014 20…" at bounding box center [259, 184] width 333 height 186
paste input "13,287.00"
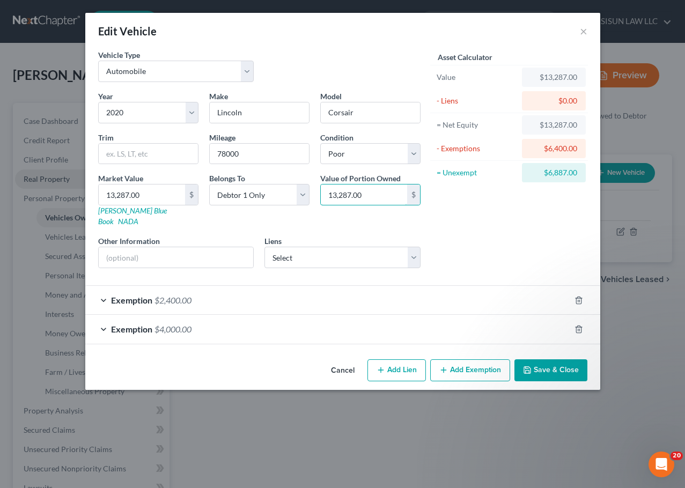
type input "13,287.00"
click at [535, 363] on button "Save & Close" at bounding box center [550, 370] width 73 height 23
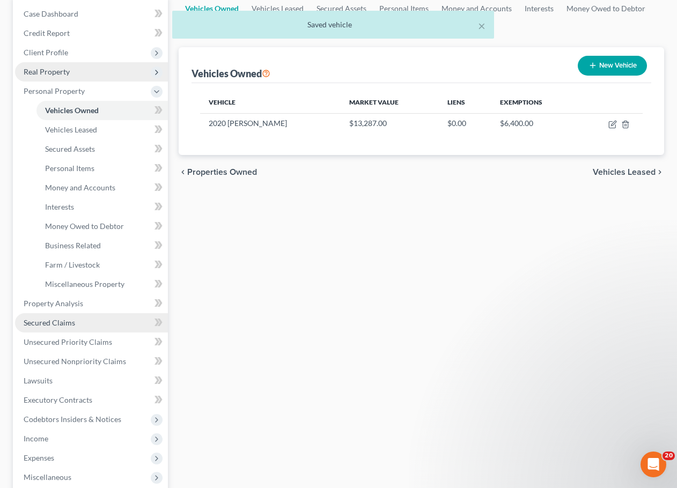
click at [88, 324] on link "Secured Claims" at bounding box center [91, 322] width 153 height 19
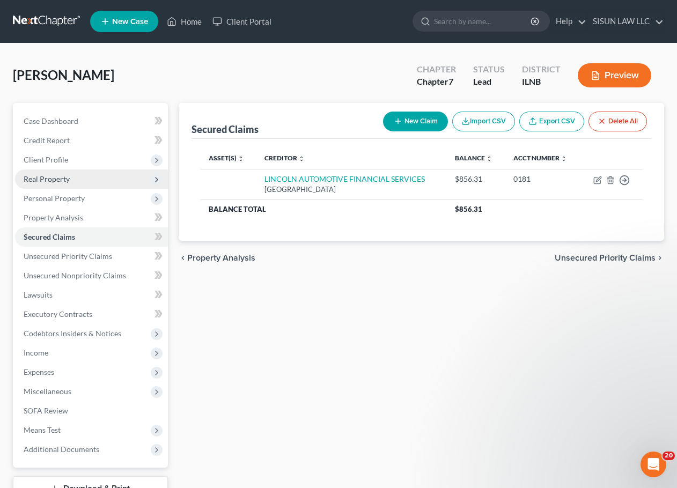
click at [402, 333] on div "Secured Claims New Claim Import CSV Export CSV Delete All Asset(s) expand_more …" at bounding box center [421, 316] width 497 height 426
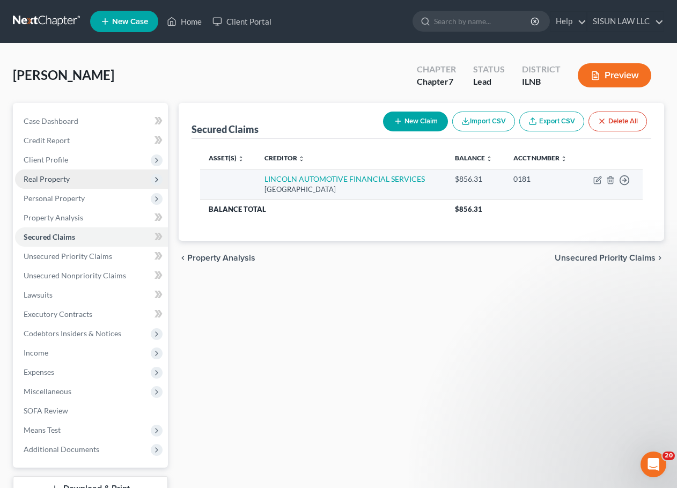
drag, startPoint x: 396, startPoint y: 191, endPoint x: 260, endPoint y: 175, distance: 137.1
click at [260, 175] on td "LINCOLN AUTOMOTIVE FINANCIAL SERVICES PO BOX 35910, Cleveland, OH 44135" at bounding box center [351, 184] width 190 height 31
click at [215, 178] on td at bounding box center [228, 184] width 56 height 31
click at [613, 180] on icon "button" at bounding box center [610, 179] width 5 height 7
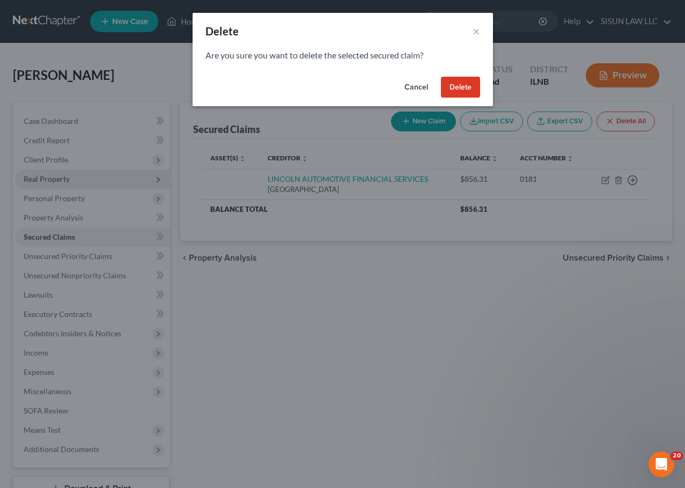
click at [451, 92] on button "Delete" at bounding box center [460, 87] width 39 height 21
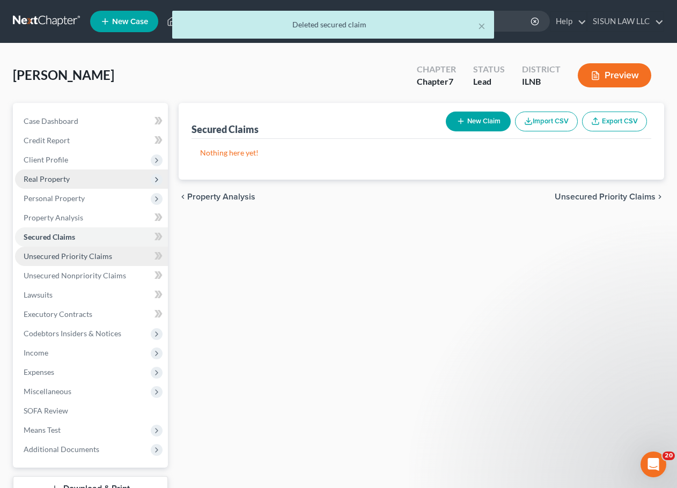
click at [128, 258] on link "Unsecured Priority Claims" at bounding box center [91, 256] width 153 height 19
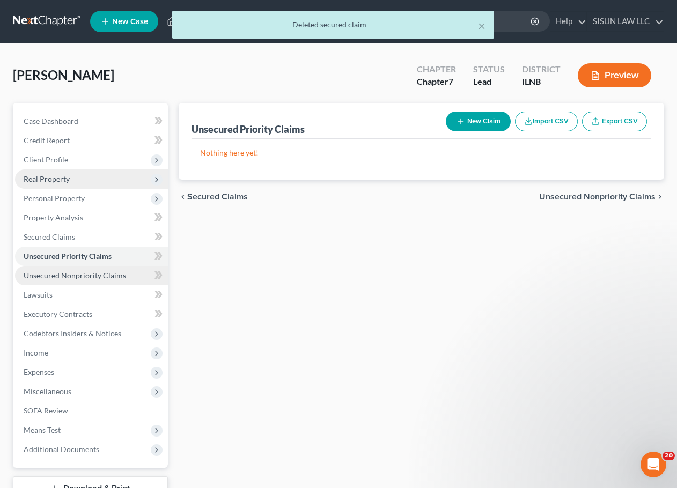
click at [113, 277] on span "Unsecured Nonpriority Claims" at bounding box center [75, 275] width 102 height 9
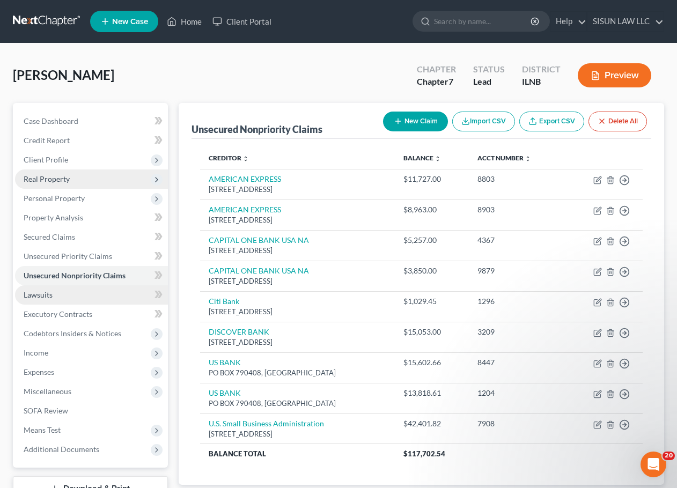
drag, startPoint x: 113, startPoint y: 277, endPoint x: 83, endPoint y: 298, distance: 36.2
click at [83, 298] on link "Lawsuits" at bounding box center [91, 294] width 153 height 19
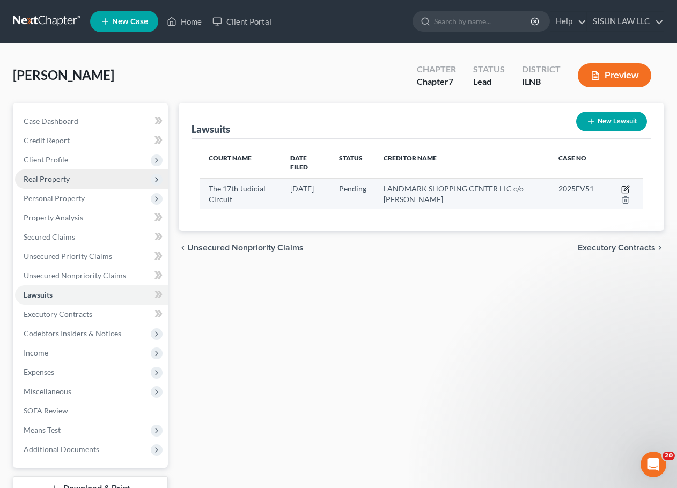
click at [626, 185] on icon "button" at bounding box center [625, 189] width 9 height 9
select select "14"
select select "0"
select select "4"
select select "14"
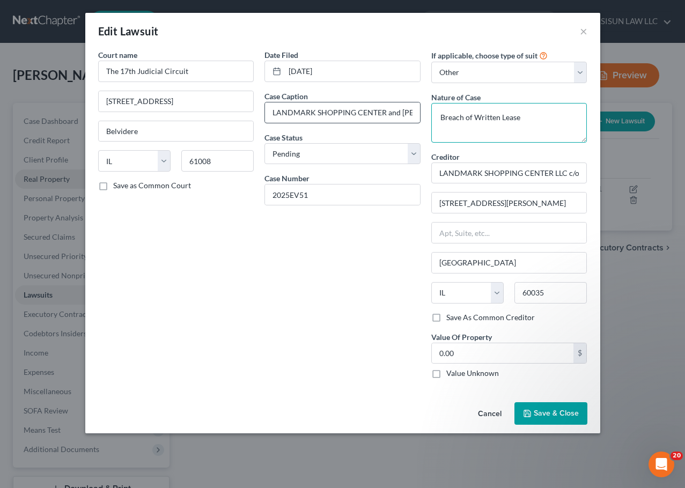
drag, startPoint x: 471, startPoint y: 115, endPoint x: 371, endPoint y: 114, distance: 100.8
click at [371, 111] on div "Court name * The 17th Judicial Circuit 601 N Main St Belvidere State AL AK AR A…" at bounding box center [343, 218] width 500 height 338
paste textarea "eviction"
click at [442, 119] on textarea "eviction" at bounding box center [509, 123] width 156 height 40
drag, startPoint x: 485, startPoint y: 119, endPoint x: 385, endPoint y: 110, distance: 100.6
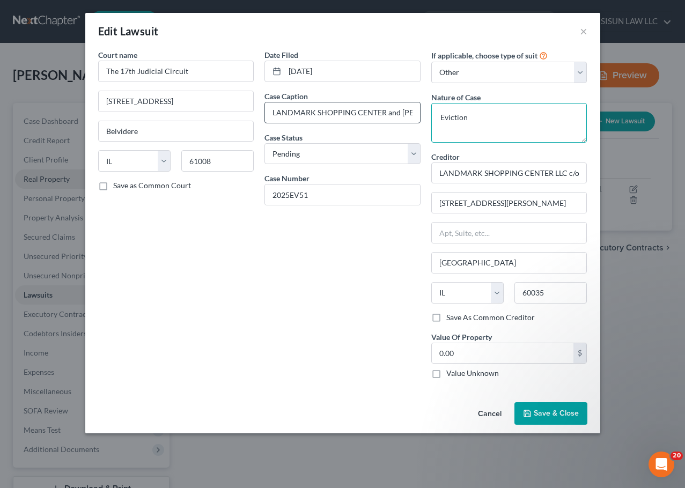
click at [386, 107] on div "Court name * The 17th Judicial Circuit 601 N Main St Belvidere State AL AK AR A…" at bounding box center [343, 218] width 500 height 338
type textarea "Eviction"
click at [549, 414] on span "Save & Close" at bounding box center [556, 413] width 45 height 9
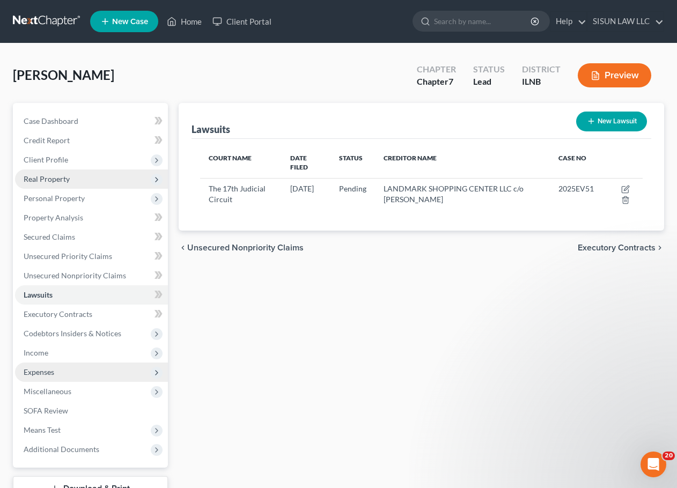
click at [77, 367] on span "Expenses" at bounding box center [91, 372] width 153 height 19
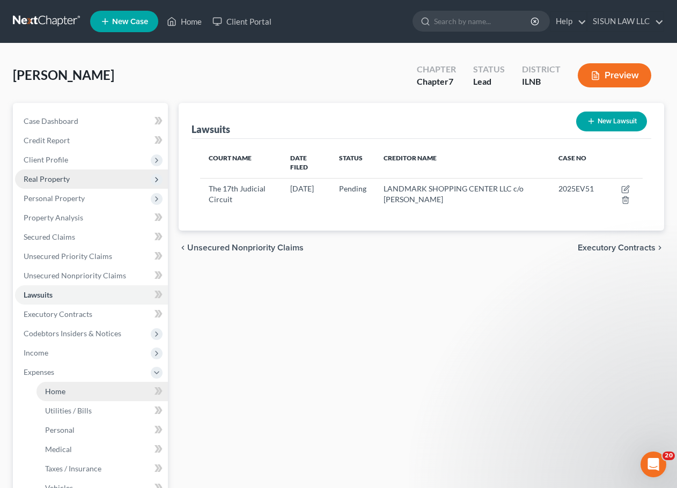
click at [115, 393] on link "Home" at bounding box center [101, 391] width 131 height 19
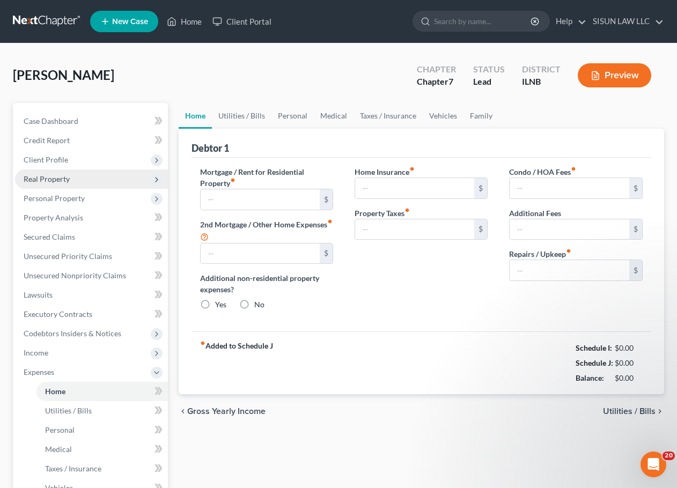
type input "0.00"
radio input "true"
type input "0.00"
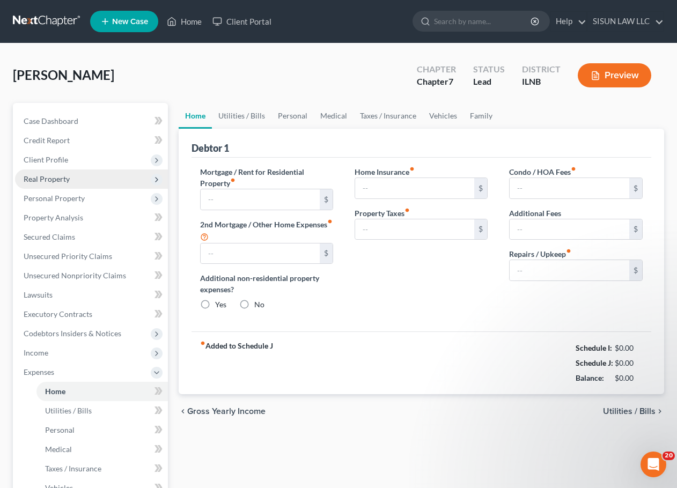
type input "0.00"
click at [242, 118] on link "Utilities / Bills" at bounding box center [242, 116] width 60 height 26
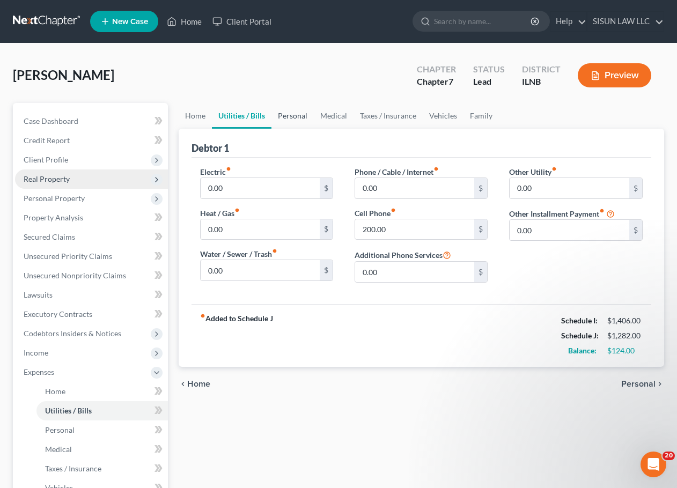
click at [306, 114] on link "Personal" at bounding box center [292, 116] width 42 height 26
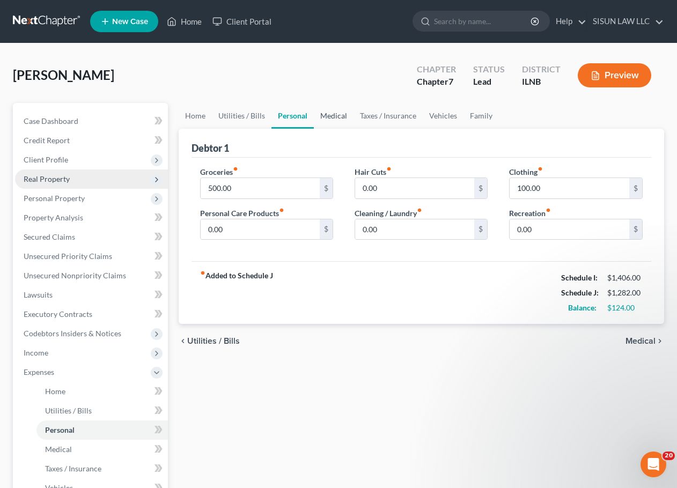
click at [344, 116] on link "Medical" at bounding box center [334, 116] width 40 height 26
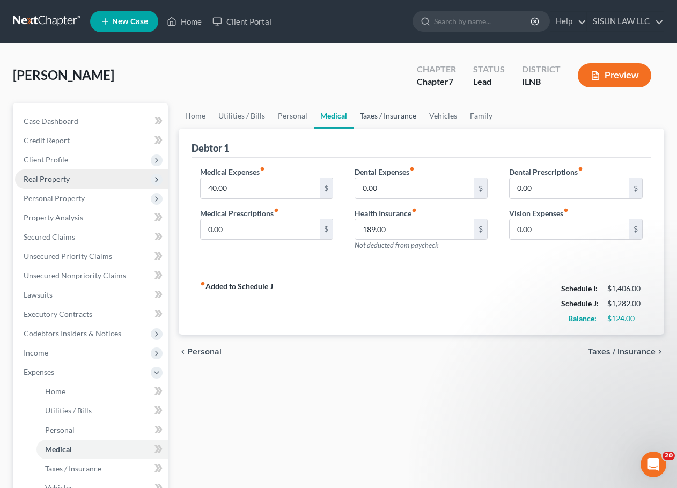
click at [369, 114] on link "Taxes / Insurance" at bounding box center [387, 116] width 69 height 26
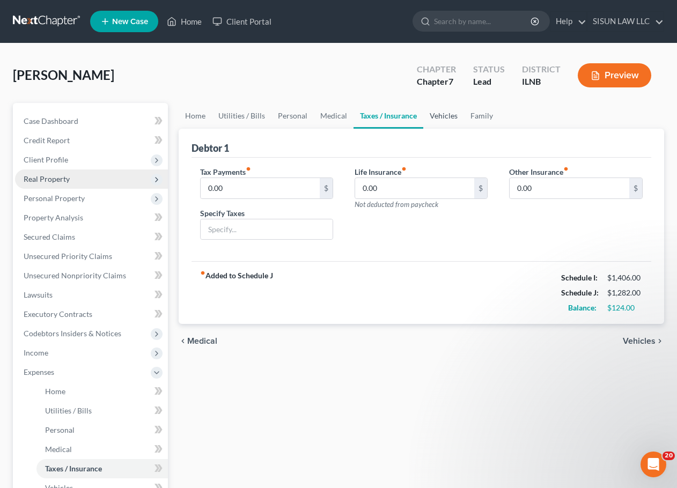
click at [447, 114] on link "Vehicles" at bounding box center [443, 116] width 41 height 26
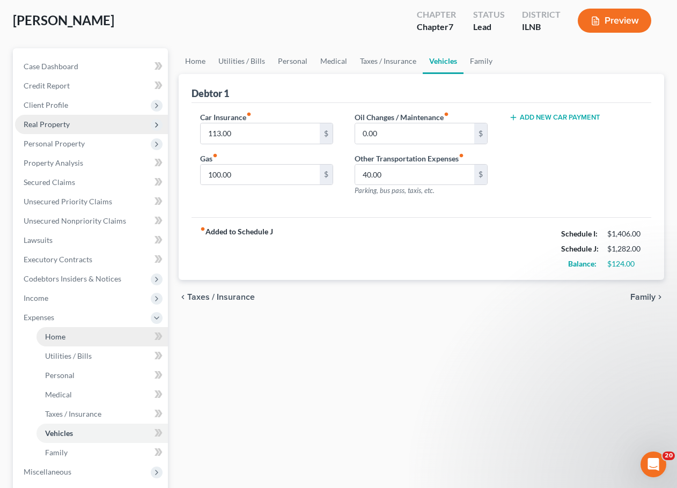
scroll to position [107, 0]
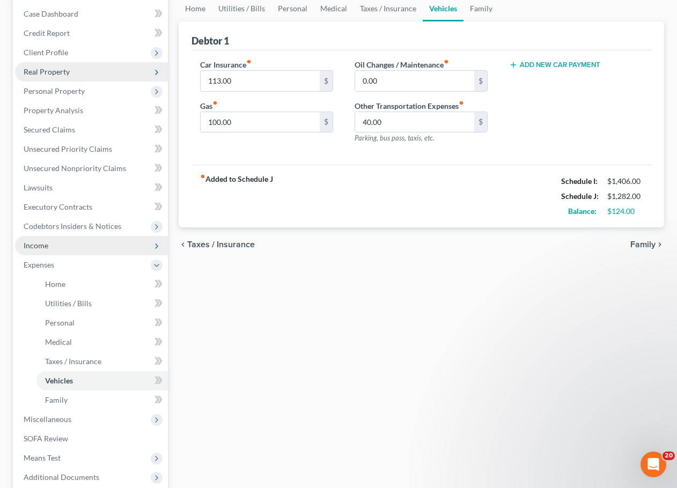
click at [53, 252] on span "Income" at bounding box center [91, 245] width 153 height 19
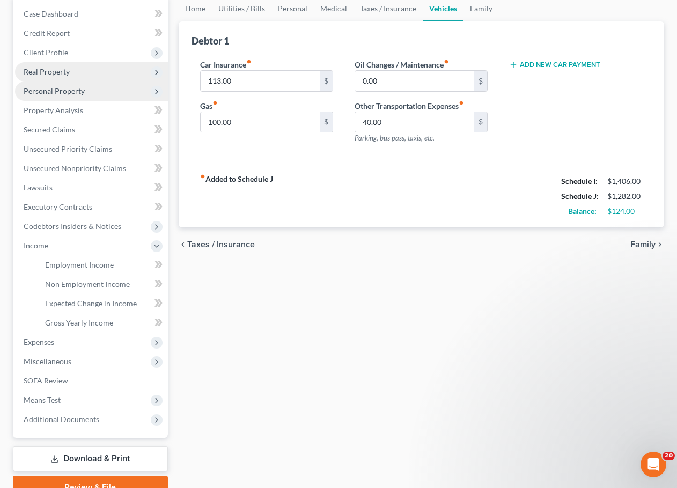
click at [64, 91] on span "Personal Property" at bounding box center [54, 90] width 61 height 9
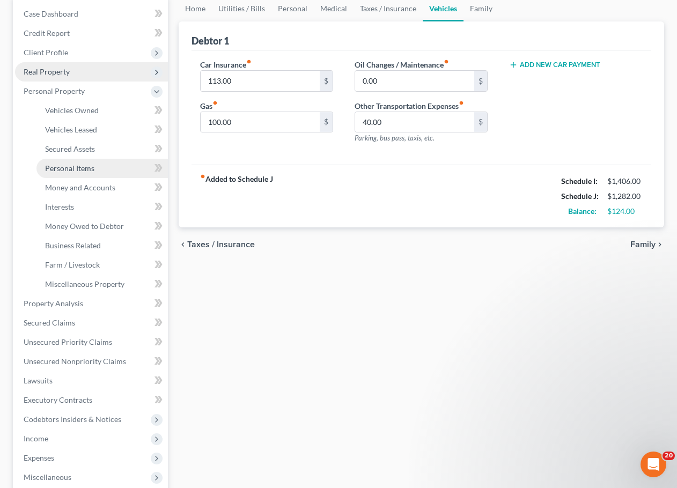
click at [83, 169] on span "Personal Items" at bounding box center [69, 168] width 49 height 9
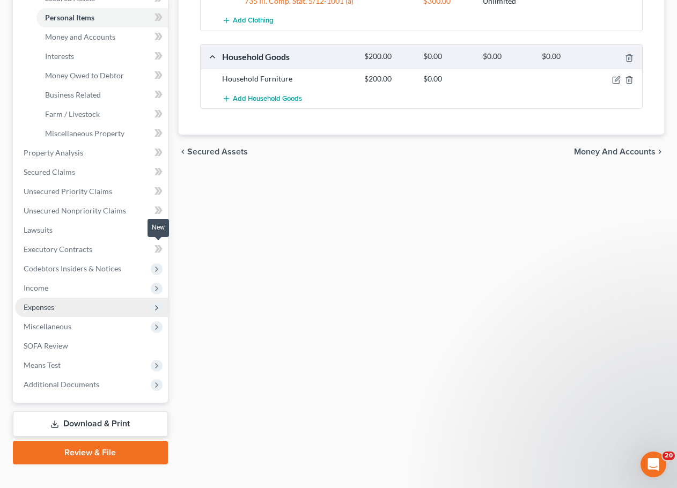
scroll to position [268, 0]
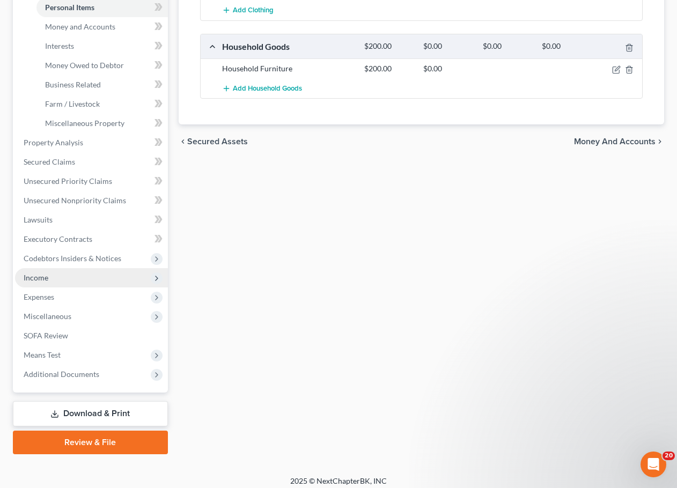
click at [65, 275] on span "Income" at bounding box center [91, 277] width 153 height 19
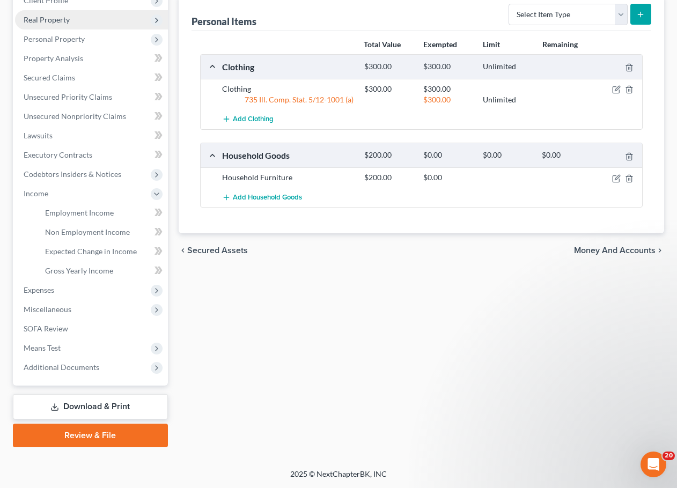
scroll to position [0, 0]
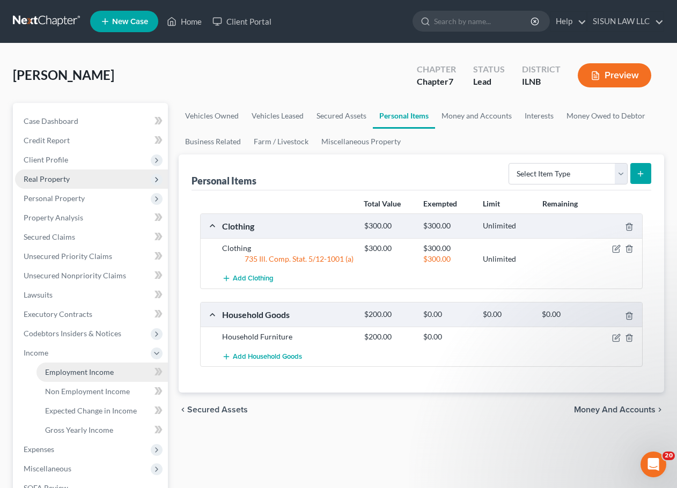
click at [107, 378] on link "Employment Income" at bounding box center [101, 372] width 131 height 19
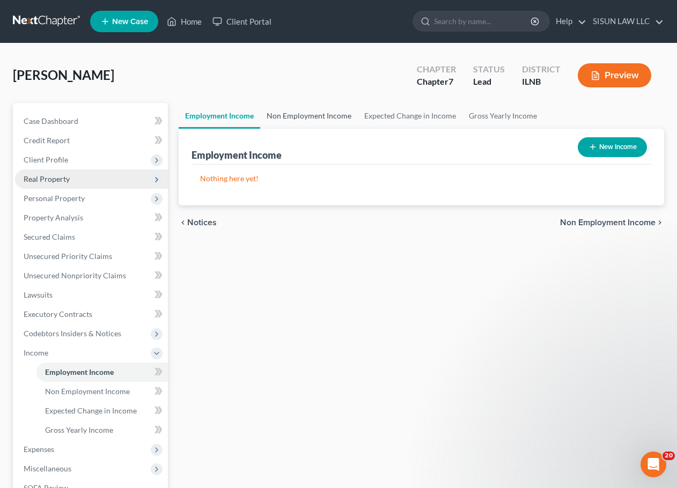
click at [286, 127] on link "Non Employment Income" at bounding box center [309, 116] width 98 height 26
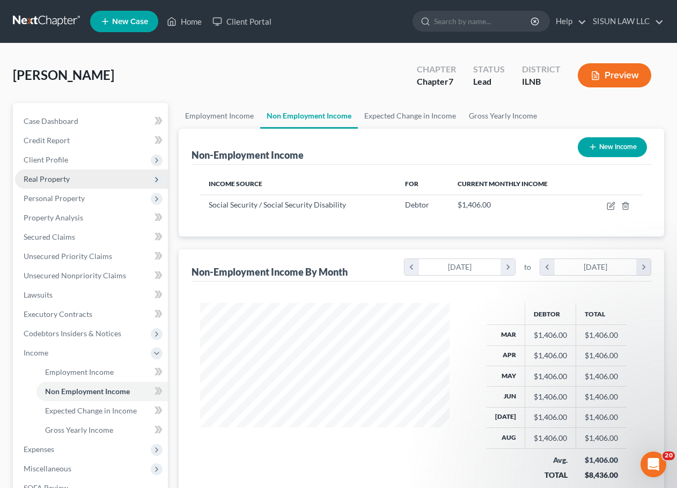
scroll to position [193, 271]
click at [398, 115] on link "Expected Change in Income" at bounding box center [410, 116] width 105 height 26
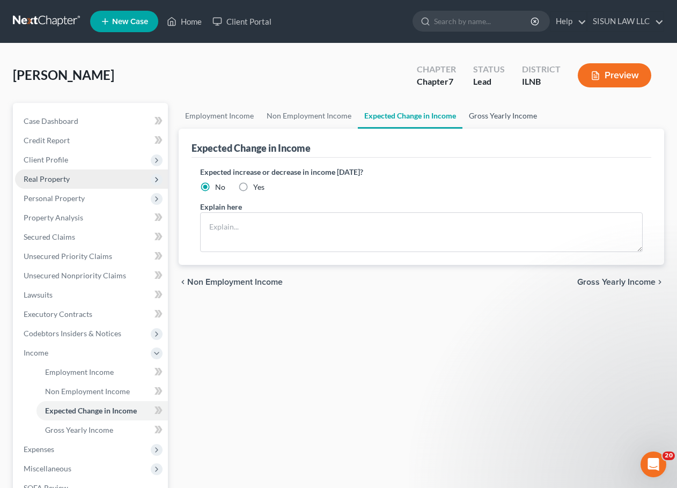
click at [498, 115] on link "Gross Yearly Income" at bounding box center [502, 116] width 81 height 26
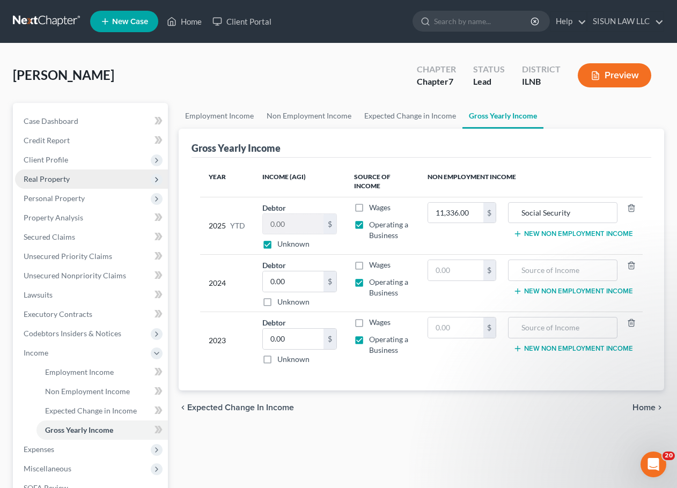
click at [461, 307] on td "$" at bounding box center [462, 283] width 86 height 57
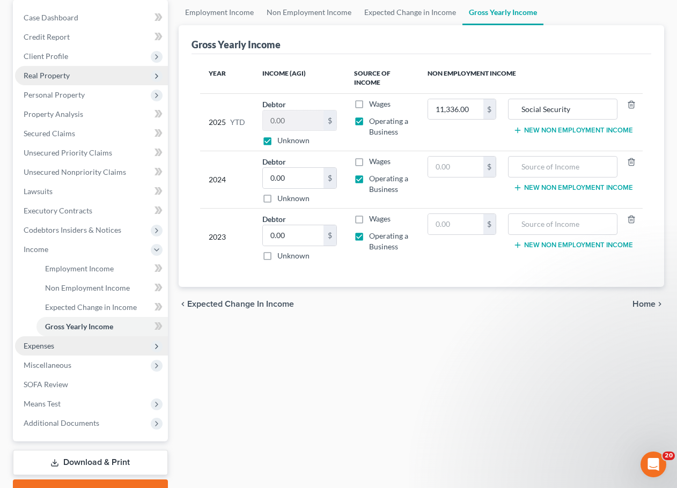
scroll to position [107, 0]
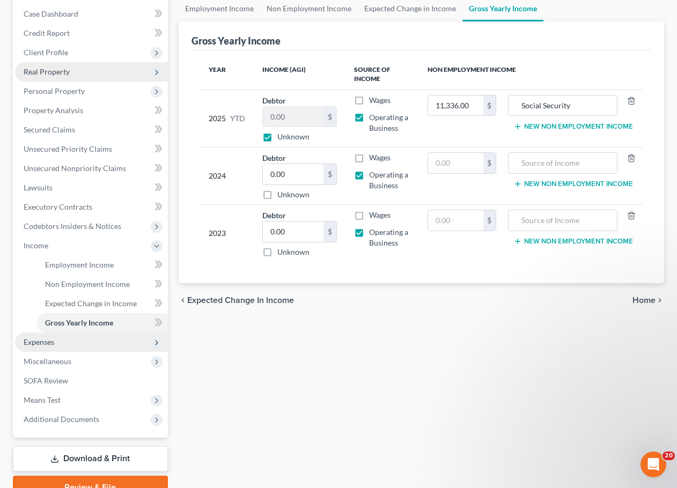
click at [104, 343] on span "Expenses" at bounding box center [91, 342] width 153 height 19
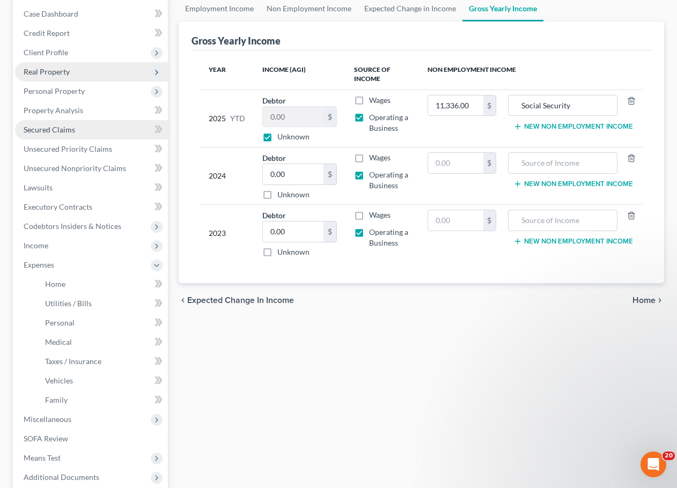
click at [114, 132] on link "Secured Claims" at bounding box center [91, 129] width 153 height 19
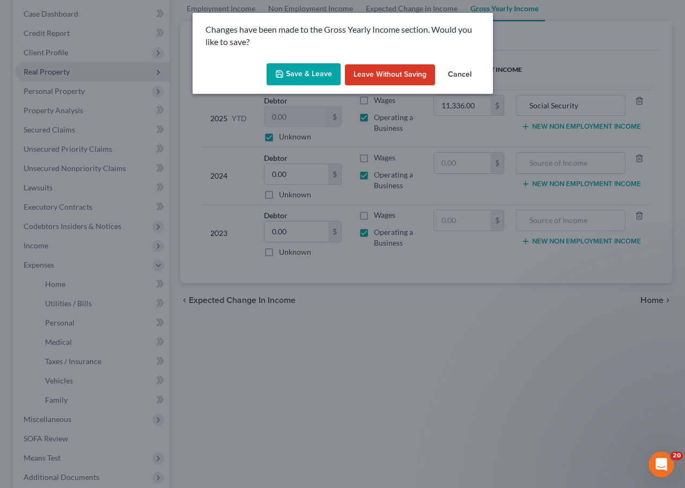
click at [298, 71] on button "Save & Leave" at bounding box center [304, 74] width 74 height 23
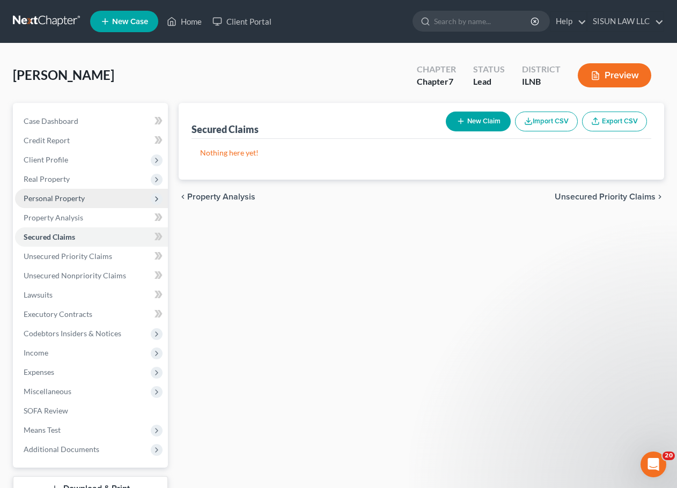
click at [122, 200] on span "Personal Property" at bounding box center [91, 198] width 153 height 19
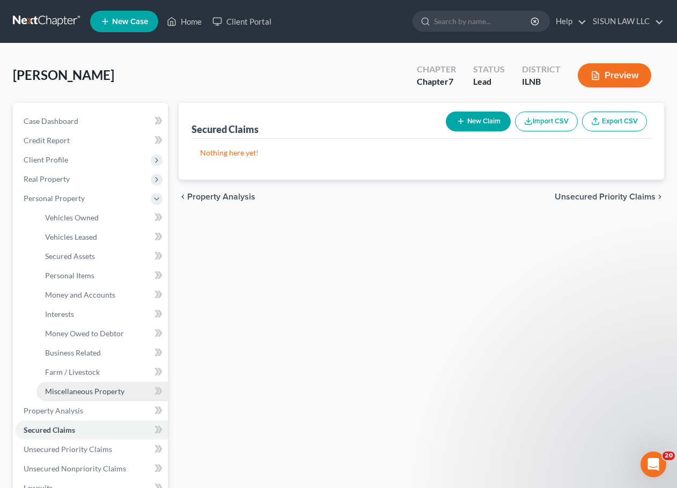
scroll to position [54, 0]
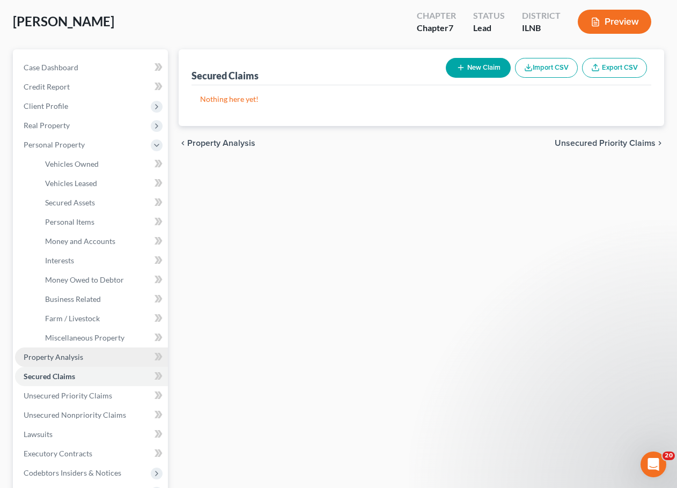
click at [109, 363] on link "Property Analysis" at bounding box center [91, 357] width 153 height 19
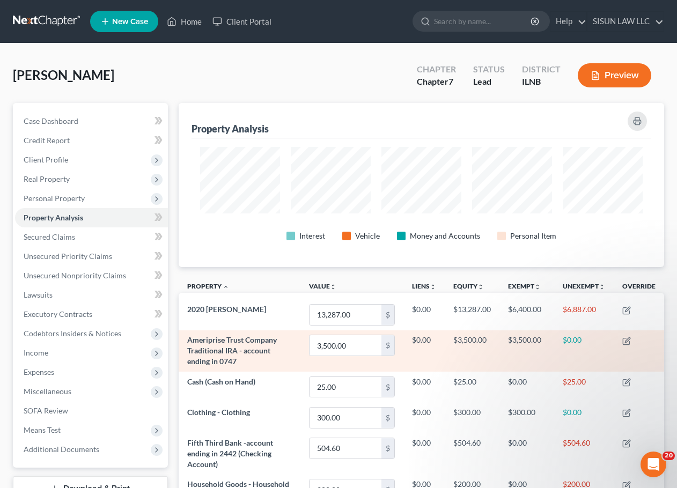
scroll to position [164, 485]
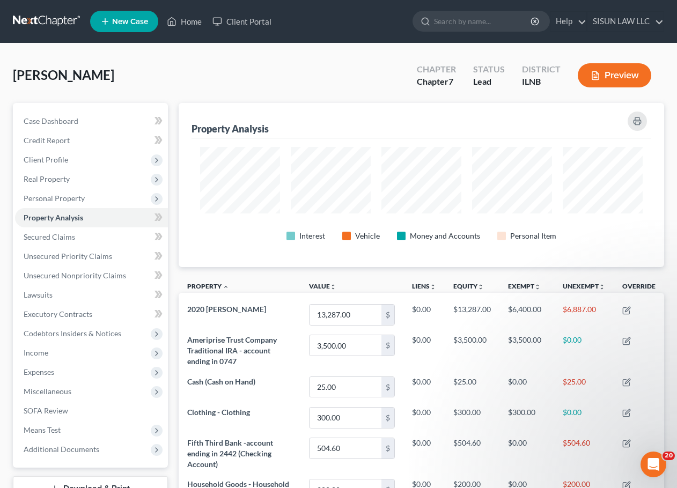
click at [312, 146] on div "Interest Vehicle Money and Accounts Personal Item" at bounding box center [421, 202] width 460 height 129
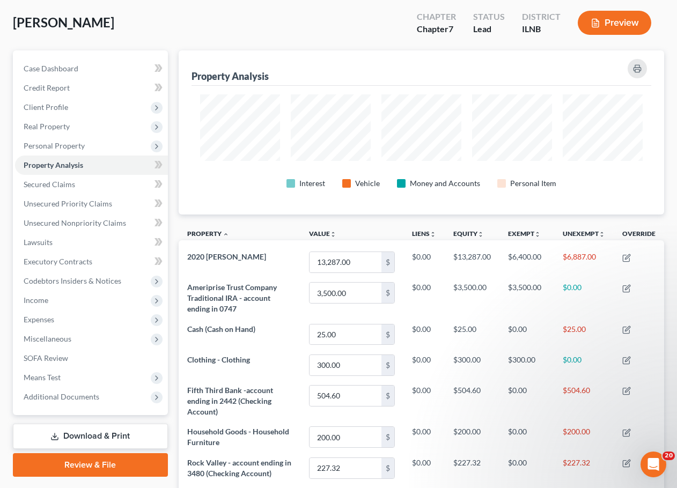
scroll to position [153, 0]
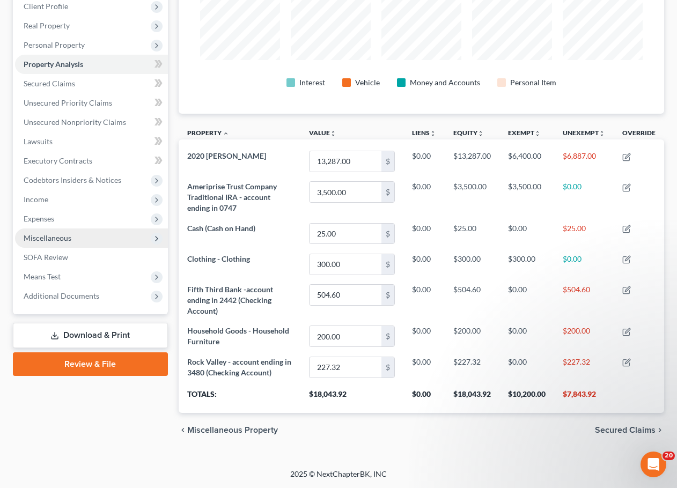
click at [65, 242] on span "Miscellaneous" at bounding box center [48, 237] width 48 height 9
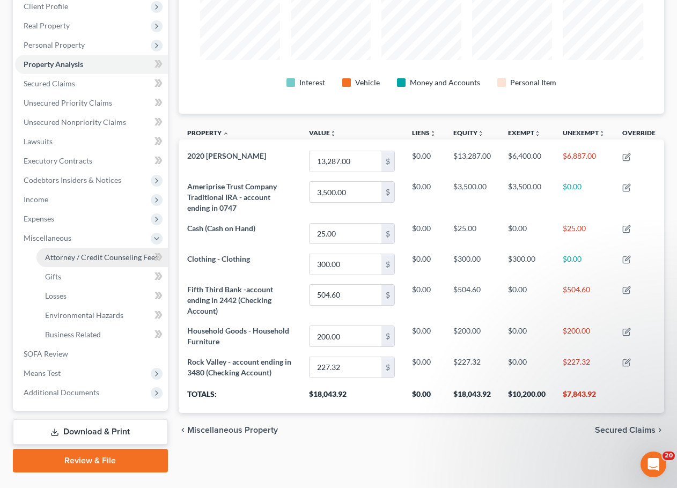
click at [68, 260] on span "Attorney / Credit Counseling Fees" at bounding box center [101, 257] width 113 height 9
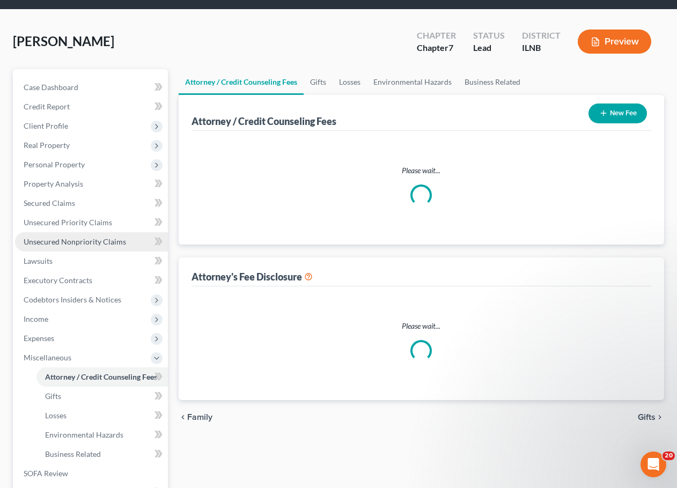
scroll to position [1, 0]
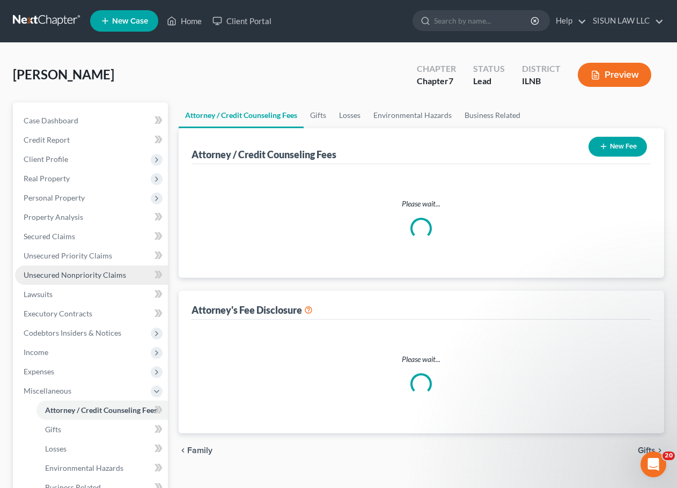
select select "0"
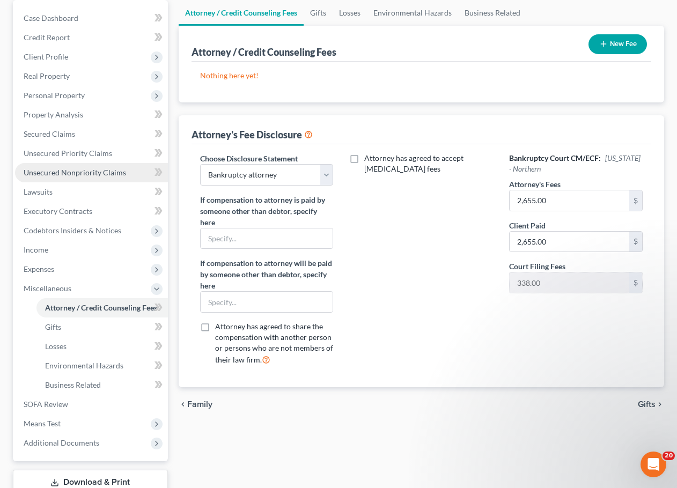
scroll to position [107, 0]
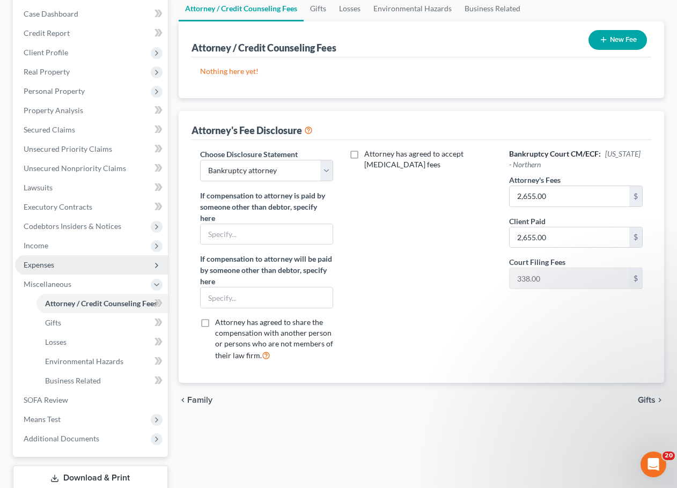
click at [63, 266] on span "Expenses" at bounding box center [91, 264] width 153 height 19
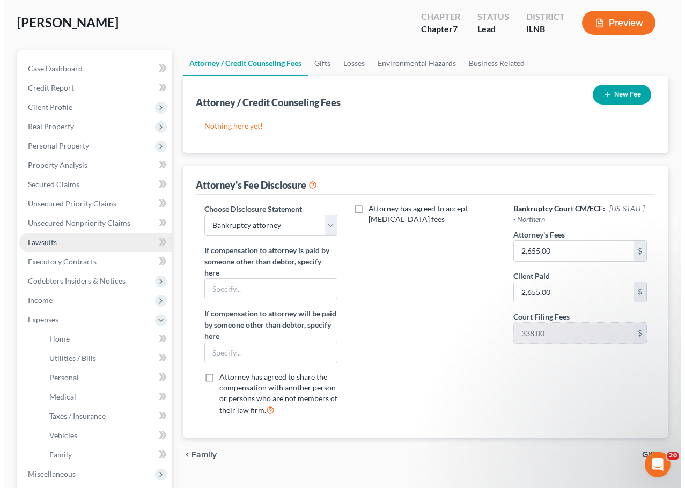
scroll to position [0, 0]
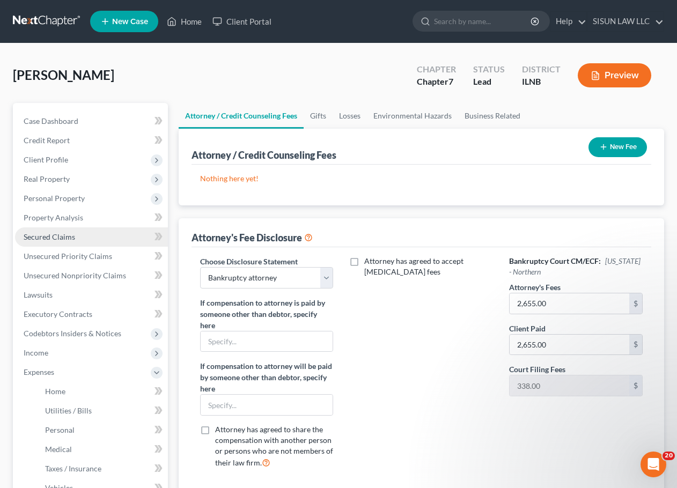
click at [108, 240] on link "Secured Claims" at bounding box center [91, 236] width 153 height 19
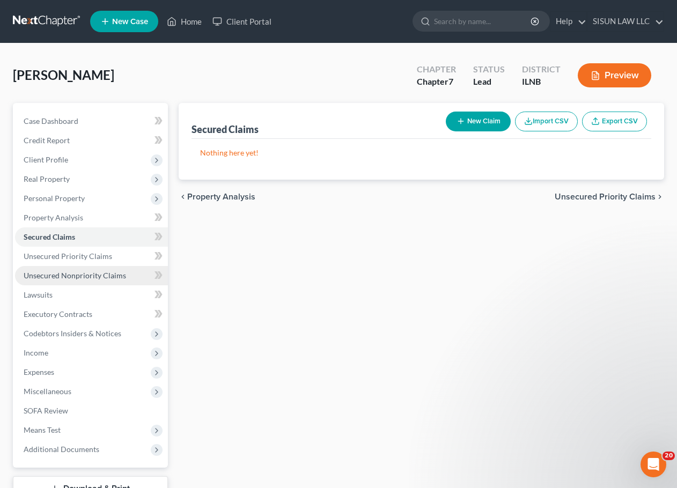
click at [121, 272] on span "Unsecured Nonpriority Claims" at bounding box center [75, 275] width 102 height 9
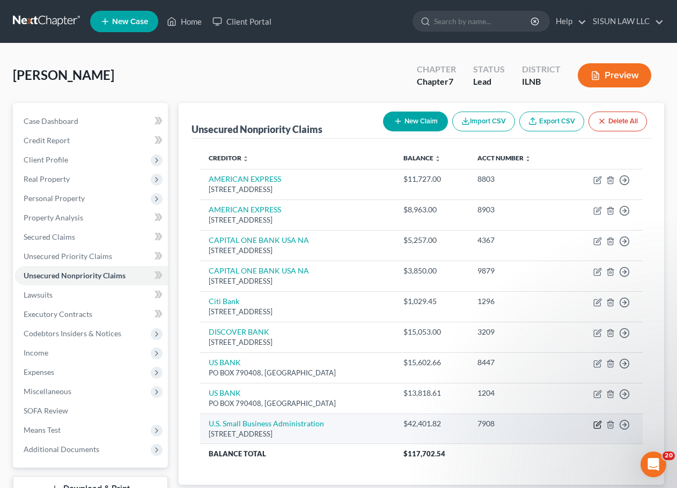
click at [594, 425] on icon "button" at bounding box center [597, 425] width 6 height 6
select select "0"
select select "14"
select select "0"
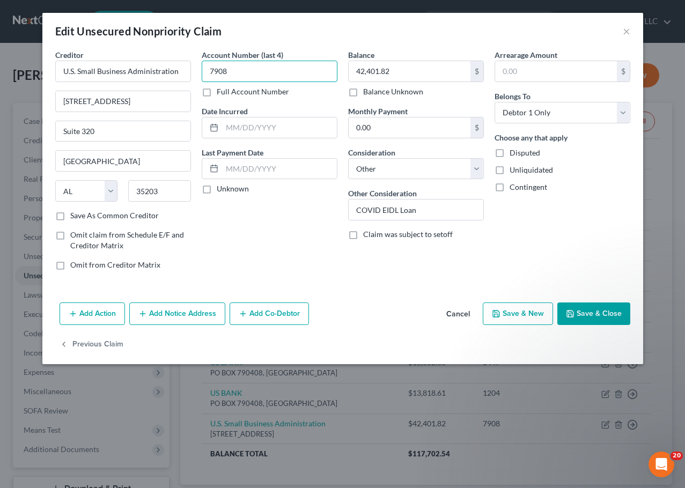
click at [261, 68] on input "7908" at bounding box center [270, 71] width 136 height 21
type input "7905"
click at [396, 169] on select "Select Cable / Satellite Services Collection Agency Credit Card Debt Debt Couns…" at bounding box center [416, 168] width 136 height 21
click at [348, 158] on select "Select Cable / Satellite Services Collection Agency Credit Card Debt Debt Couns…" at bounding box center [416, 168] width 136 height 21
click at [268, 171] on input "text" at bounding box center [279, 169] width 115 height 20
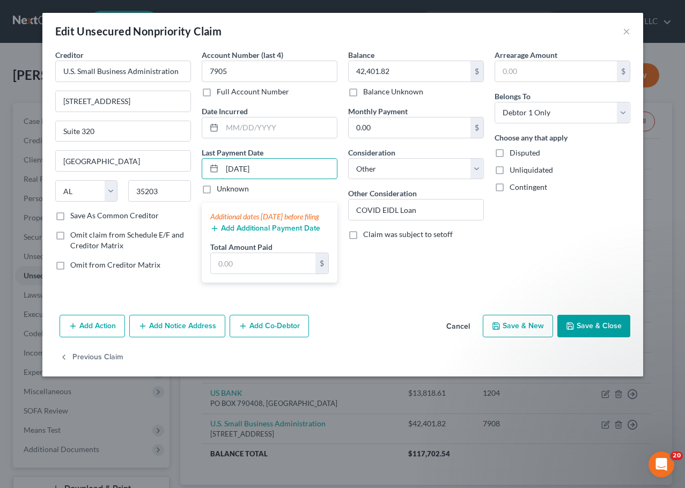
type input "08/07/2025"
drag, startPoint x: 209, startPoint y: 214, endPoint x: 238, endPoint y: 228, distance: 31.9
click at [238, 228] on div "Additional dates within 90 days before filing Add Additional Payment Date Total…" at bounding box center [270, 243] width 136 height 80
click at [250, 222] on div "Additional dates within 90 days before filing" at bounding box center [269, 216] width 119 height 11
click at [247, 274] on input "text" at bounding box center [263, 263] width 105 height 20
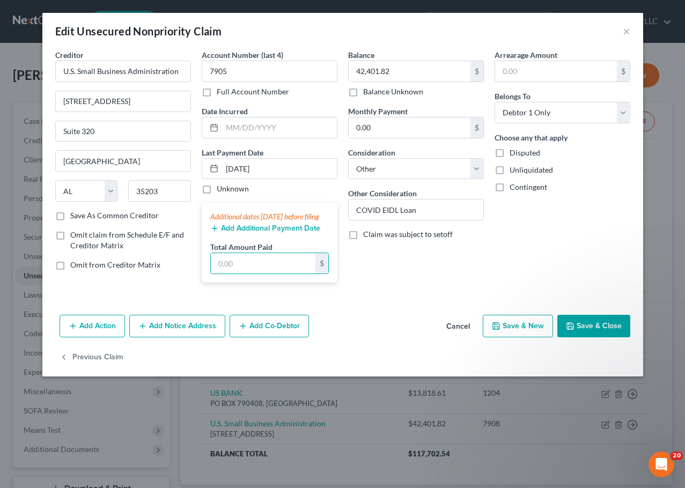
click at [271, 233] on button "Add Additional Payment Date" at bounding box center [265, 228] width 110 height 9
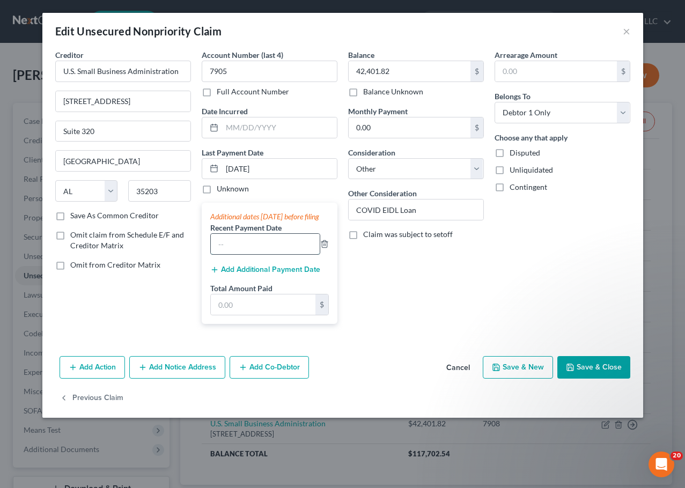
click at [262, 254] on input "text" at bounding box center [265, 244] width 109 height 20
click at [240, 274] on button "Add Additional Payment Date" at bounding box center [265, 269] width 110 height 9
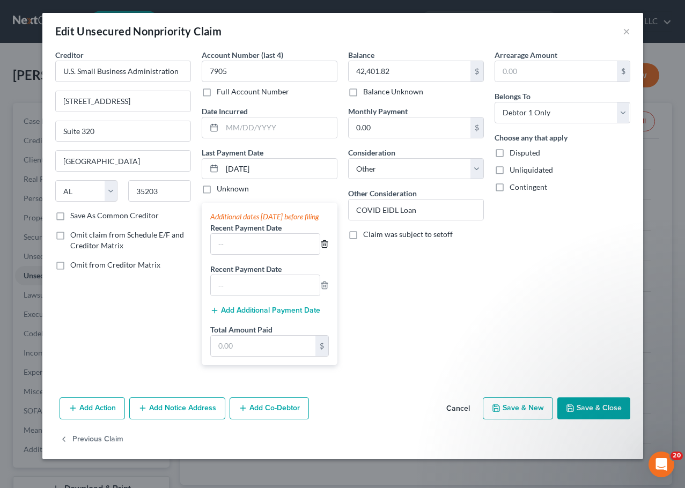
click at [327, 248] on icon "button" at bounding box center [324, 244] width 5 height 7
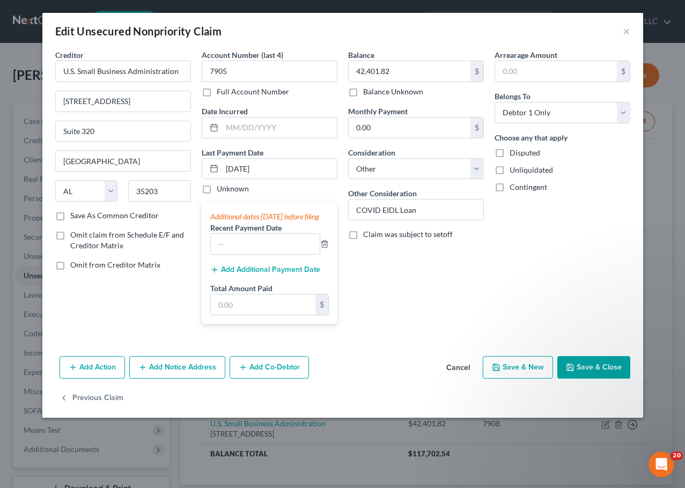
drag, startPoint x: 230, startPoint y: 228, endPoint x: 206, endPoint y: 218, distance: 25.4
click at [206, 218] on div "Additional dates within 90 days before filing Recent Payment Date Add Additiona…" at bounding box center [270, 263] width 136 height 121
drag, startPoint x: 233, startPoint y: 218, endPoint x: 568, endPoint y: 290, distance: 342.3
click at [565, 290] on div "Arrearage Amount $ Belongs To * Select Debtor 1 Only Debtor 2 Only Debtor 1 And…" at bounding box center [562, 190] width 146 height 283
click at [395, 327] on div "Balance 42,401.82 $ Balance Unknown Balance Undetermined 42,401.82 $ Balance Un…" at bounding box center [416, 190] width 146 height 283
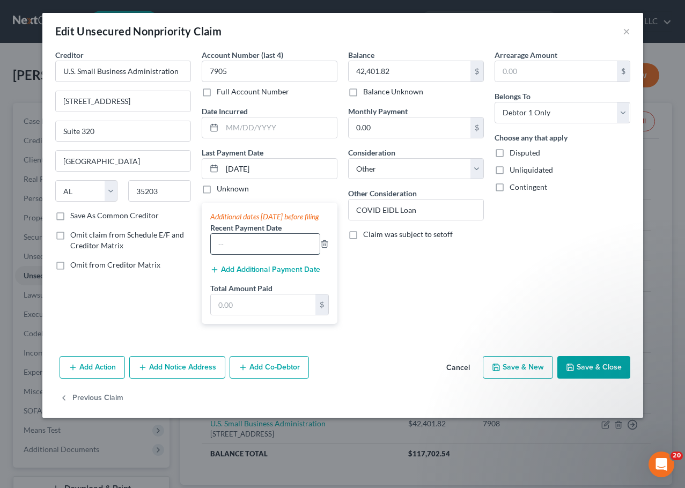
click at [272, 254] on input "text" at bounding box center [265, 244] width 109 height 20
type input "7/7/2025"
click at [249, 315] on input "text" at bounding box center [263, 304] width 105 height 20
type input "420"
click at [255, 274] on button "Add Additional Payment Date" at bounding box center [265, 269] width 110 height 9
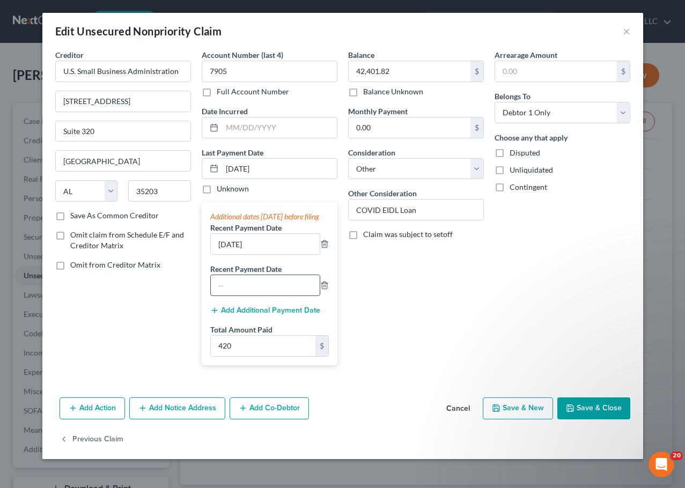
click at [246, 287] on input "text" at bounding box center [265, 285] width 109 height 20
type input "8/7/2025"
click at [235, 169] on input "08/07/2025" at bounding box center [279, 169] width 115 height 20
type input "09/07/2025"
type input "630"
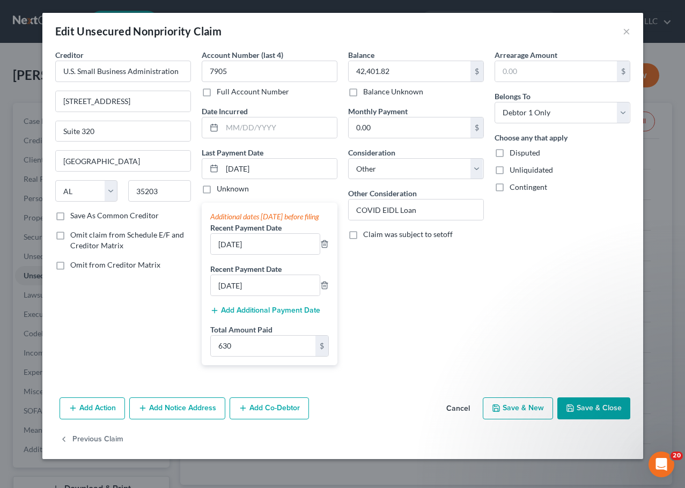
click at [403, 374] on div "Balance 42,401.82 $ Balance Unknown Balance Undetermined 42,401.82 $ Balance Un…" at bounding box center [416, 211] width 146 height 324
click at [596, 420] on button "Save & Close" at bounding box center [593, 408] width 73 height 23
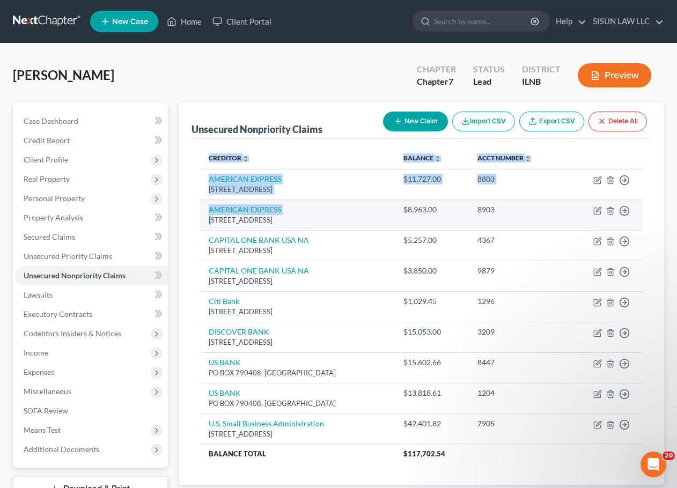
drag, startPoint x: 194, startPoint y: 200, endPoint x: 211, endPoint y: 221, distance: 27.4
click at [211, 221] on div "Creditor expand_more expand_less unfold_more Balance expand_more expand_less un…" at bounding box center [421, 312] width 460 height 346
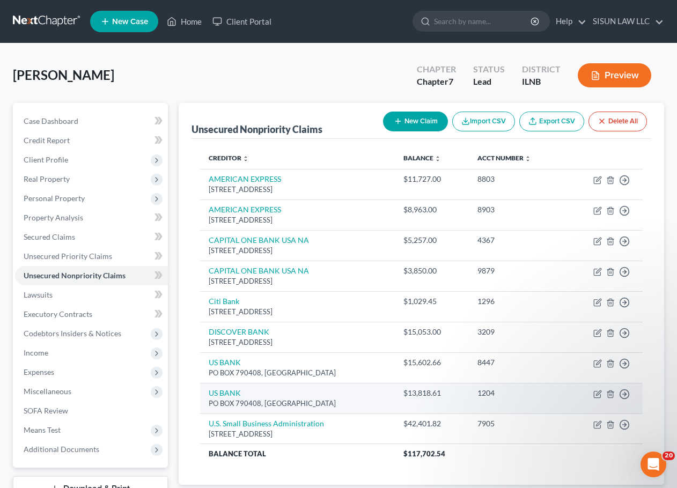
click at [499, 383] on td "1204" at bounding box center [516, 398] width 95 height 31
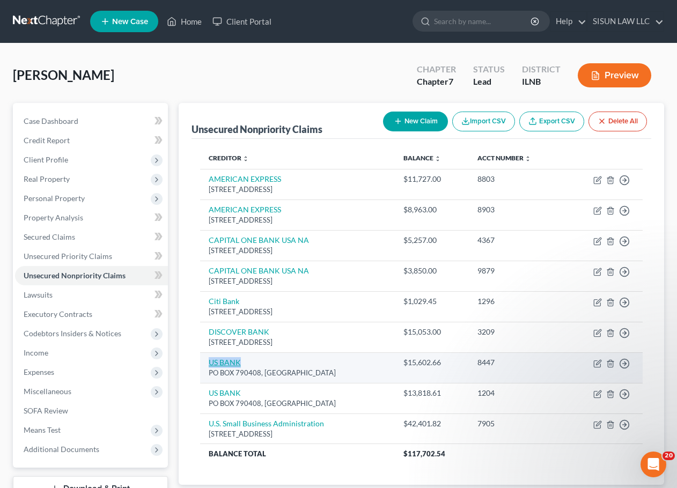
drag, startPoint x: 247, startPoint y: 360, endPoint x: 209, endPoint y: 364, distance: 38.8
click at [209, 364] on td "US BANK PO BOX 790408, Saint Louis, MO 63179" at bounding box center [297, 367] width 195 height 31
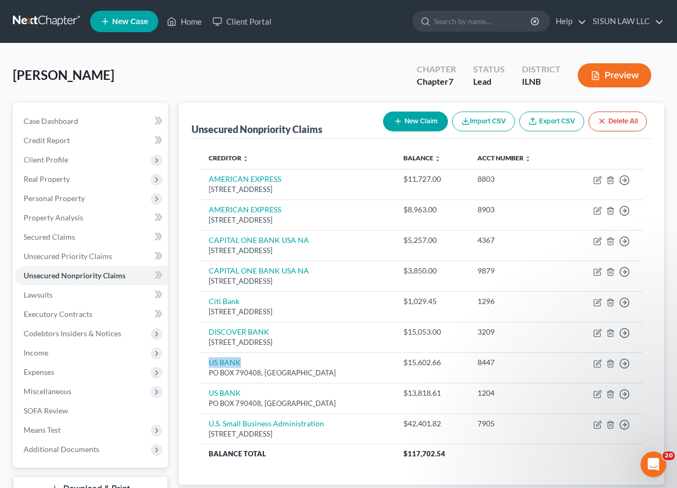
copy link "US BANK"
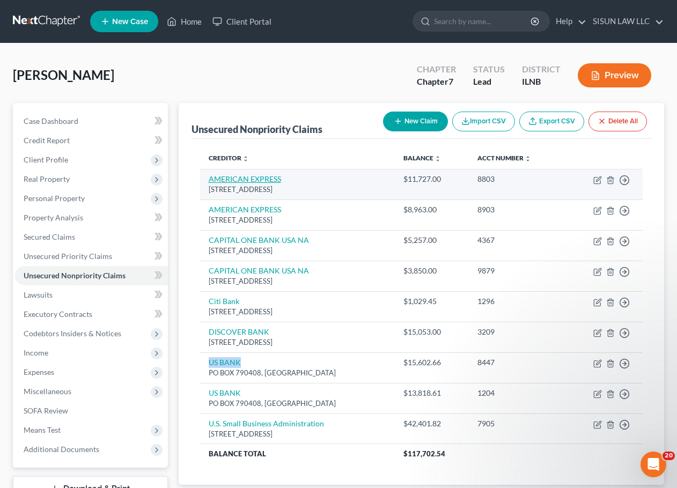
click at [253, 177] on link "AMERICAN EXPRESS" at bounding box center [245, 178] width 72 height 9
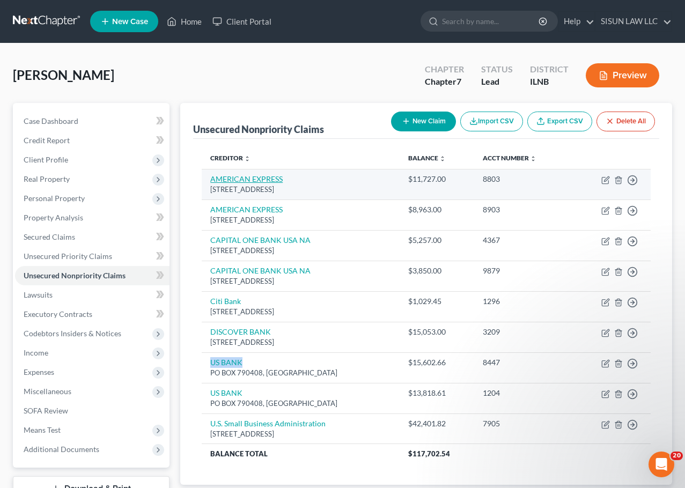
select select "45"
select select "2"
select select "0"
